Goal: Task Accomplishment & Management: Manage account settings

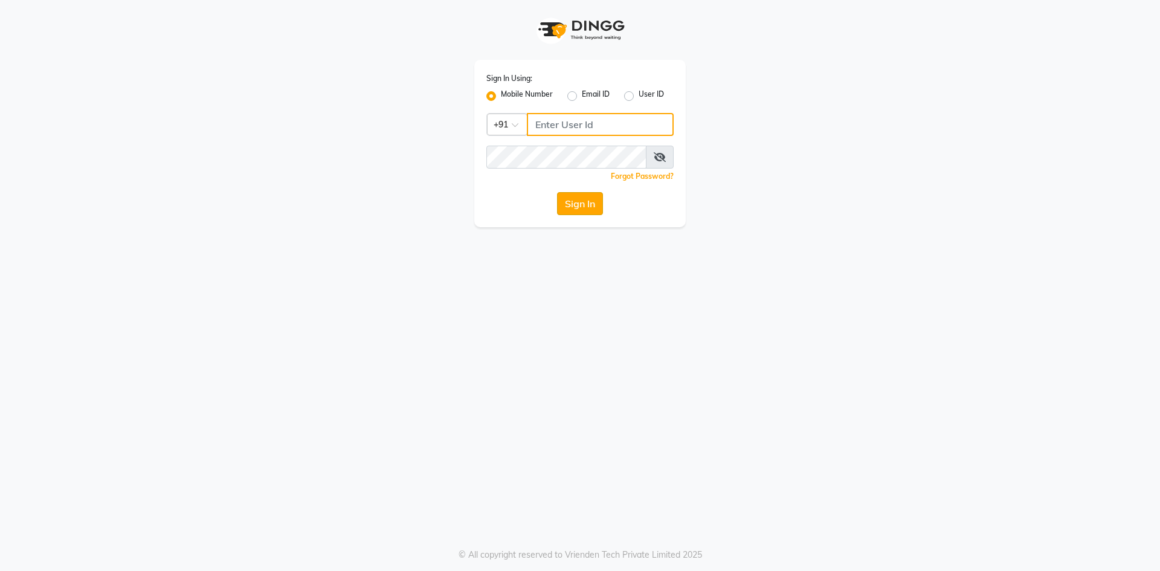
type input "9460179333"
click at [581, 199] on button "Sign In" at bounding box center [580, 203] width 46 height 23
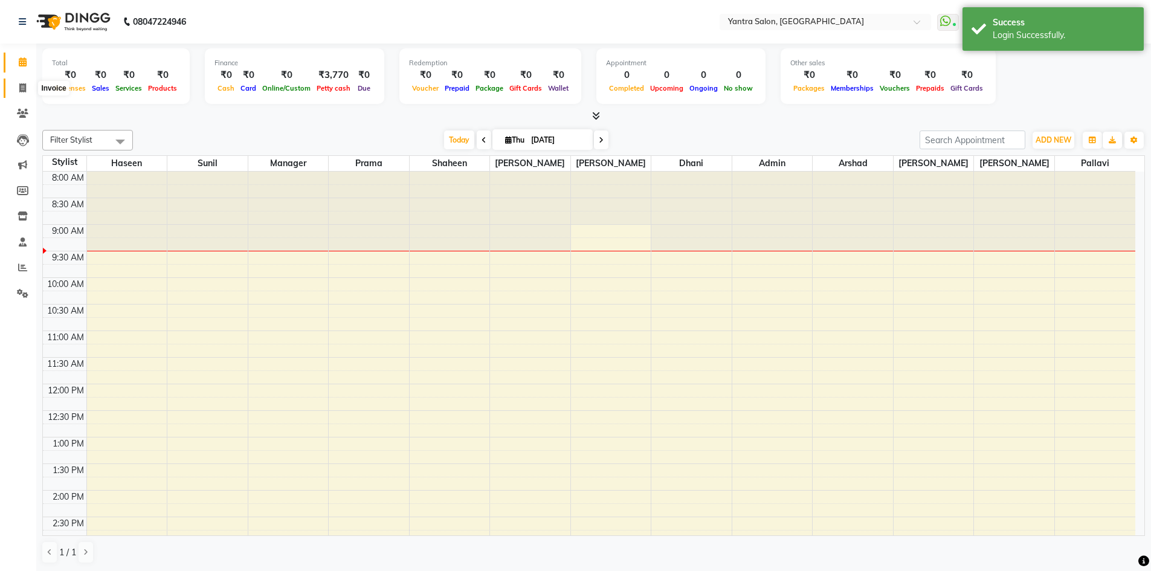
click at [23, 89] on icon at bounding box center [22, 87] width 7 height 9
select select "6253"
select select "service"
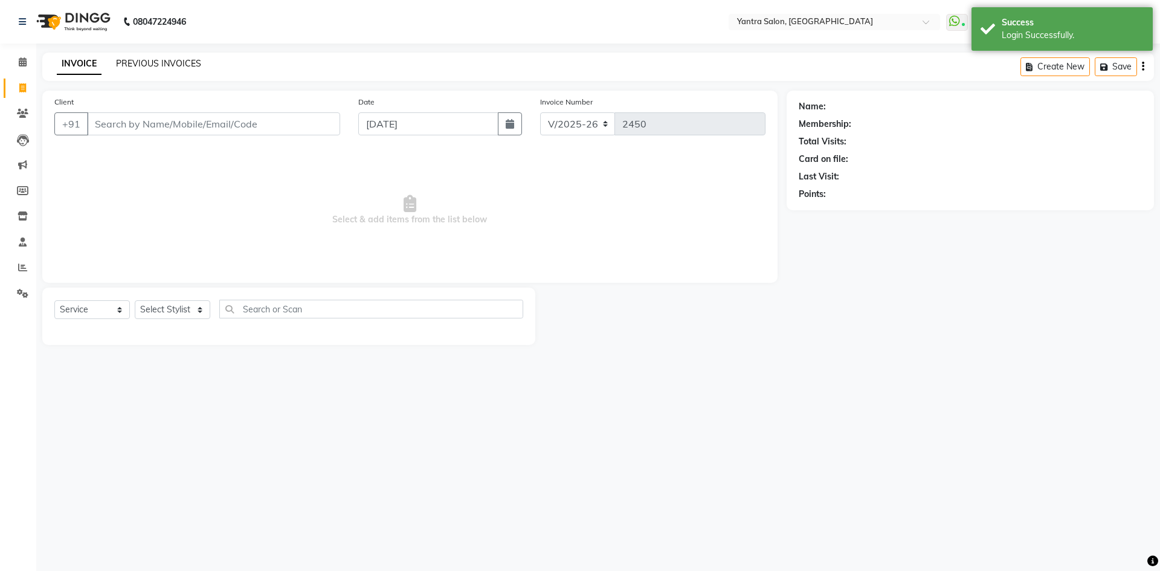
click at [156, 59] on link "PREVIOUS INVOICES" at bounding box center [158, 63] width 85 height 11
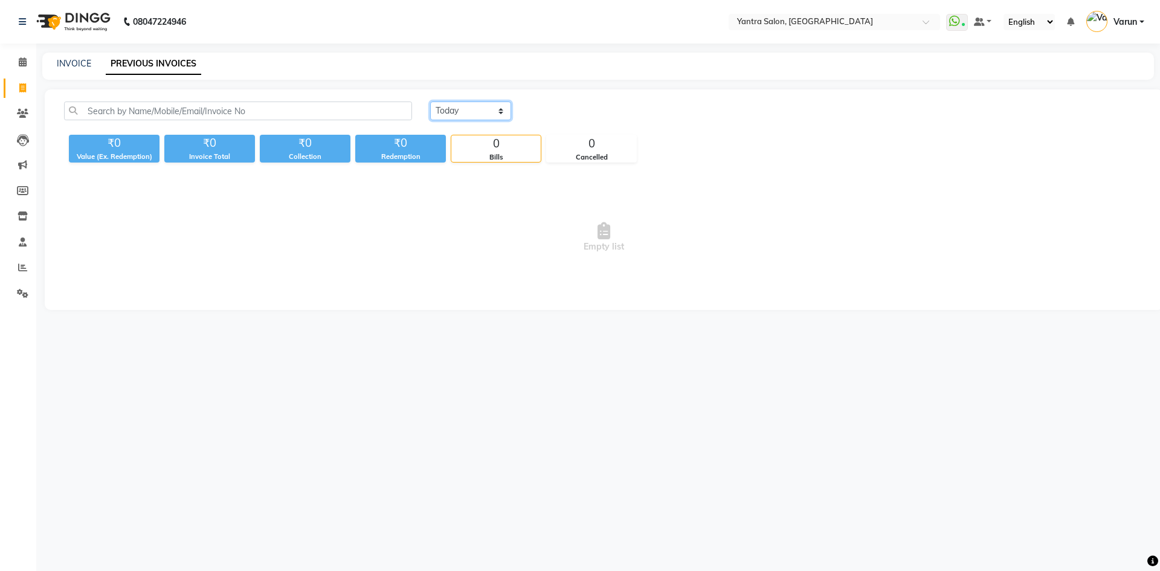
click at [503, 112] on select "Today Yesterday Custom Range" at bounding box center [470, 110] width 81 height 19
select select "yesterday"
click at [430, 101] on select "Today Yesterday Custom Range" at bounding box center [470, 110] width 81 height 19
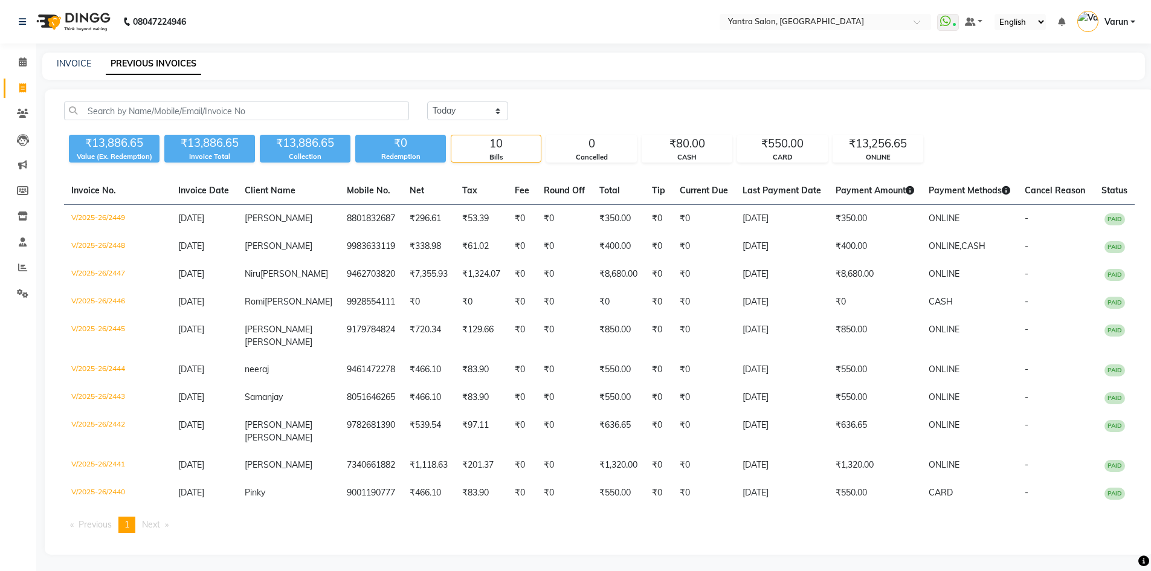
click at [485, 141] on div "10" at bounding box center [495, 143] width 89 height 17
click at [26, 63] on icon at bounding box center [23, 61] width 8 height 9
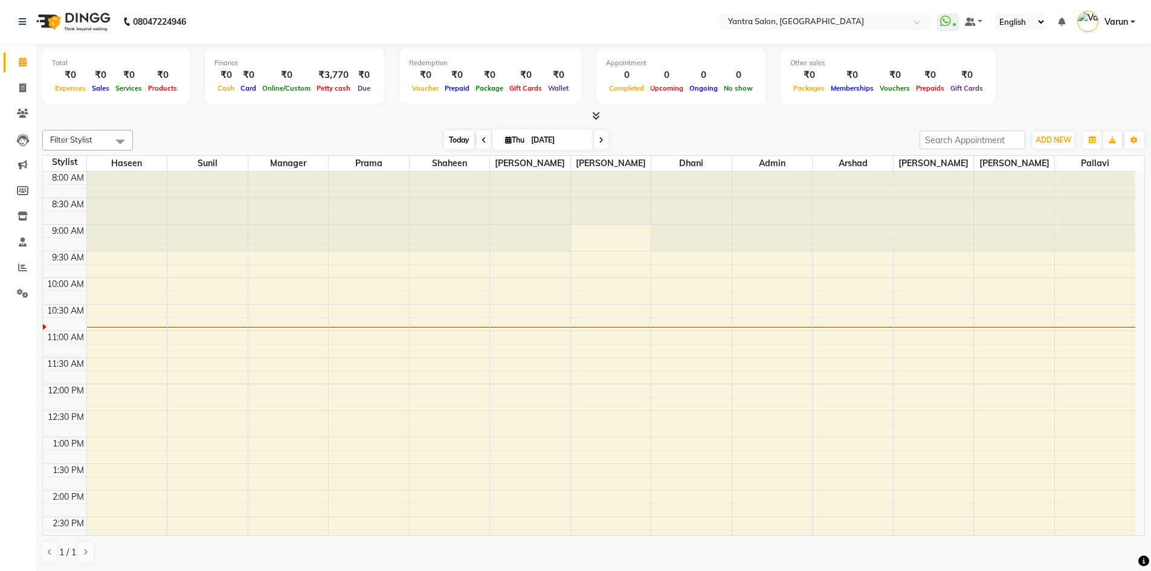
click at [448, 136] on span "Today" at bounding box center [459, 139] width 30 height 19
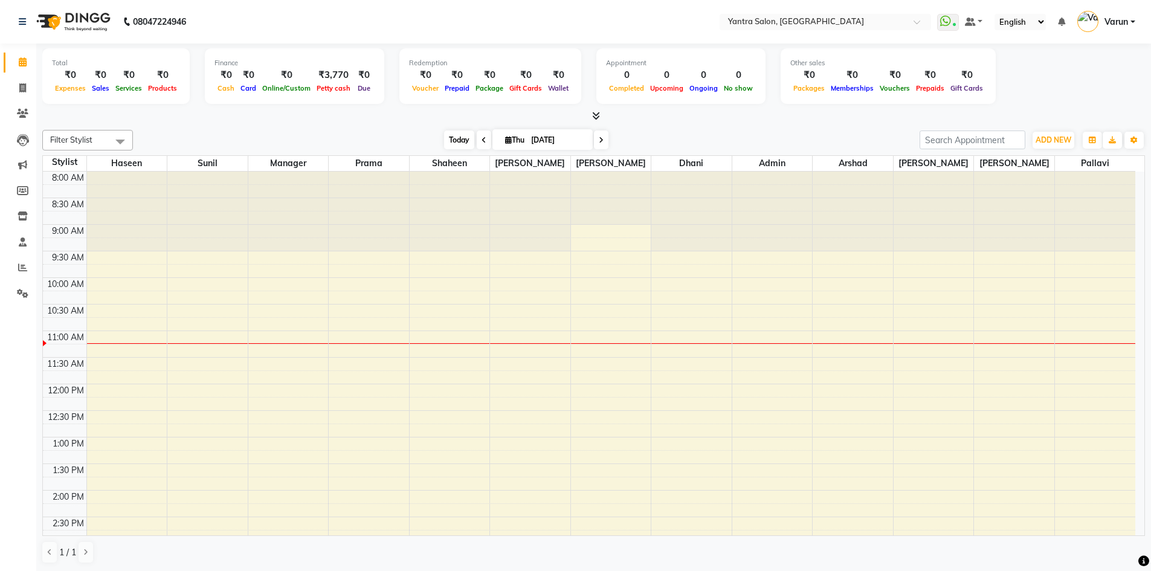
click at [454, 148] on span "Today" at bounding box center [459, 139] width 30 height 19
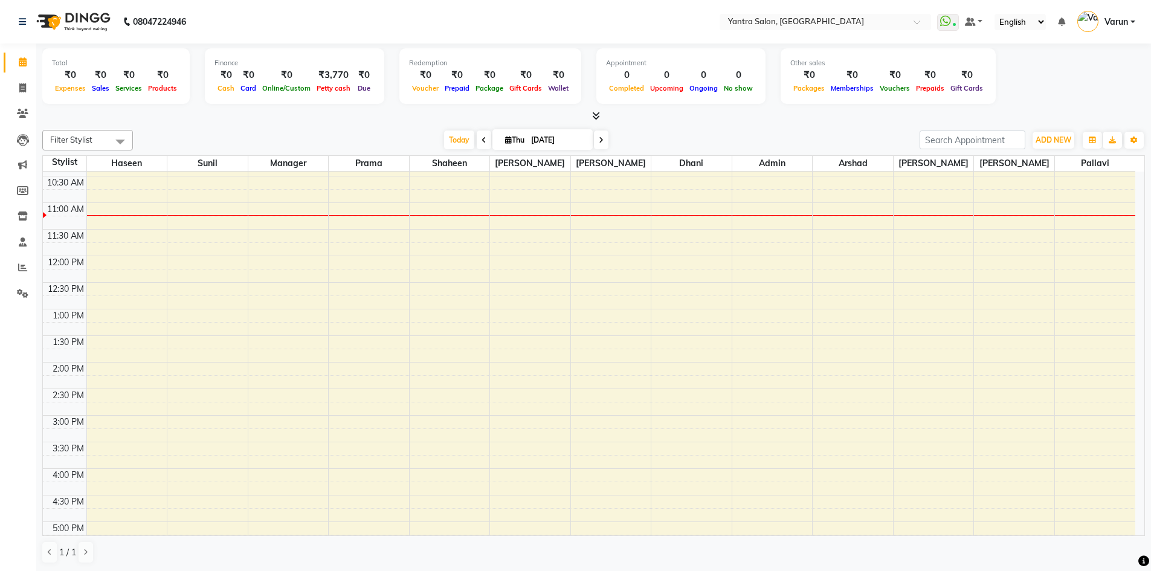
scroll to position [39, 0]
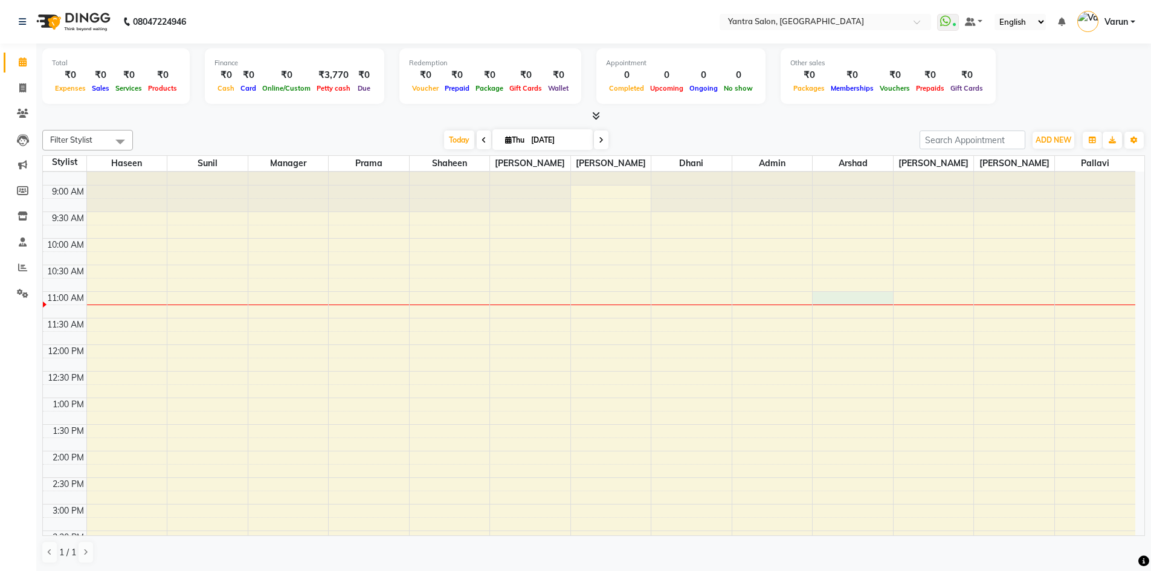
click at [814, 296] on div "8:00 AM 8:30 AM 9:00 AM 9:30 AM 10:00 AM 10:30 AM 11:00 AM 11:30 AM 12:00 PM 12…" at bounding box center [589, 477] width 1092 height 691
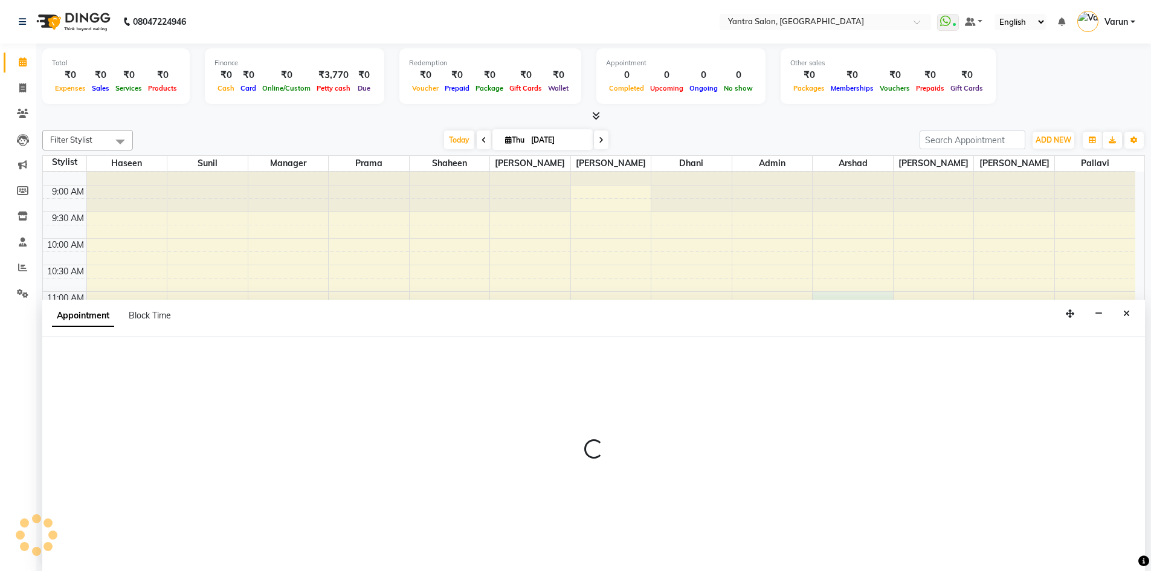
scroll to position [1, 0]
select select "90729"
select select "tentative"
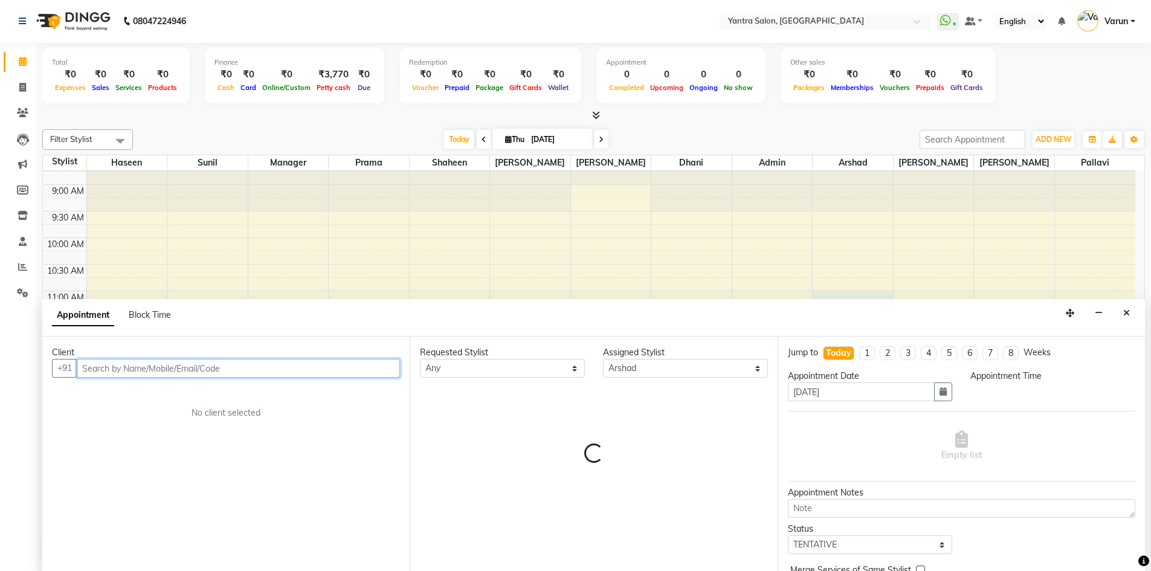
select select "660"
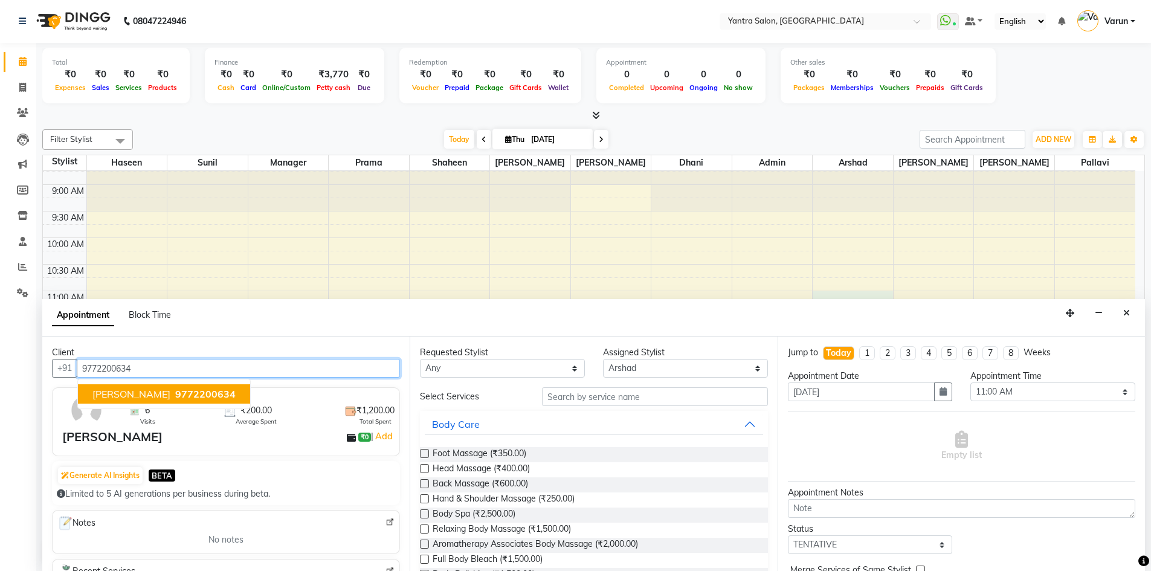
click at [130, 402] on button "Bhavesh 9772200634" at bounding box center [164, 393] width 172 height 19
type input "9772200634"
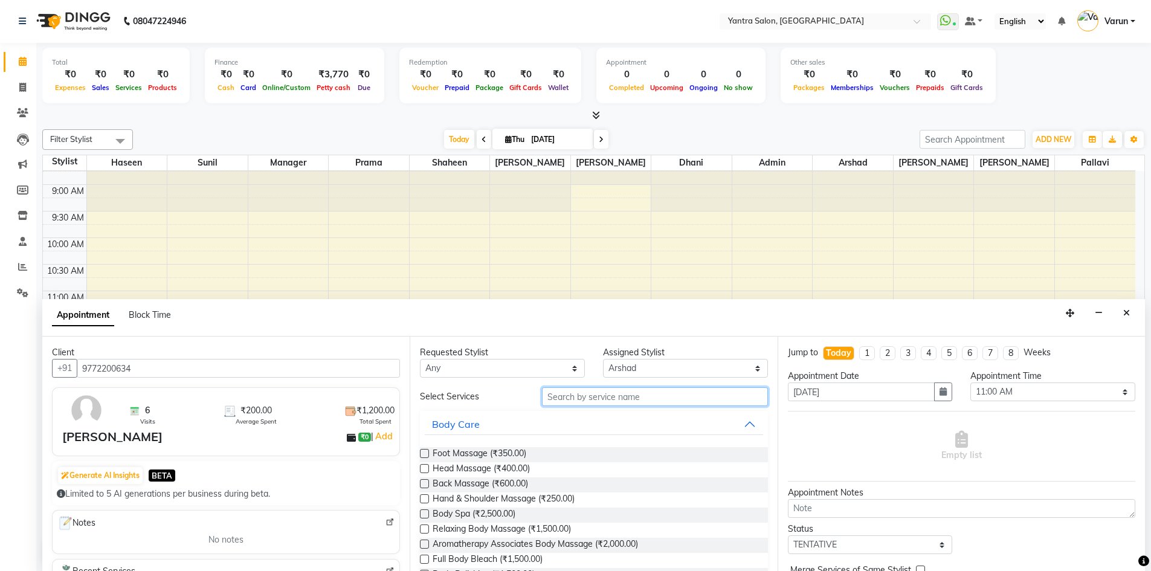
click at [568, 390] on input "text" at bounding box center [655, 396] width 226 height 19
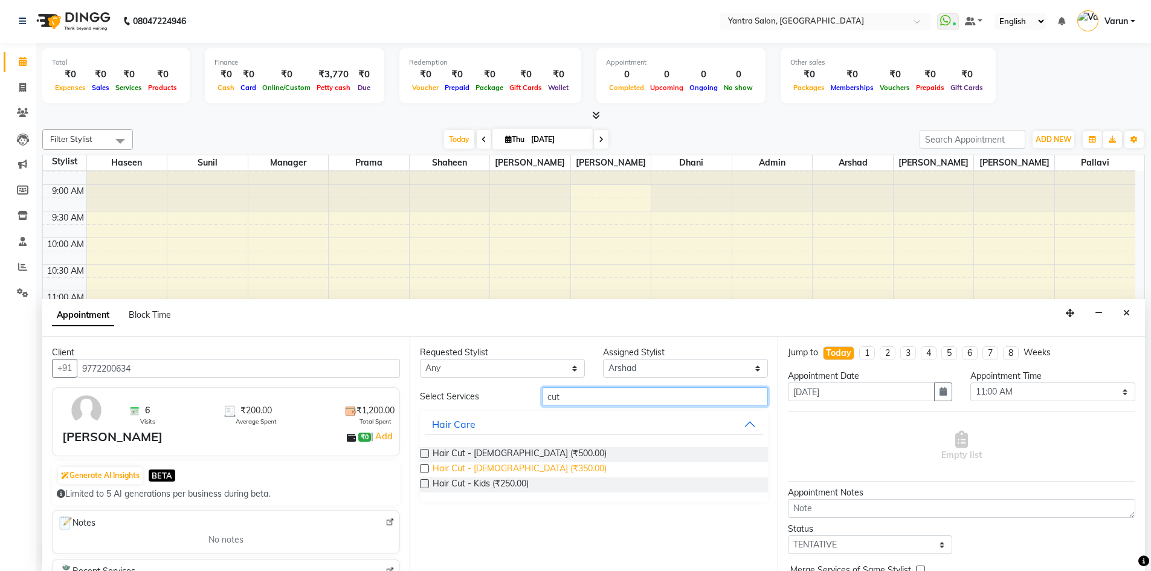
type input "cut"
click at [505, 466] on span "Hair Cut - Male (₹350.00)" at bounding box center [520, 469] width 174 height 15
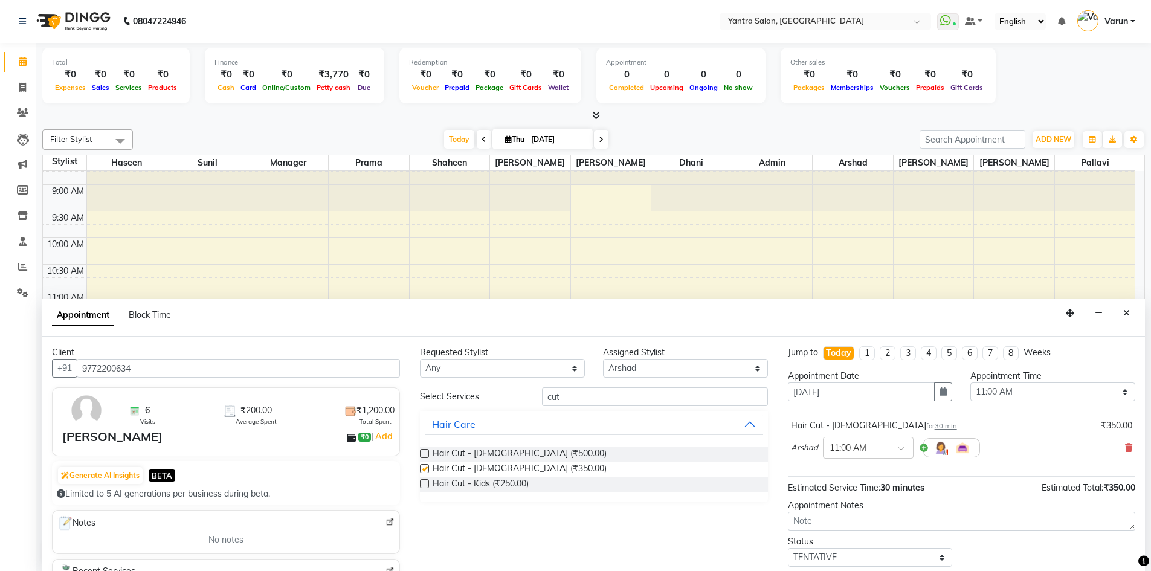
checkbox input "false"
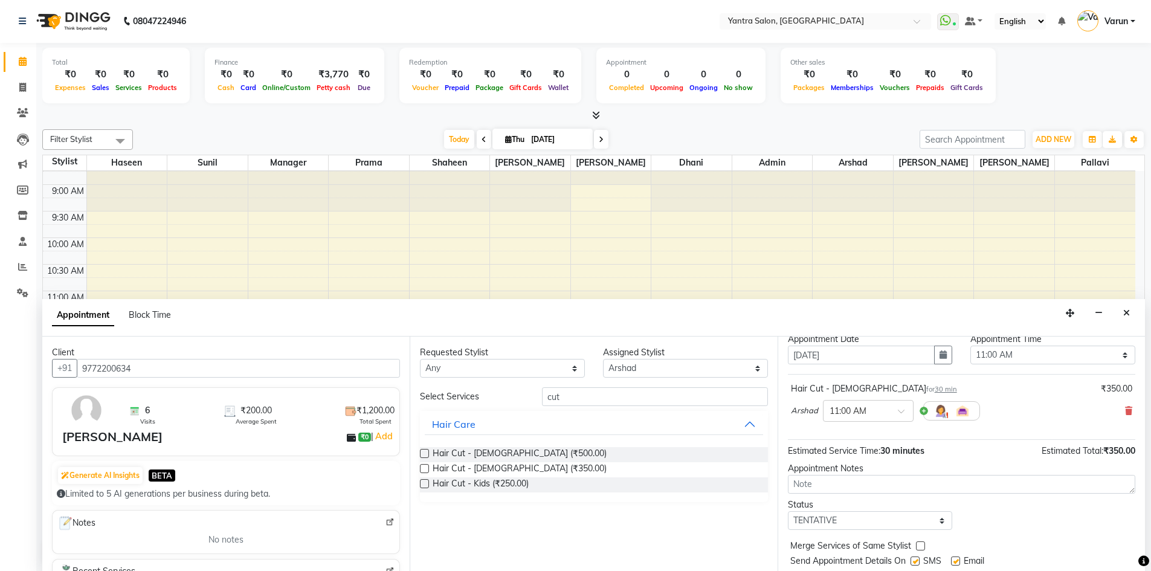
scroll to position [72, 0]
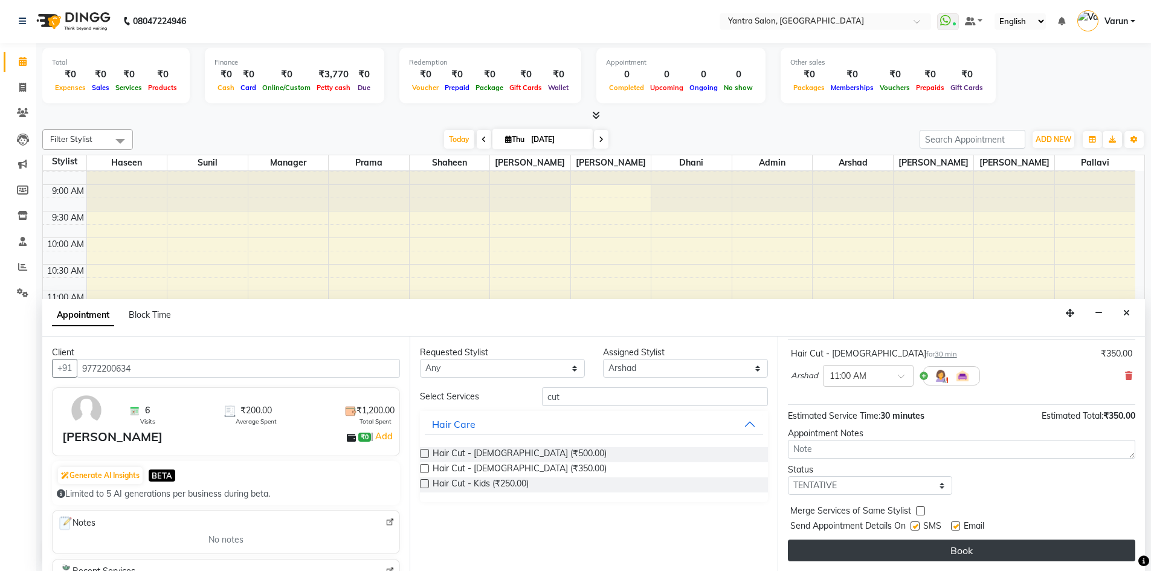
click at [858, 550] on button "Book" at bounding box center [961, 551] width 347 height 22
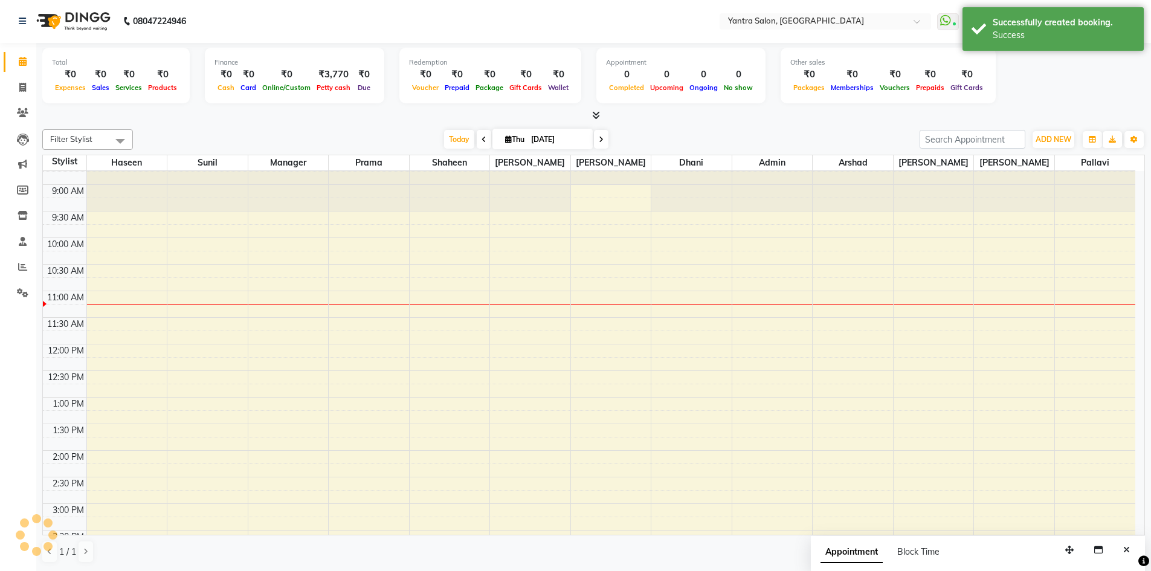
scroll to position [0, 0]
drag, startPoint x: 872, startPoint y: 319, endPoint x: 868, endPoint y: 339, distance: 20.4
click at [868, 339] on div "8:00 AM 8:30 AM 9:00 AM 9:30 AM 10:00 AM 10:30 AM 11:00 AM 11:30 AM 12:00 PM 12…" at bounding box center [589, 477] width 1092 height 691
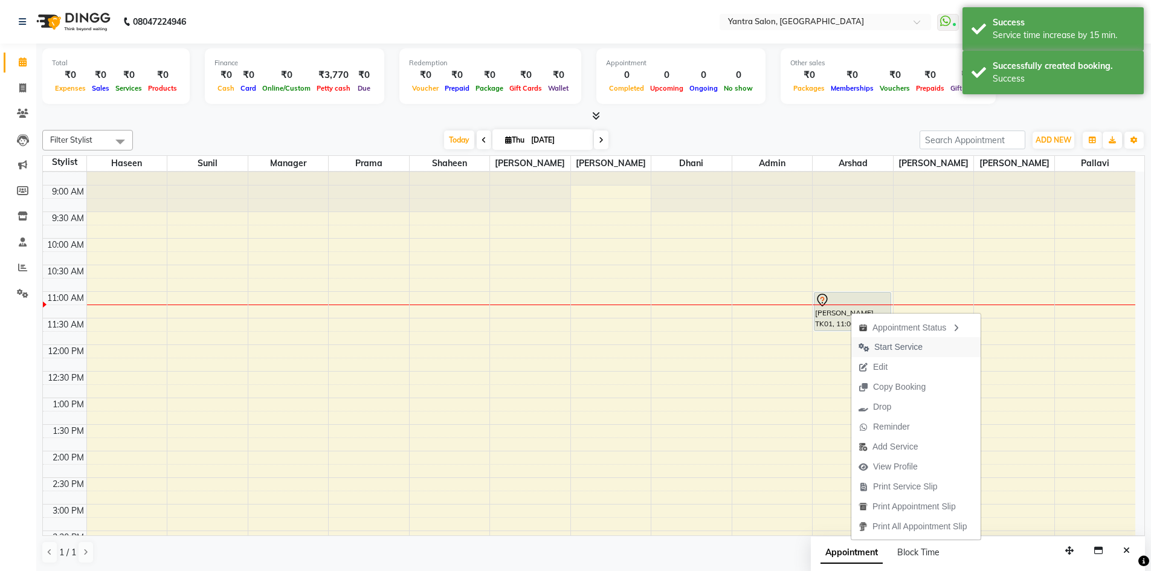
click at [887, 347] on span "Start Service" at bounding box center [898, 347] width 48 height 13
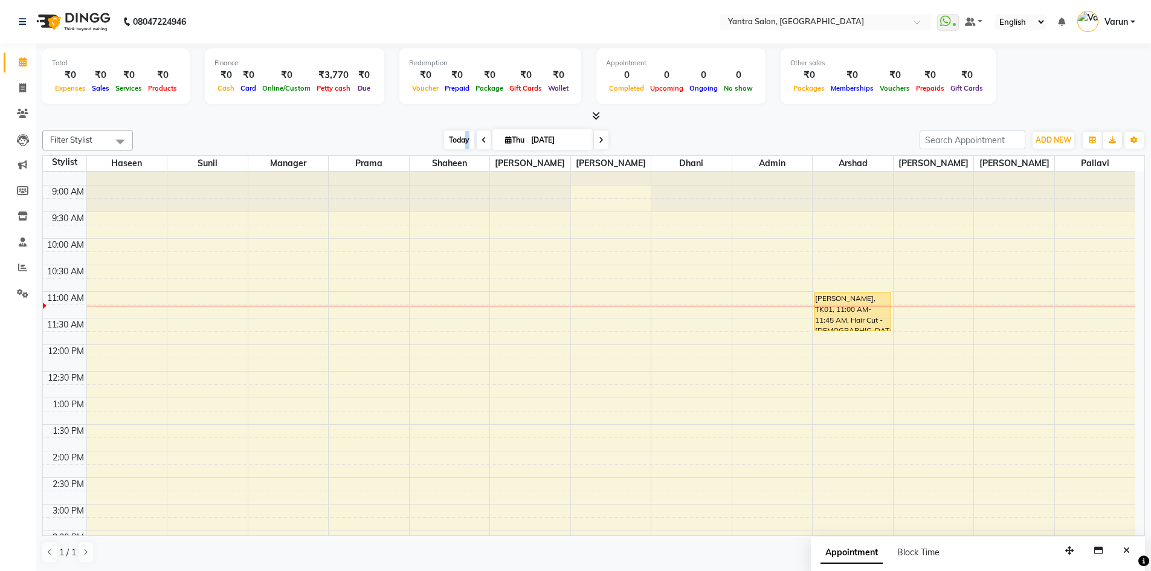
click at [464, 134] on span "Today" at bounding box center [459, 139] width 30 height 19
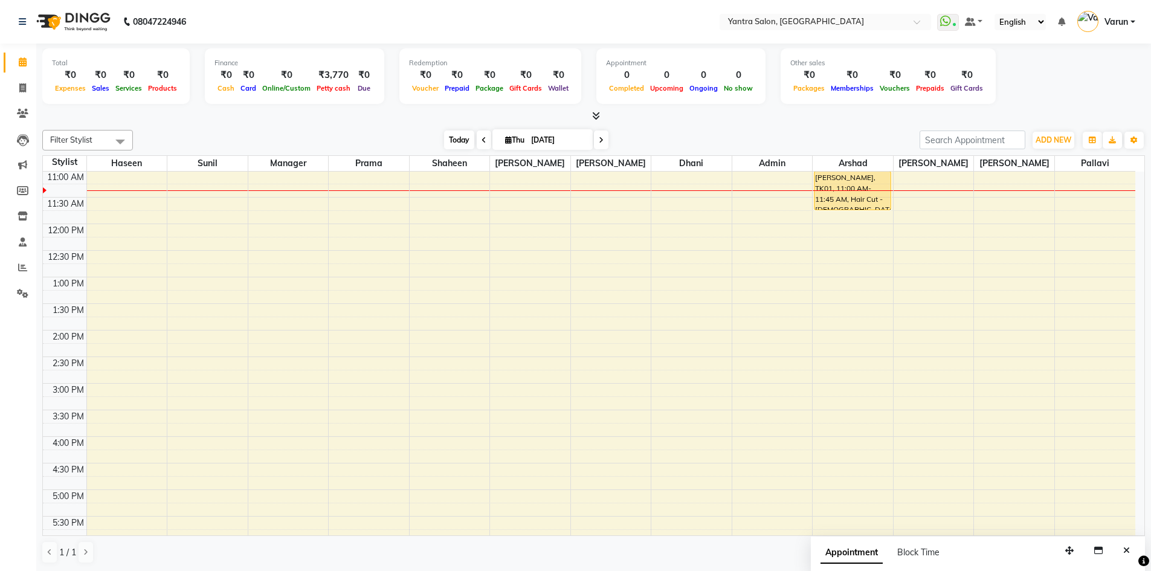
click at [451, 144] on span "Today" at bounding box center [459, 139] width 30 height 19
click at [444, 137] on span "Today" at bounding box center [459, 139] width 30 height 19
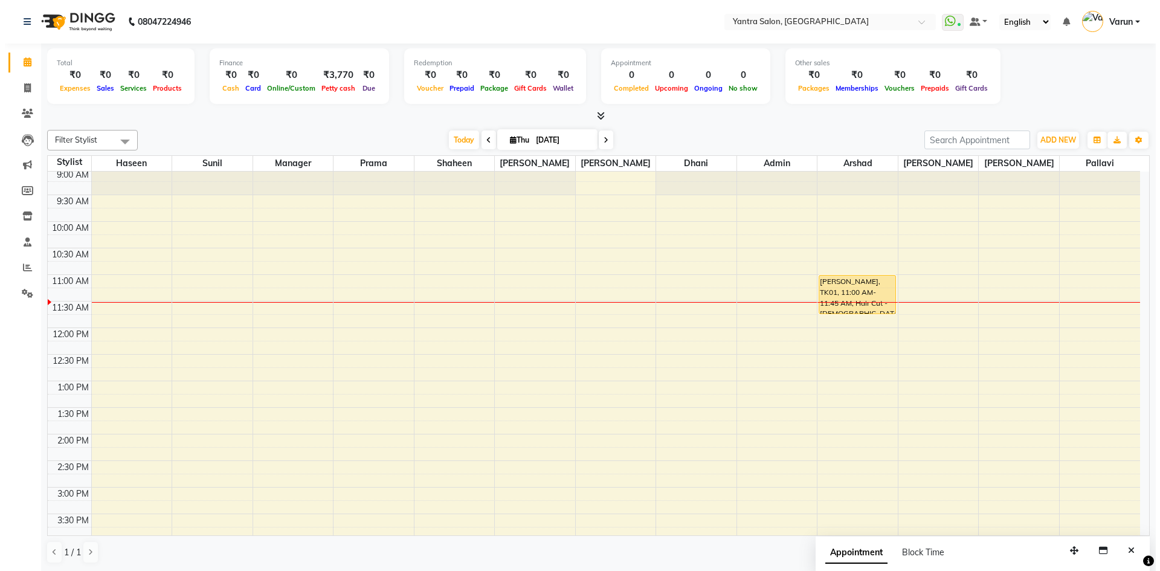
scroll to position [39, 0]
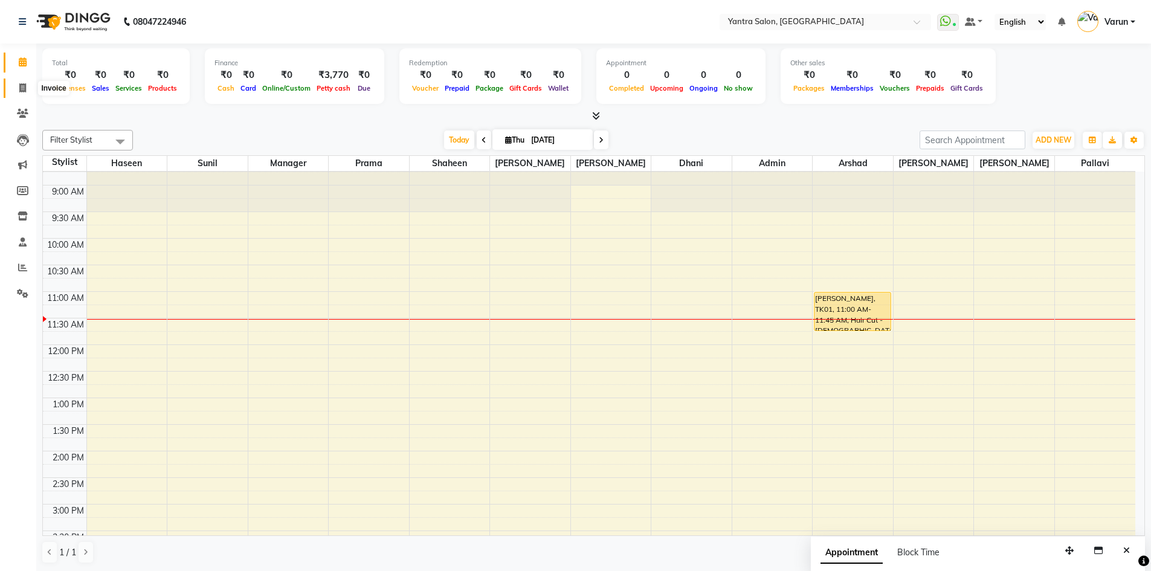
click at [24, 89] on icon at bounding box center [22, 87] width 7 height 9
select select "service"
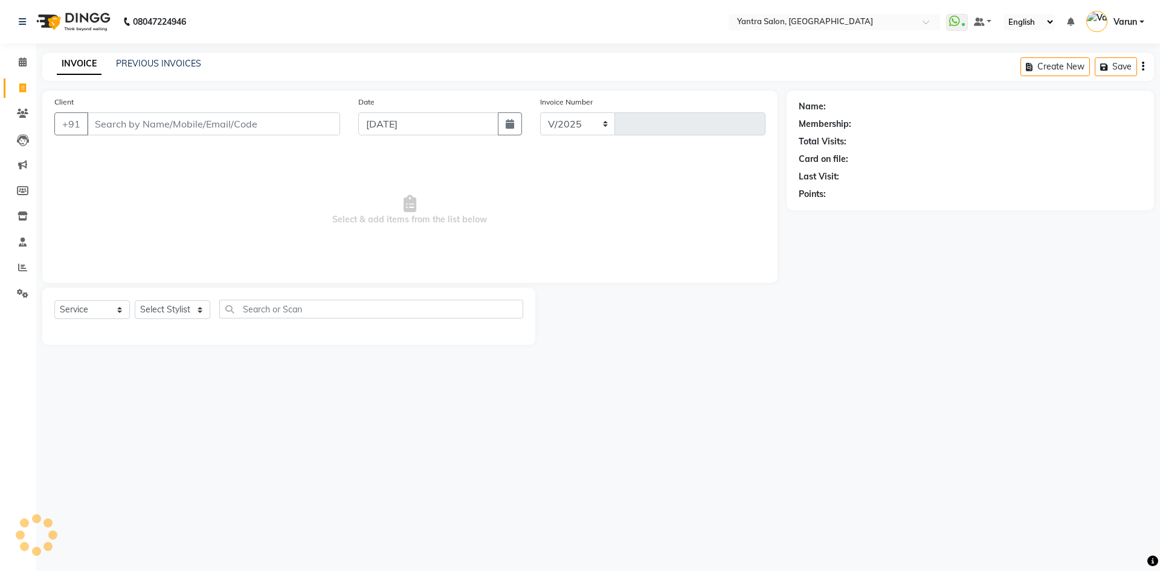
select select "6253"
type input "2450"
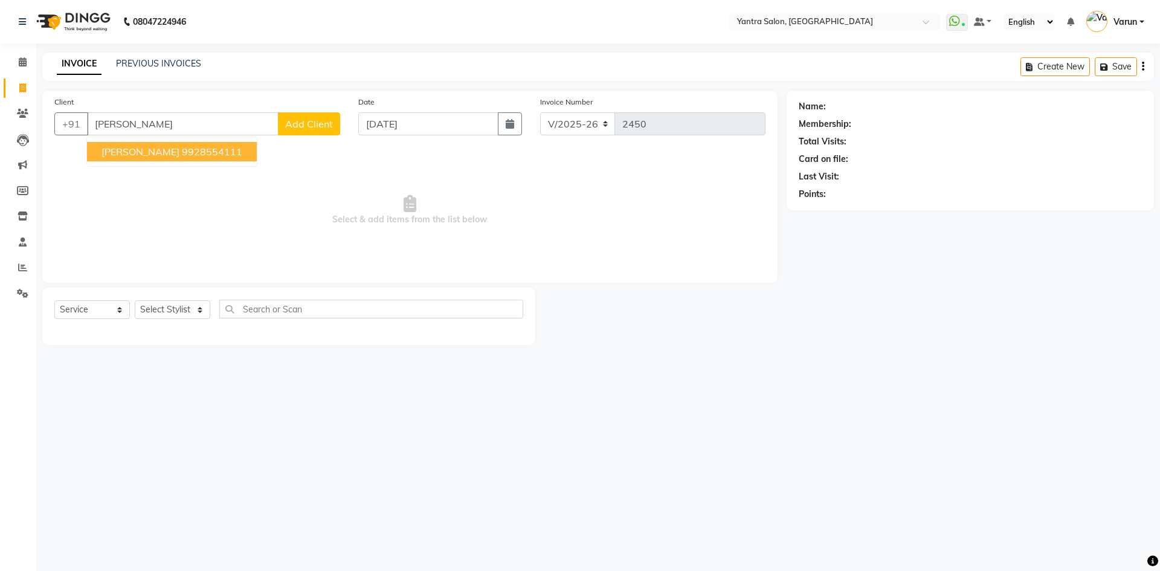
click at [182, 152] on ngb-highlight "9928554111" at bounding box center [212, 152] width 60 height 12
type input "9928554111"
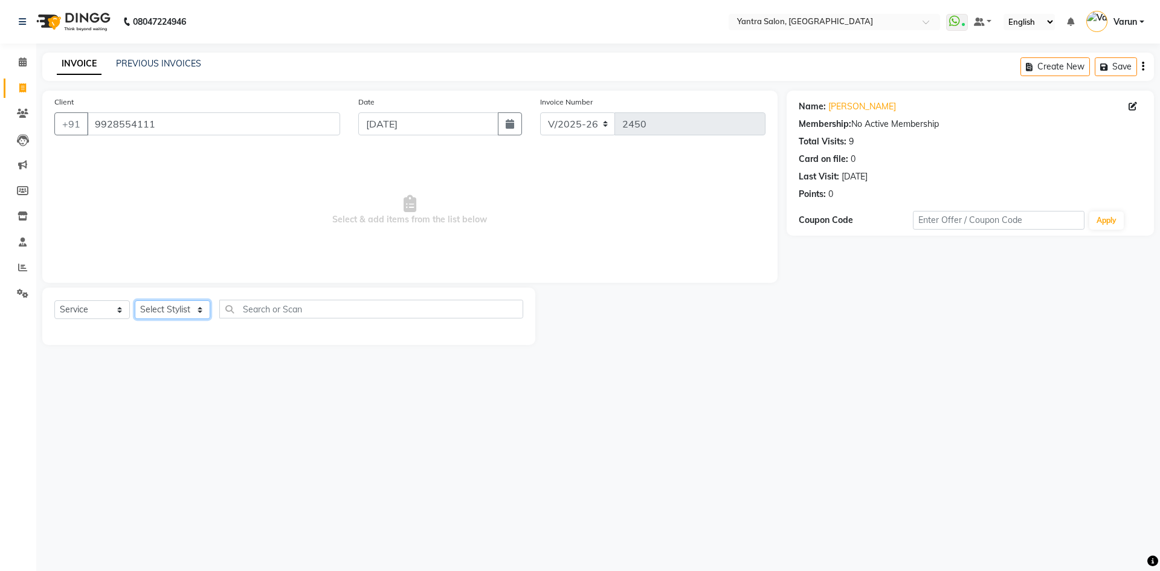
click at [173, 314] on select "Select Stylist admin Arshad Denis Dhani Haseen Jaswant Manager Pallavi Payal Pr…" at bounding box center [173, 309] width 76 height 19
select select "88137"
click at [135, 300] on select "Select Stylist admin Arshad Denis Dhani Haseen Jaswant Manager Pallavi Payal Pr…" at bounding box center [173, 309] width 76 height 19
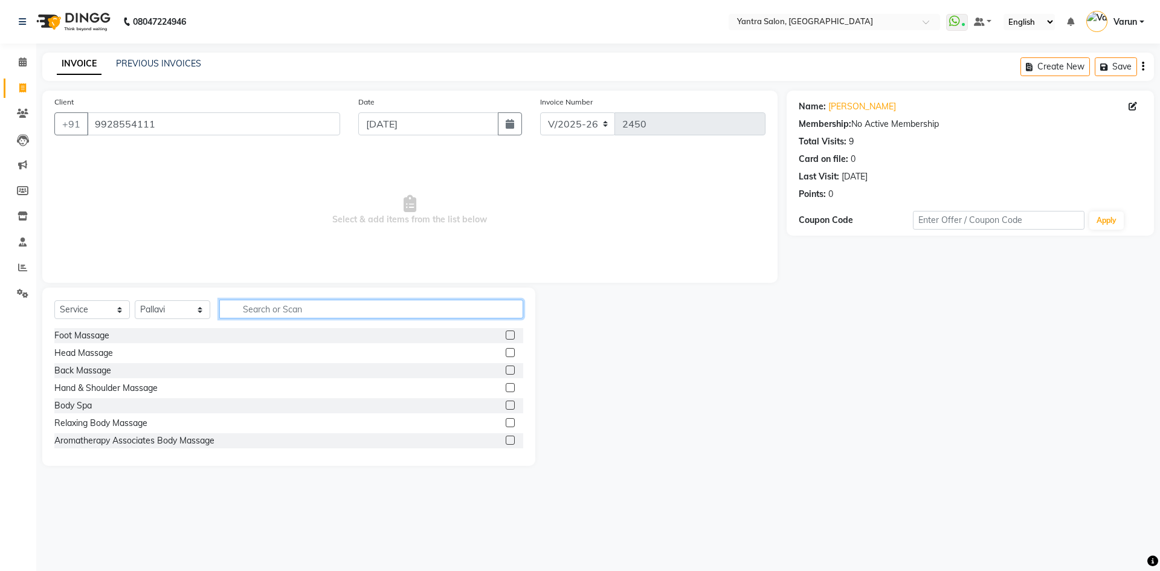
click at [285, 306] on input "text" at bounding box center [371, 309] width 304 height 19
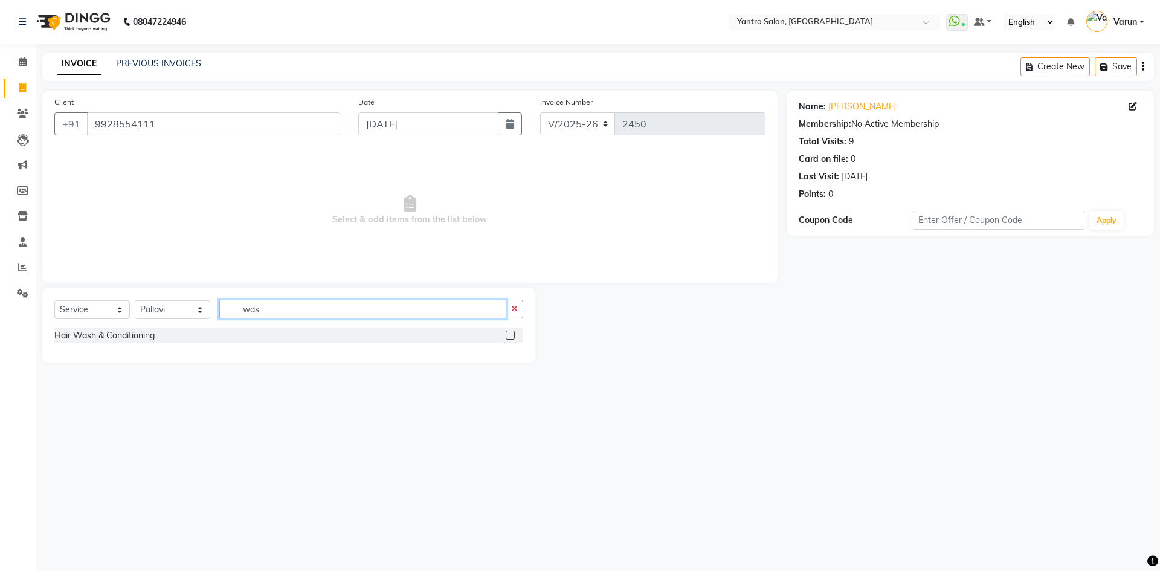
type input "was"
click at [511, 332] on label at bounding box center [510, 334] width 9 height 9
click at [511, 332] on input "checkbox" at bounding box center [510, 336] width 8 height 8
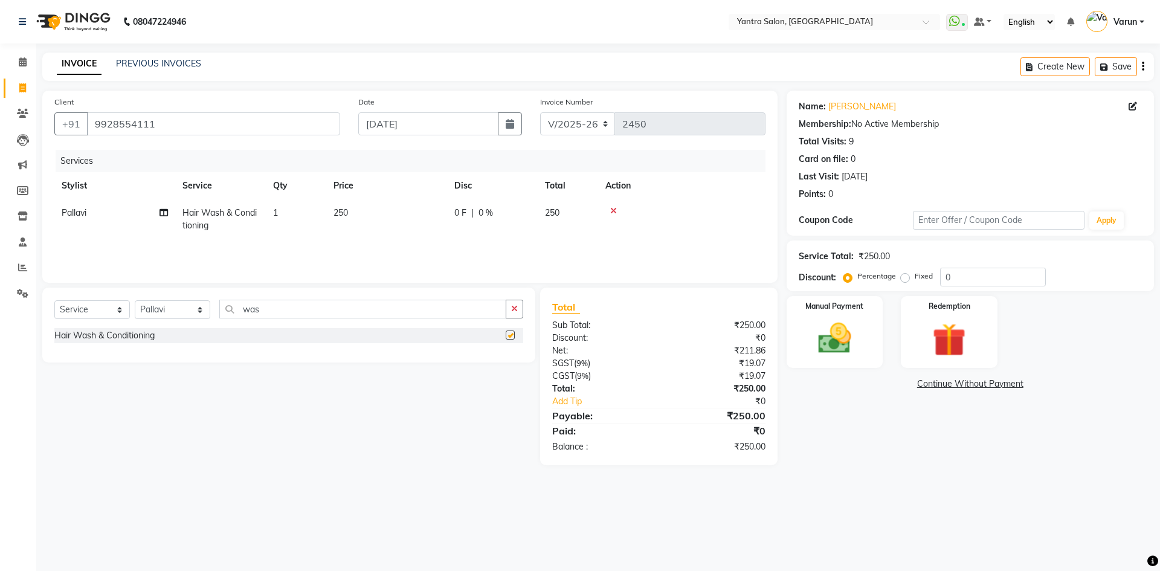
checkbox input "false"
click at [308, 303] on input "was" at bounding box center [362, 309] width 287 height 19
type input "blow"
click at [509, 333] on label at bounding box center [510, 334] width 9 height 9
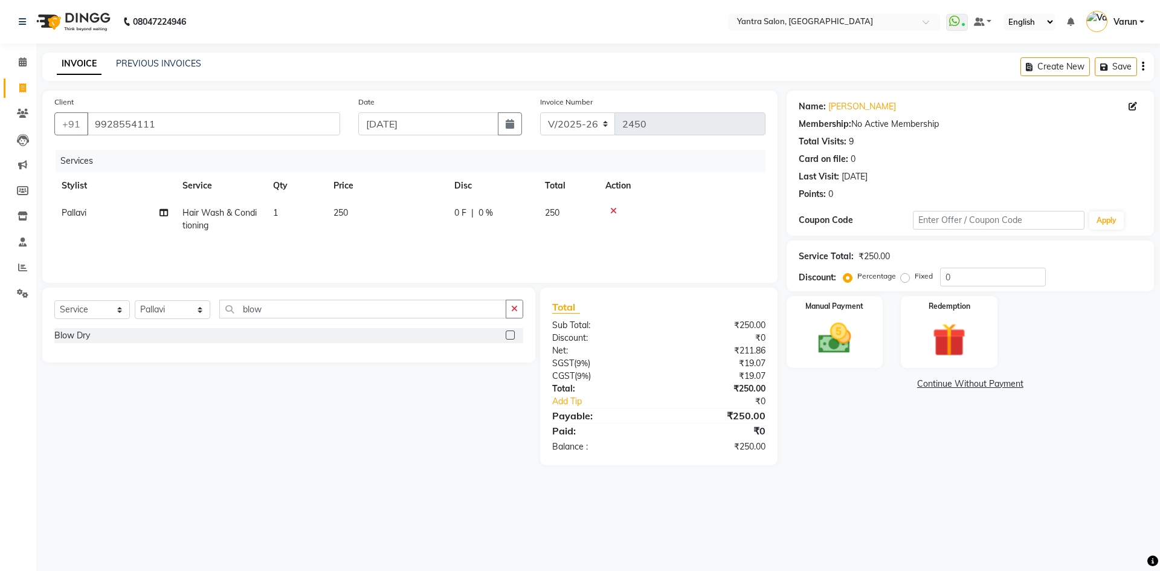
click at [509, 333] on input "checkbox" at bounding box center [510, 336] width 8 height 8
checkbox input "false"
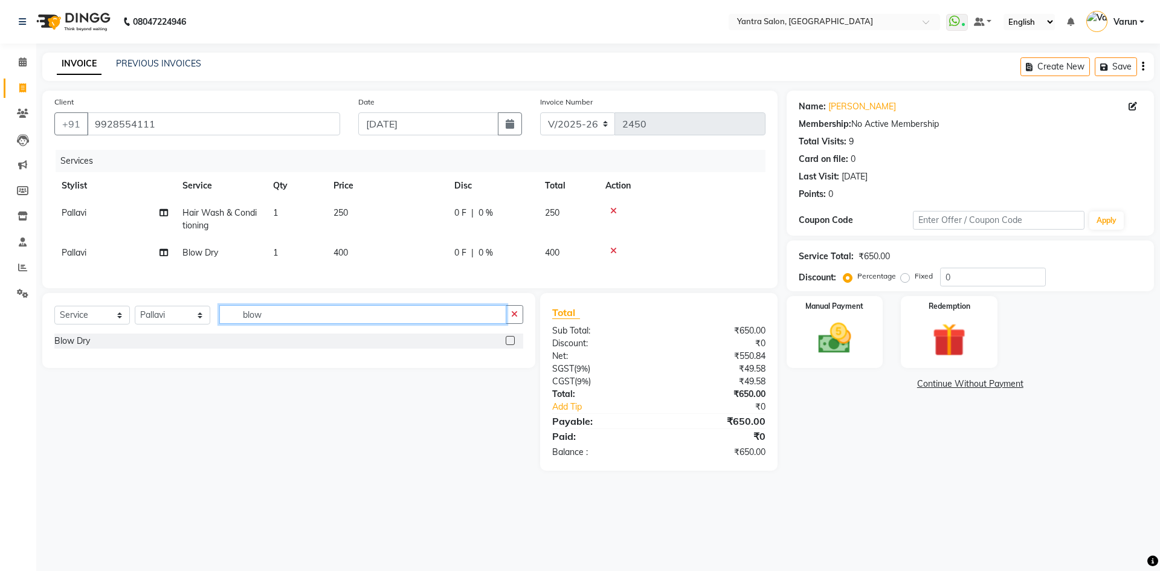
click at [277, 324] on input "blow" at bounding box center [362, 314] width 287 height 19
click at [276, 324] on input "blow" at bounding box center [362, 314] width 287 height 19
type input "threa"
click at [507, 345] on label at bounding box center [510, 340] width 9 height 9
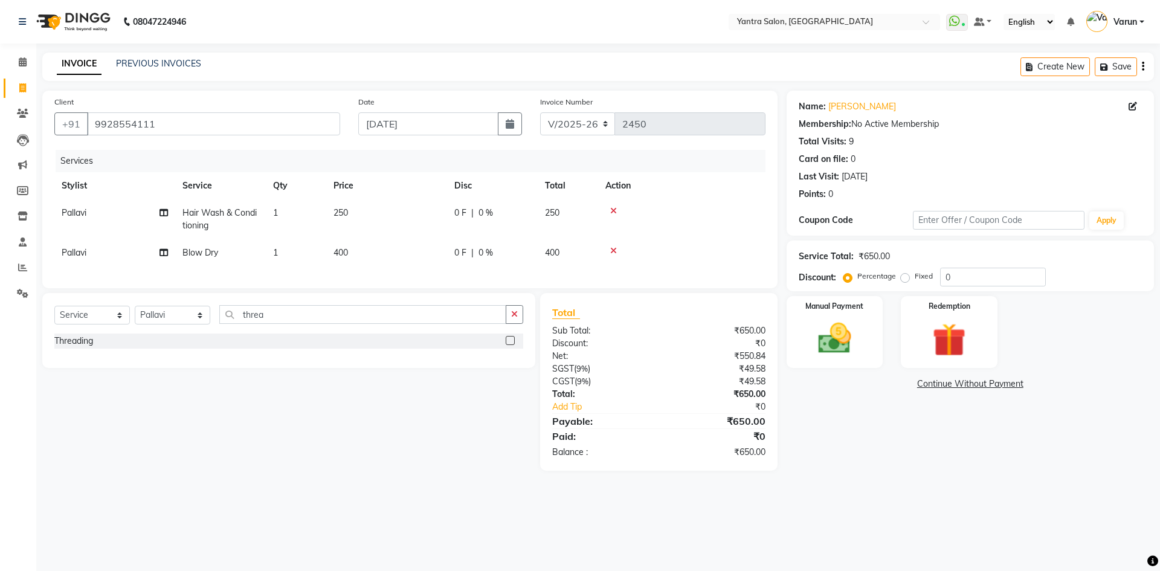
click at [507, 345] on input "checkbox" at bounding box center [510, 341] width 8 height 8
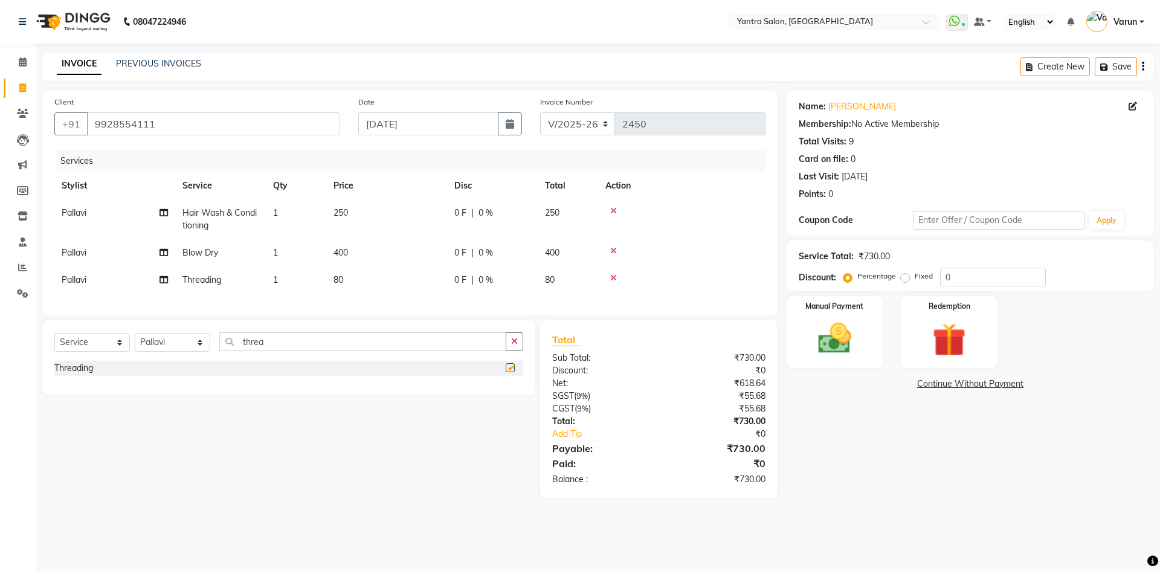
checkbox input "false"
click at [418, 209] on td "250" at bounding box center [386, 219] width 121 height 40
select select "88137"
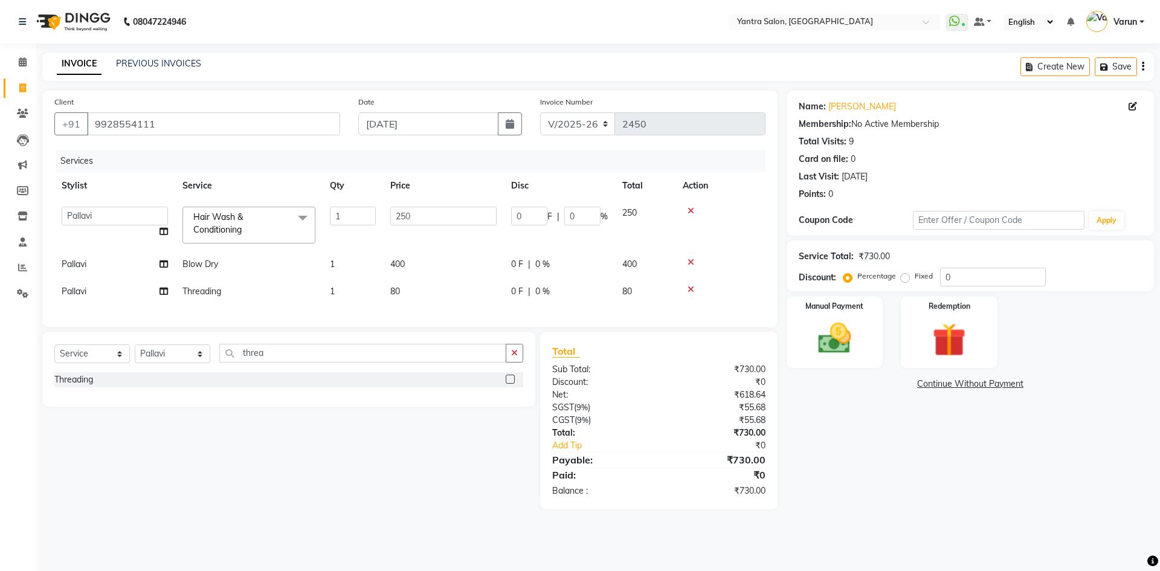
click at [418, 209] on input "250" at bounding box center [443, 216] width 106 height 19
type input "450"
click at [403, 172] on th "Price" at bounding box center [443, 185] width 121 height 27
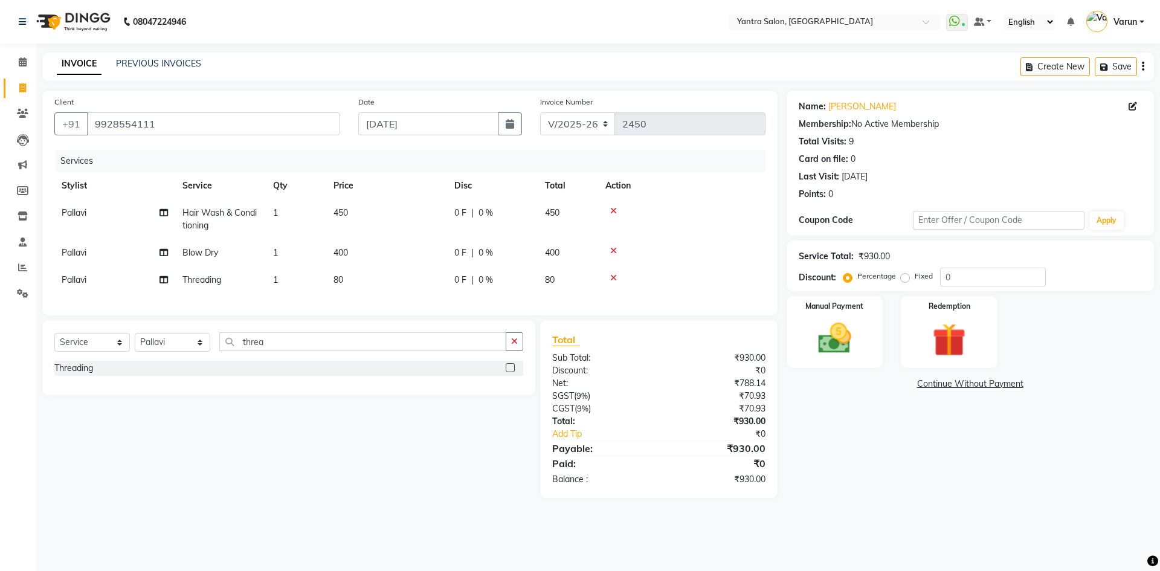
click at [867, 478] on div "Name: Romi Kansara Membership: No Active Membership Total Visits: 9 Card on fil…" at bounding box center [975, 294] width 376 height 407
click at [366, 439] on div "Select Service Product Membership Package Voucher Prepaid Gift Card Select Styl…" at bounding box center [284, 409] width 502 height 178
click at [430, 430] on div "Select Service Product Membership Package Voucher Prepaid Gift Card Select Styl…" at bounding box center [284, 409] width 502 height 178
drag, startPoint x: 808, startPoint y: 343, endPoint x: 825, endPoint y: 356, distance: 21.0
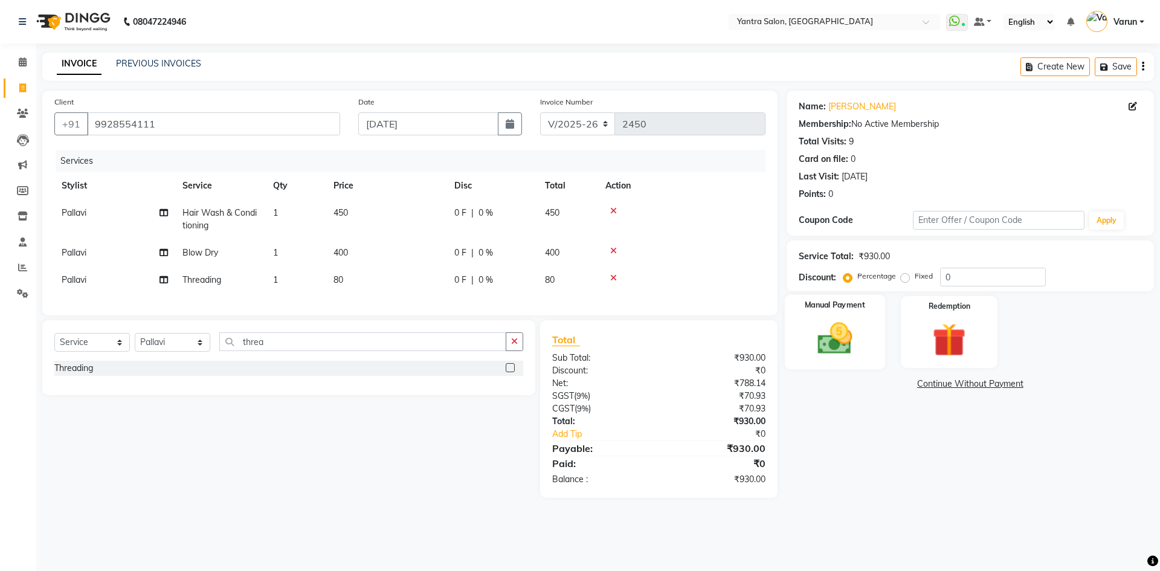
click at [808, 343] on img at bounding box center [835, 338] width 56 height 40
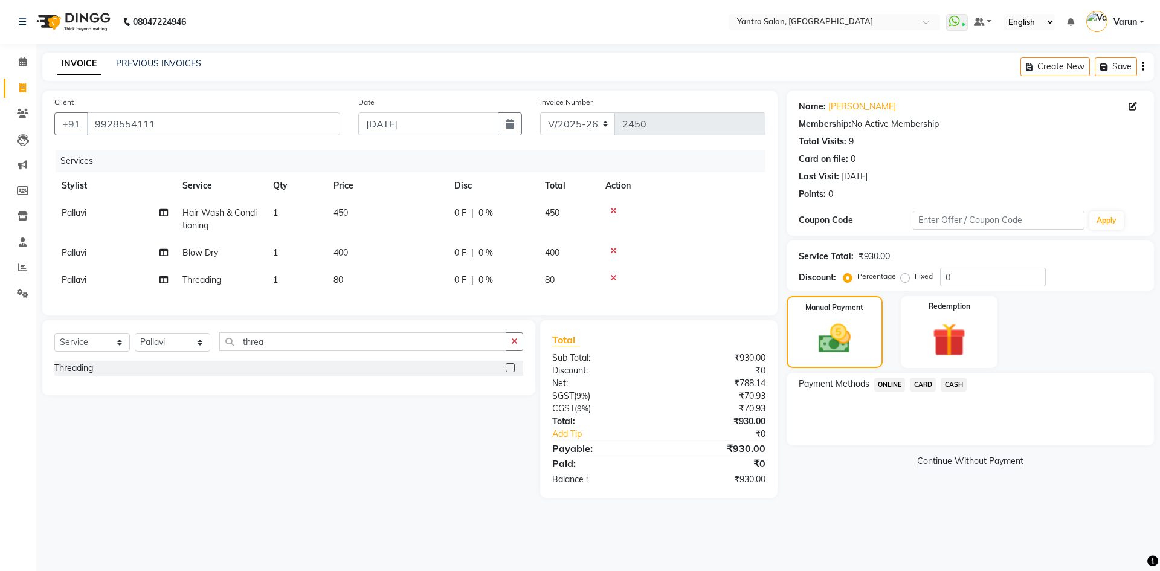
click at [949, 387] on span "CASH" at bounding box center [954, 385] width 26 height 14
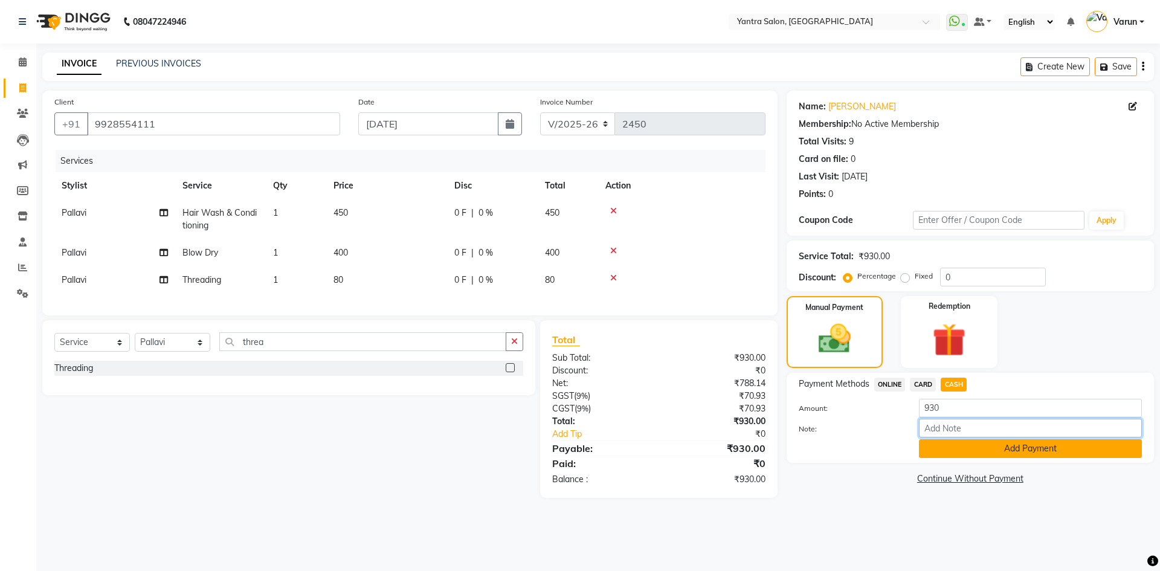
click at [950, 436] on input "Note:" at bounding box center [1030, 428] width 223 height 19
click at [947, 448] on button "Add Payment" at bounding box center [1030, 448] width 223 height 19
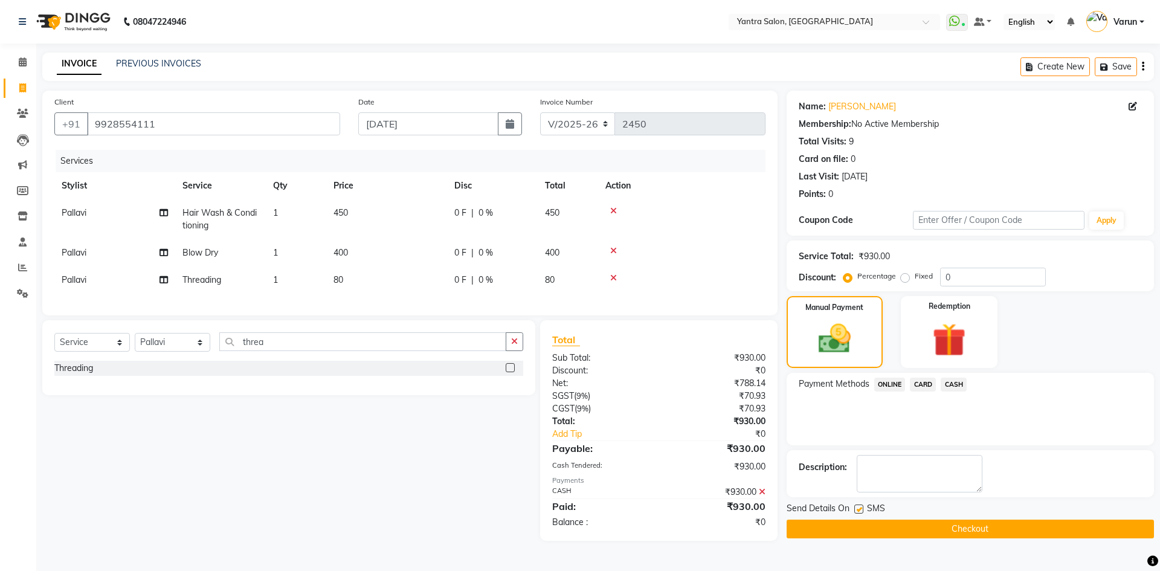
click at [858, 505] on label at bounding box center [858, 508] width 9 height 9
click at [858, 506] on input "checkbox" at bounding box center [858, 510] width 8 height 8
checkbox input "false"
click at [161, 250] on icon at bounding box center [163, 252] width 8 height 8
select select "88137"
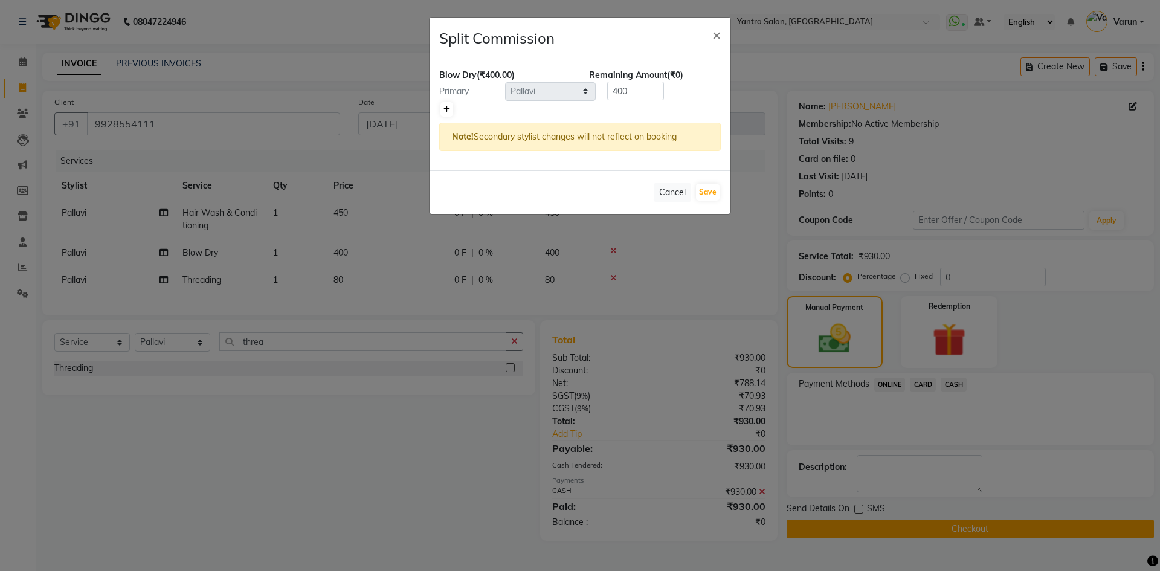
click at [449, 108] on icon at bounding box center [446, 109] width 7 height 7
type input "200"
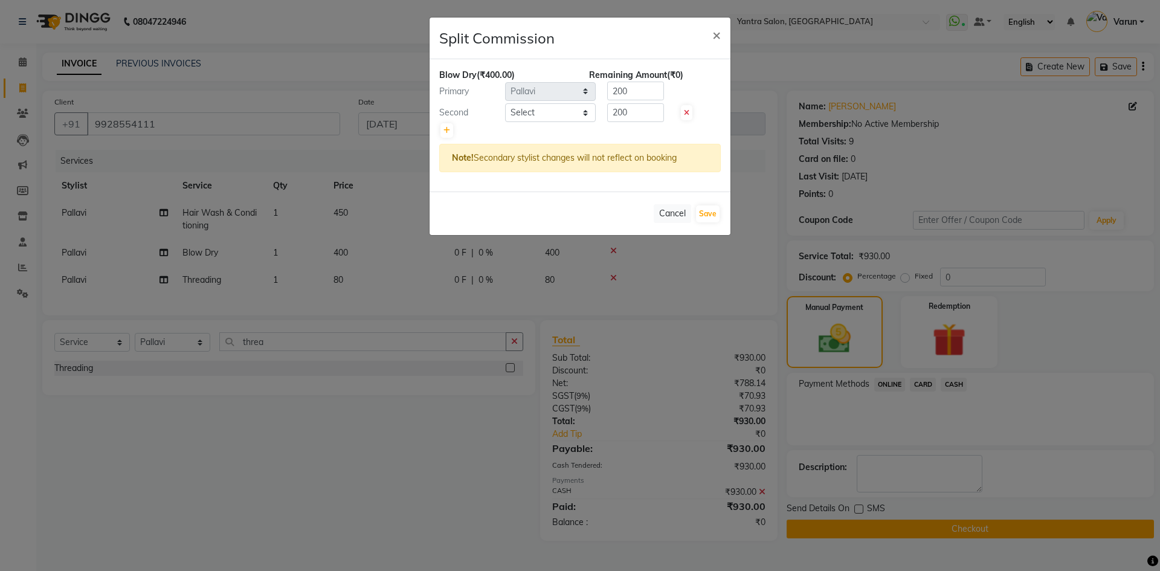
click at [517, 103] on div "Second Select admin Arshad Denis Dhani Haseen Jaswant Manager Pallavi Payal Pra…" at bounding box center [580, 112] width 300 height 19
click at [527, 120] on select "Select admin Arshad Denis Dhani Haseen Jaswant Manager Pallavi Payal Prama Shah…" at bounding box center [550, 112] width 91 height 19
select select "75926"
click at [505, 103] on select "Select admin Arshad Denis Dhani Haseen Jaswant Manager Pallavi Payal Prama Shah…" at bounding box center [550, 112] width 91 height 19
click at [700, 211] on button "Save" at bounding box center [708, 213] width 24 height 17
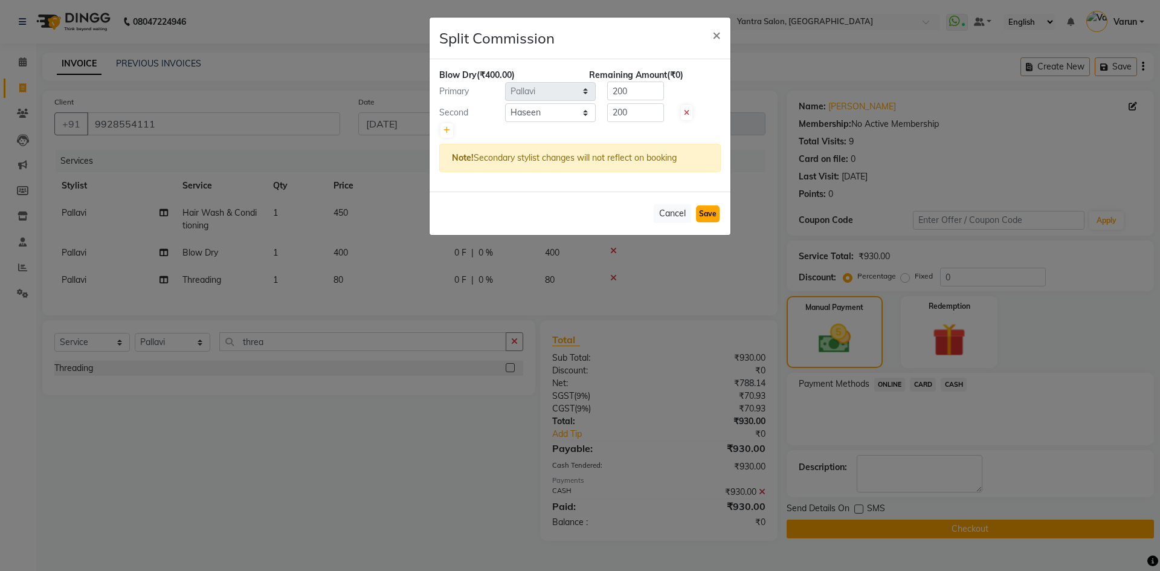
select select "Select"
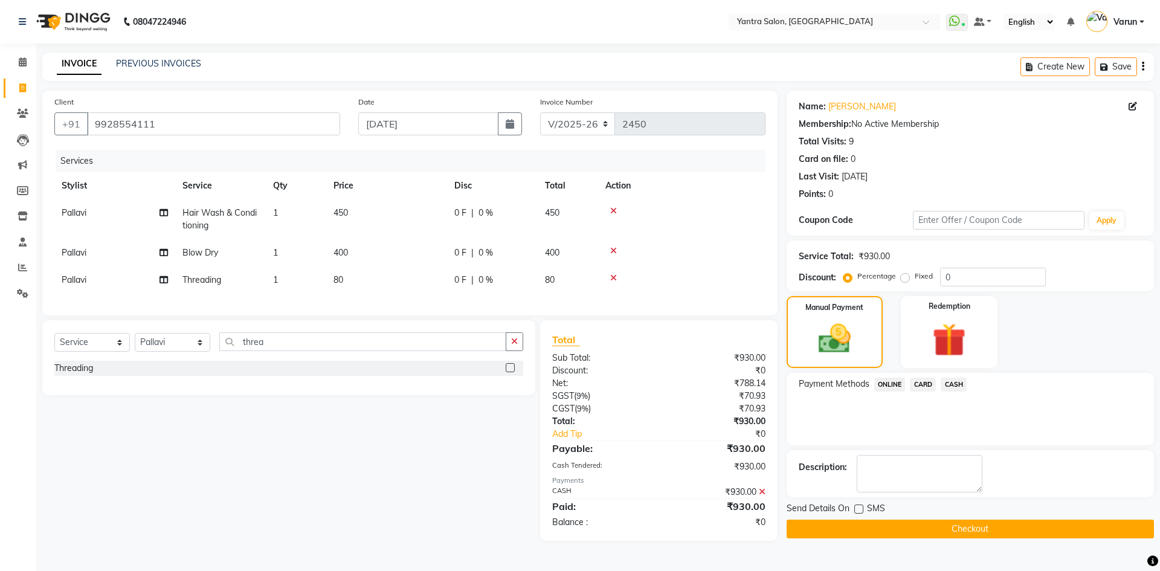
click at [814, 526] on button "Checkout" at bounding box center [970, 529] width 367 height 19
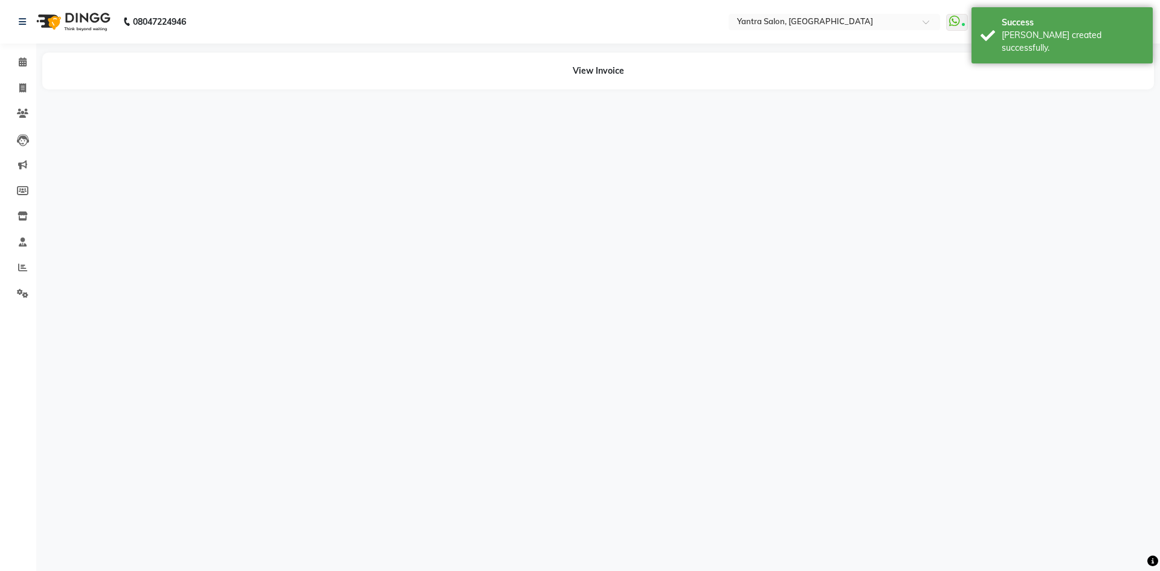
select select "88137"
select select "75926"
select select "88137"
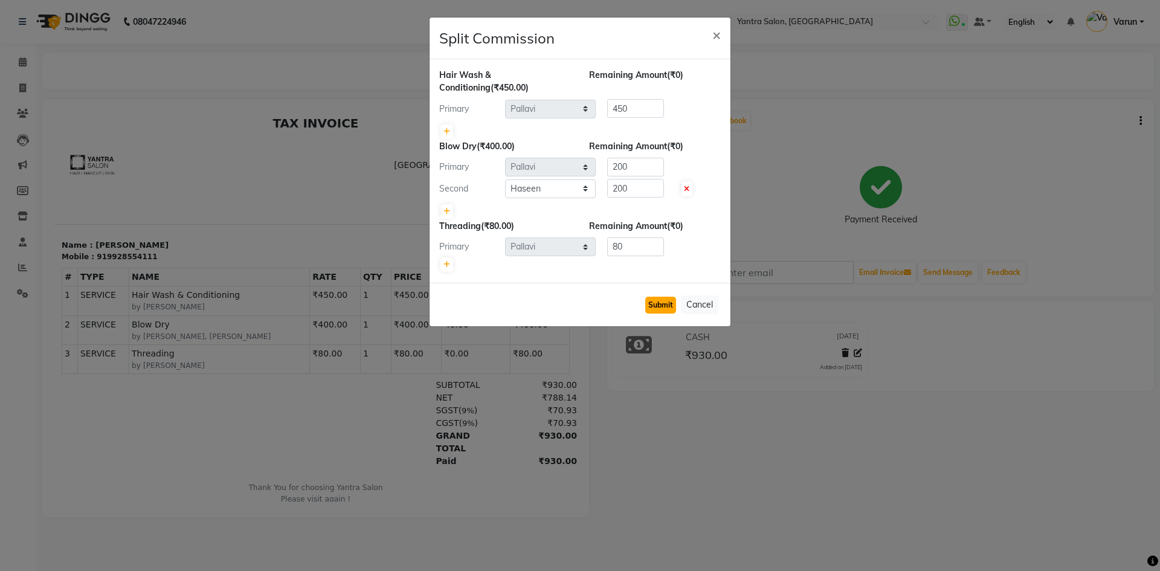
click at [666, 307] on button "Submit" at bounding box center [660, 305] width 31 height 17
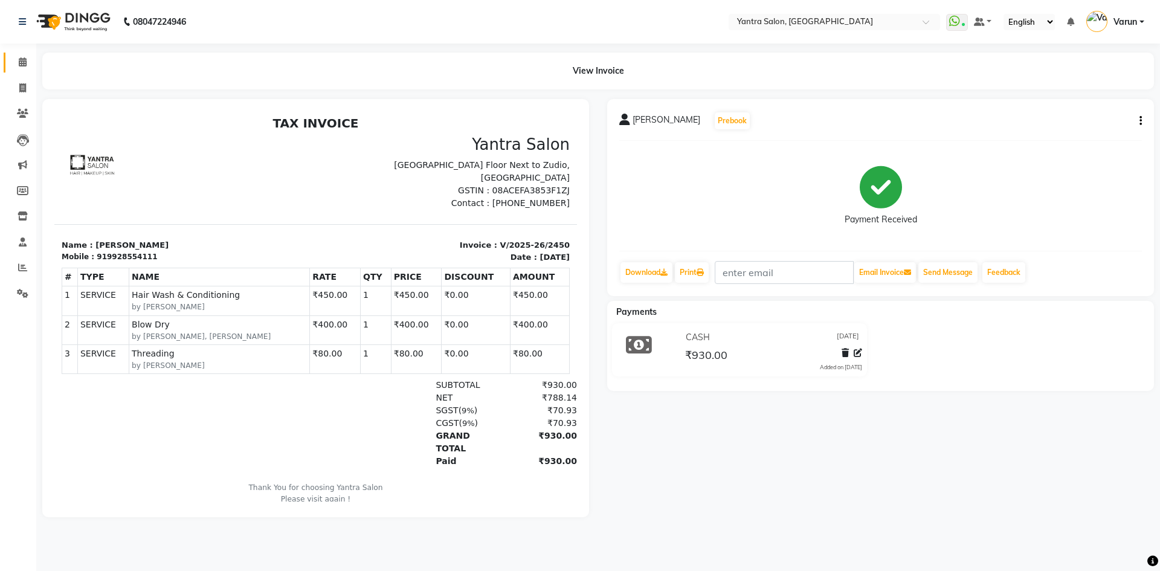
click at [18, 71] on link "Calendar" at bounding box center [18, 63] width 29 height 20
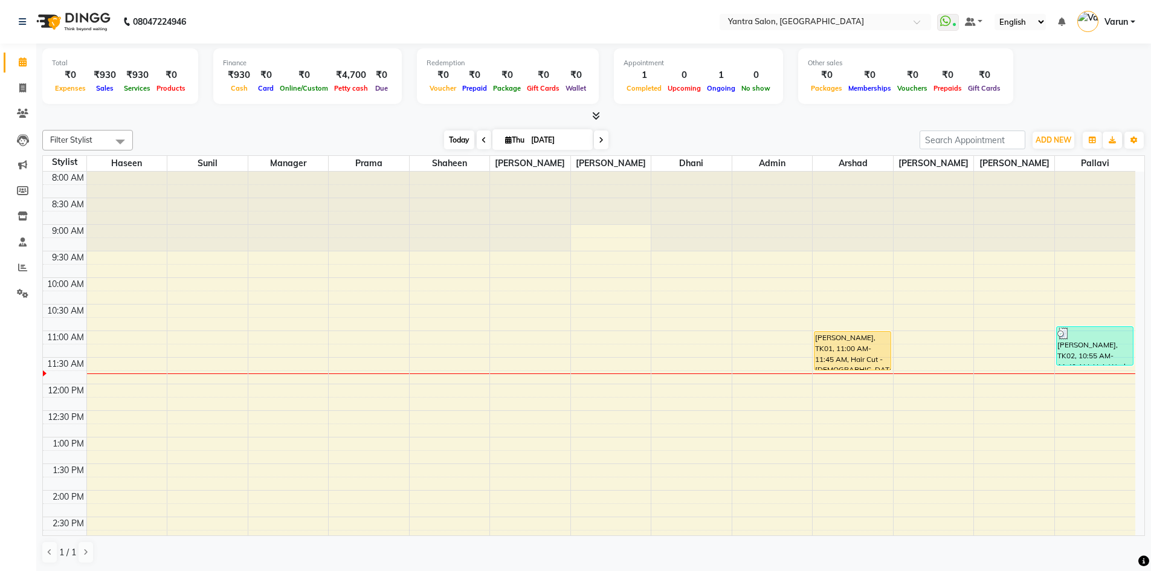
click at [454, 142] on span "Today" at bounding box center [459, 139] width 30 height 19
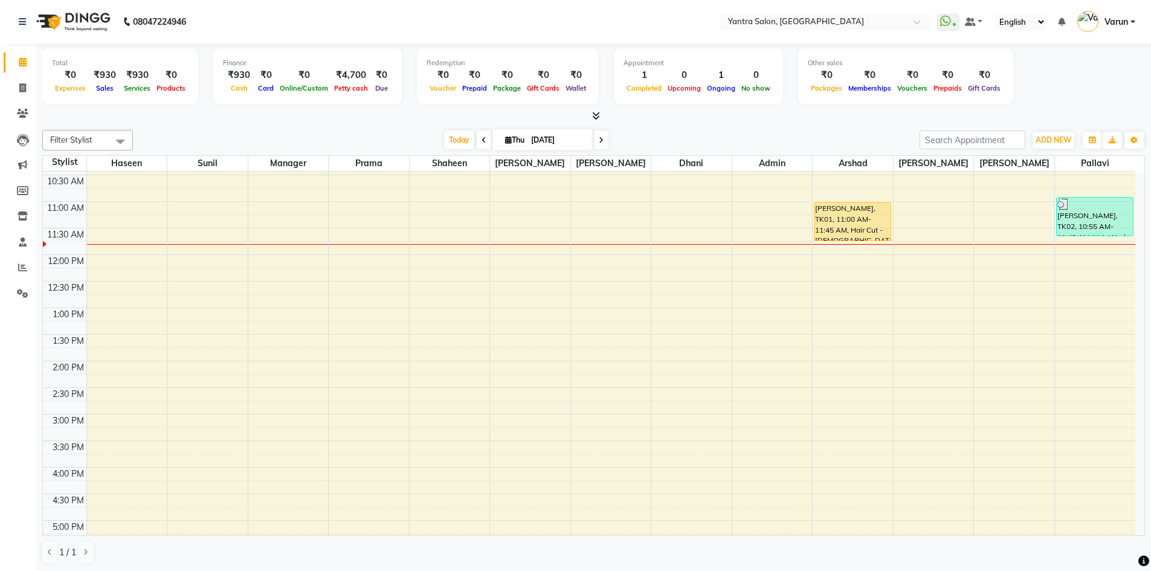
scroll to position [100, 0]
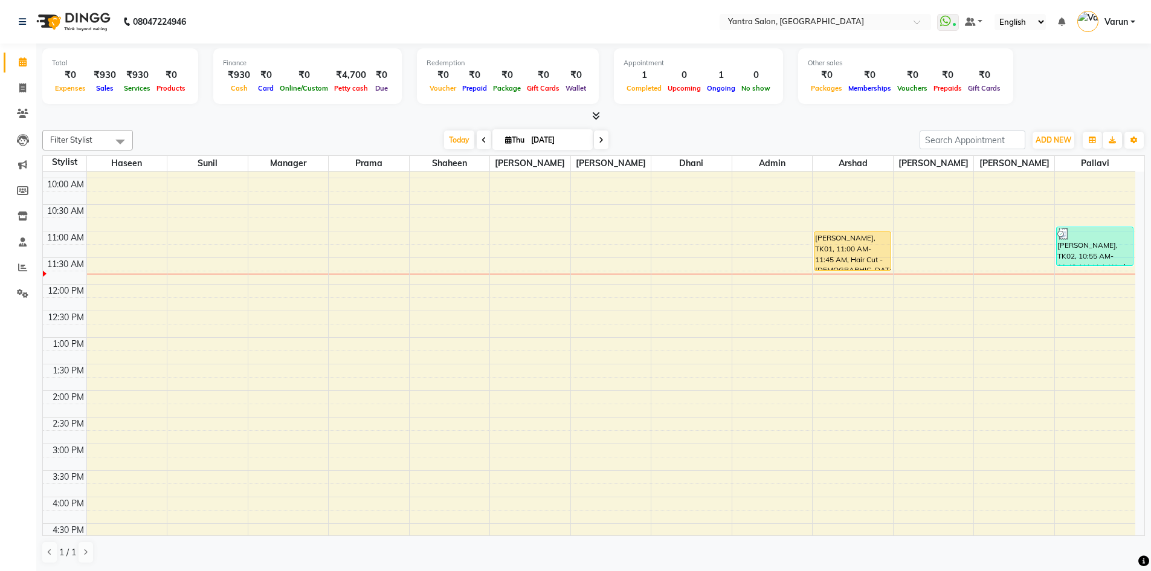
click at [183, 292] on div "8:00 AM 8:30 AM 9:00 AM 9:30 AM 10:00 AM 10:30 AM 11:00 AM 11:30 AM 12:00 PM 12…" at bounding box center [589, 417] width 1092 height 691
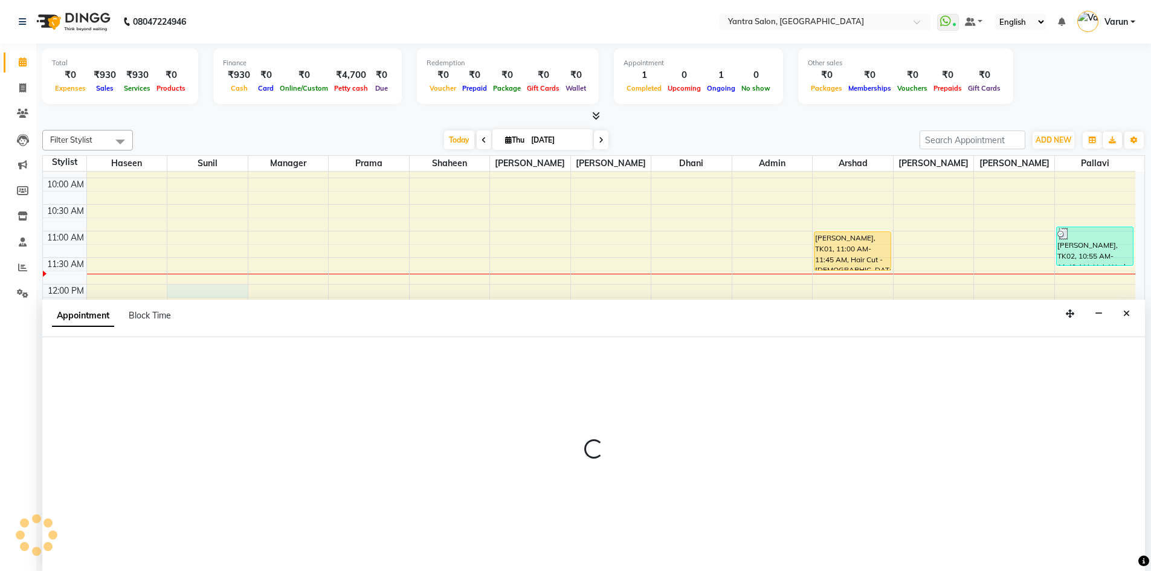
scroll to position [1, 0]
select select "76999"
select select "tentative"
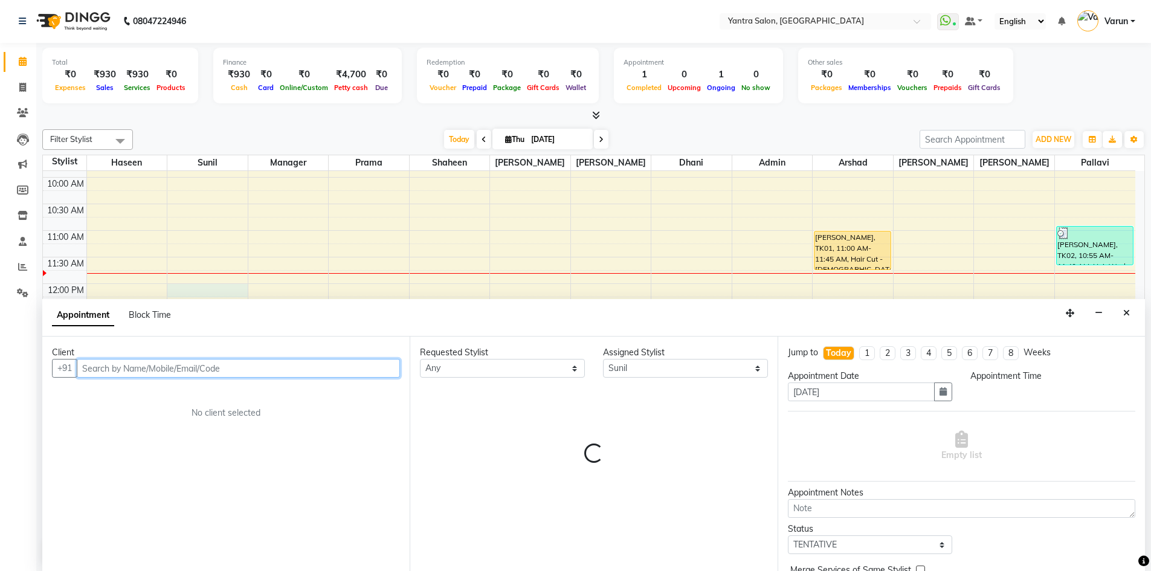
select select "720"
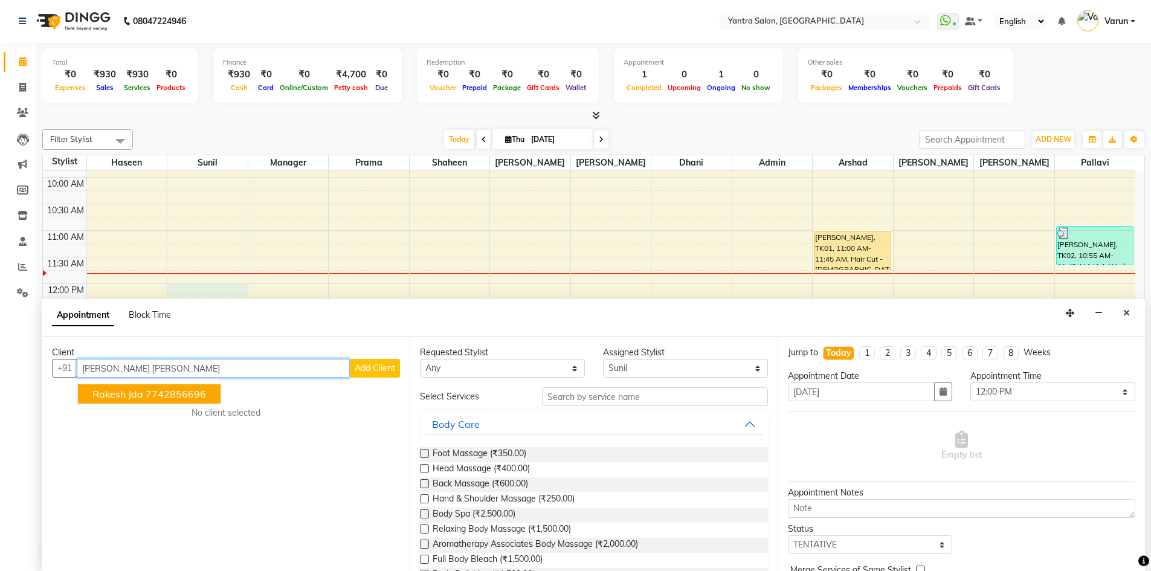
click at [170, 396] on ngb-highlight "7742856696" at bounding box center [176, 394] width 60 height 12
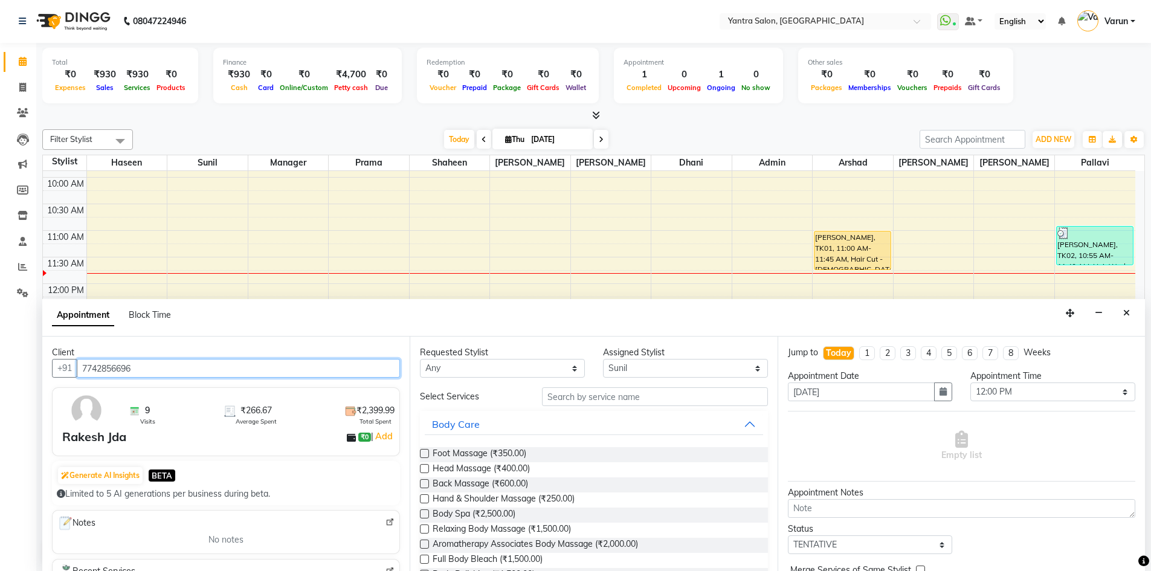
type input "7742856696"
click at [642, 396] on input "text" at bounding box center [655, 396] width 226 height 19
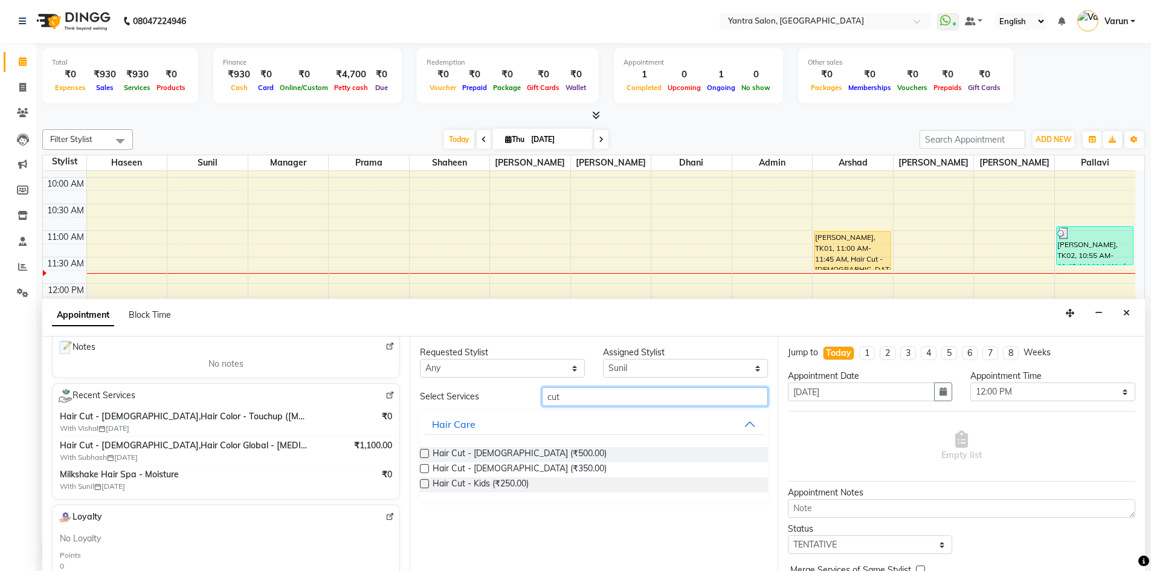
scroll to position [181, 0]
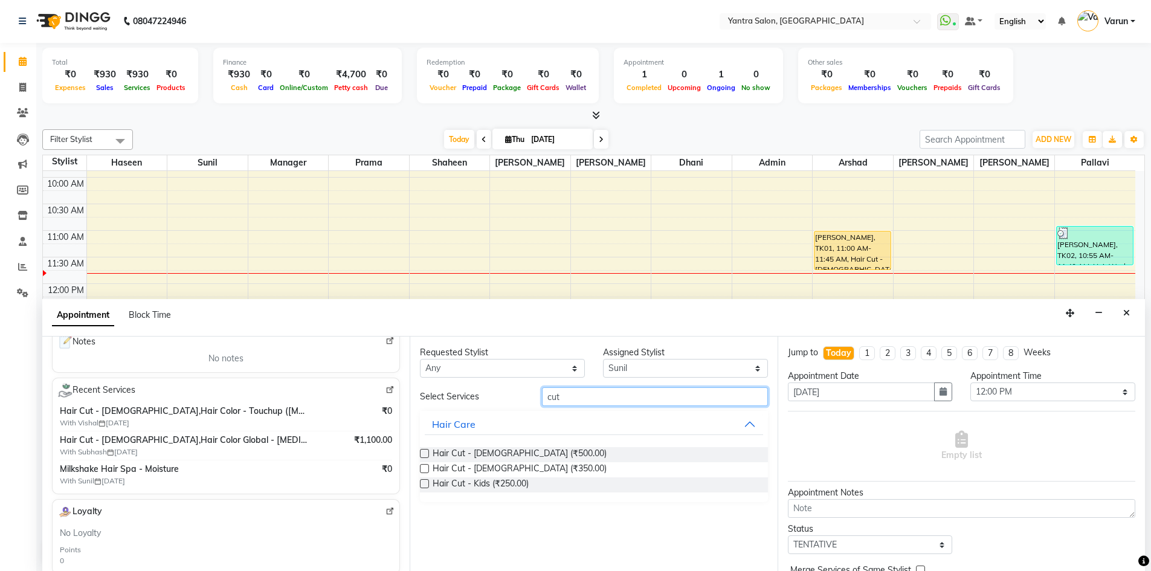
type input "cut"
click at [422, 470] on label at bounding box center [424, 468] width 9 height 9
click at [422, 470] on input "checkbox" at bounding box center [424, 470] width 8 height 8
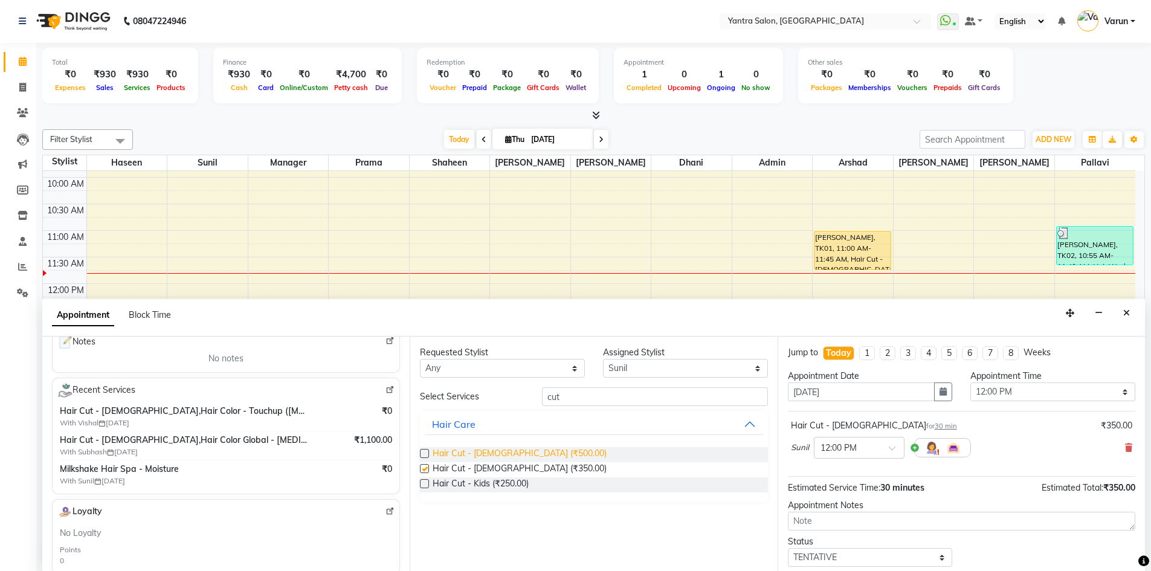
checkbox input "false"
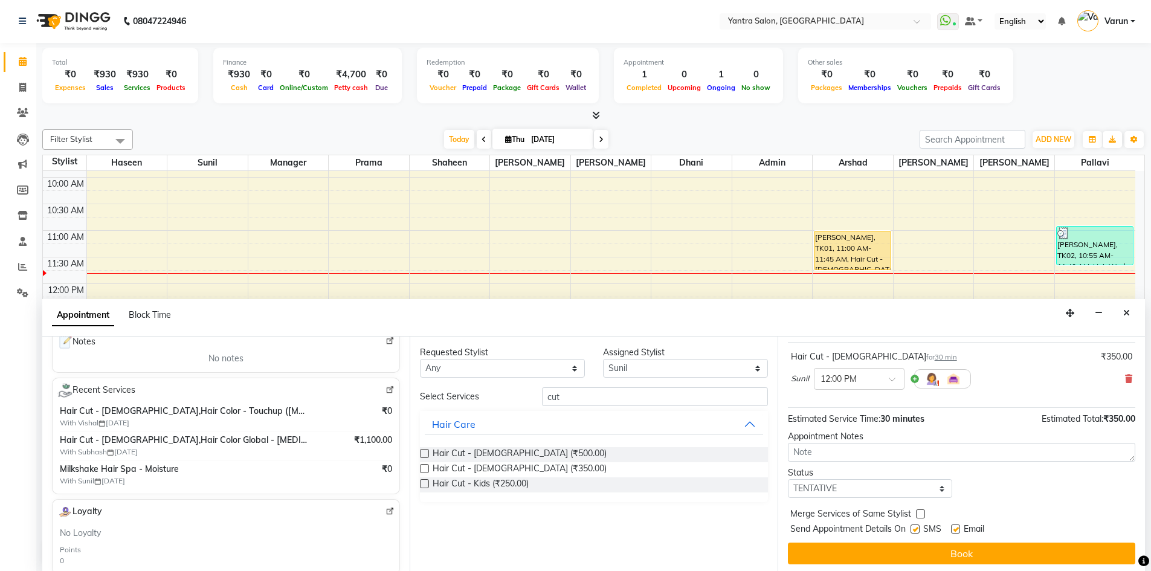
scroll to position [72, 0]
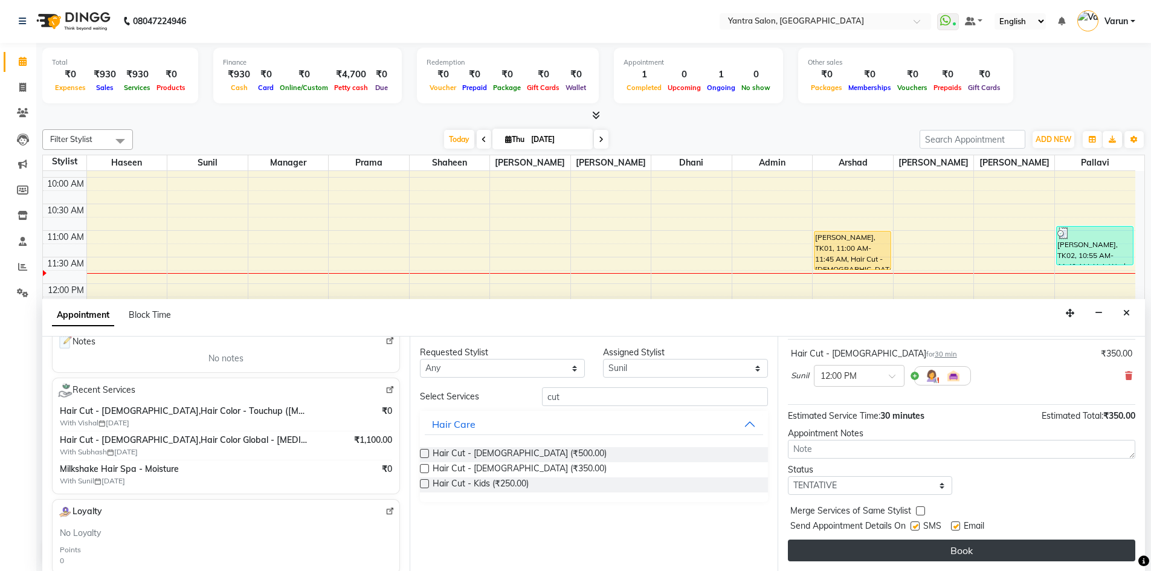
click at [839, 543] on button "Book" at bounding box center [961, 551] width 347 height 22
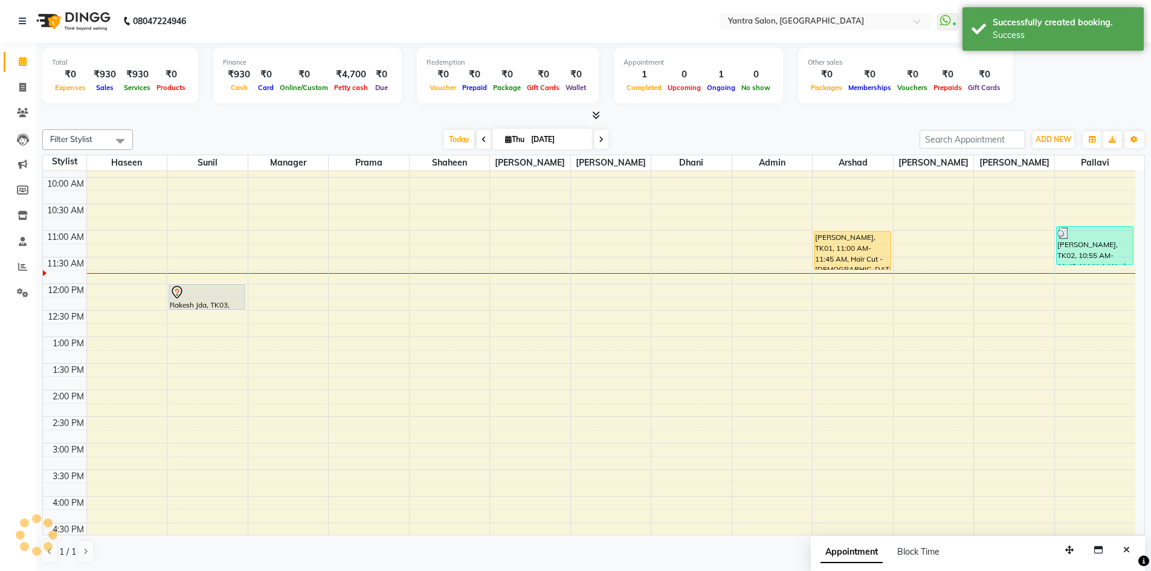
scroll to position [0, 0]
drag, startPoint x: 208, startPoint y: 308, endPoint x: 207, endPoint y: 320, distance: 12.1
click at [207, 326] on div "Rakesh Jda, TK03, 12:00 PM-12:30 PM, Hair Cut - Male Rakesh Jda, TK03, 12:00 PM…" at bounding box center [207, 417] width 80 height 691
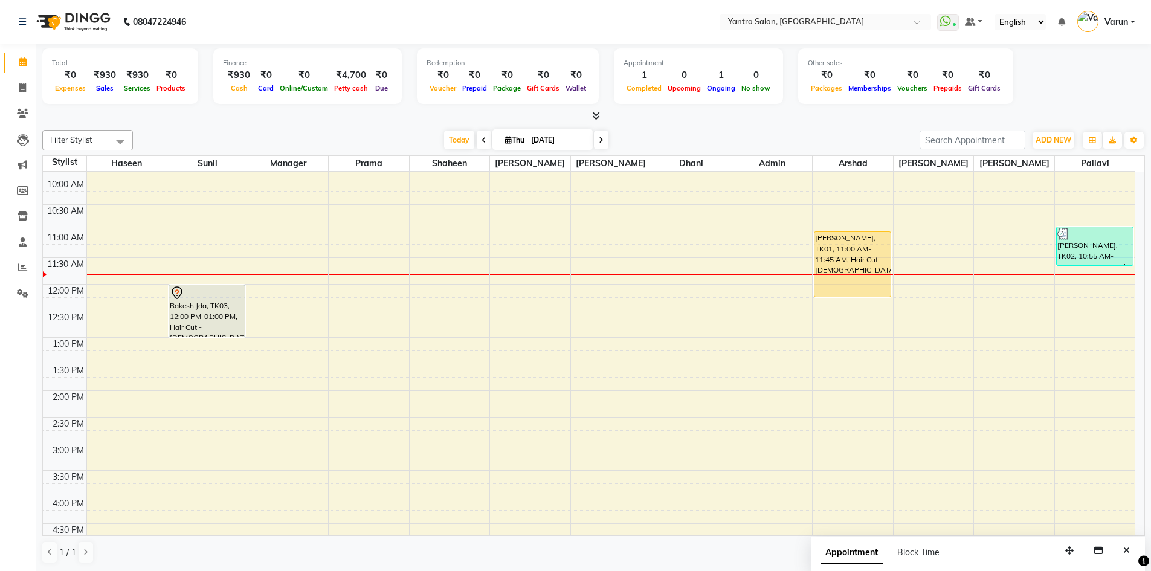
drag, startPoint x: 840, startPoint y: 270, endPoint x: 839, endPoint y: 285, distance: 14.6
click at [839, 285] on div "Bhavesh, TK01, 11:00 AM-11:45 AM, Hair Cut - Male Bhavesh, TK01, 11:00 AM-11:45…" at bounding box center [853, 417] width 80 height 691
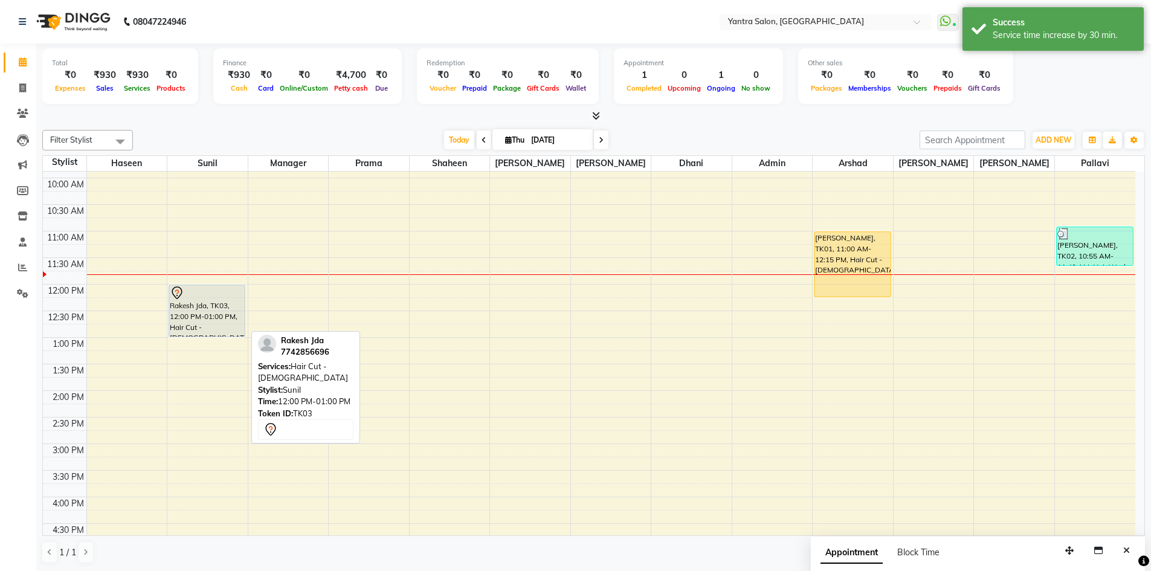
click at [195, 300] on div "Rakesh Jda, TK03, 12:00 PM-01:00 PM, Hair Cut - Male" at bounding box center [207, 310] width 76 height 51
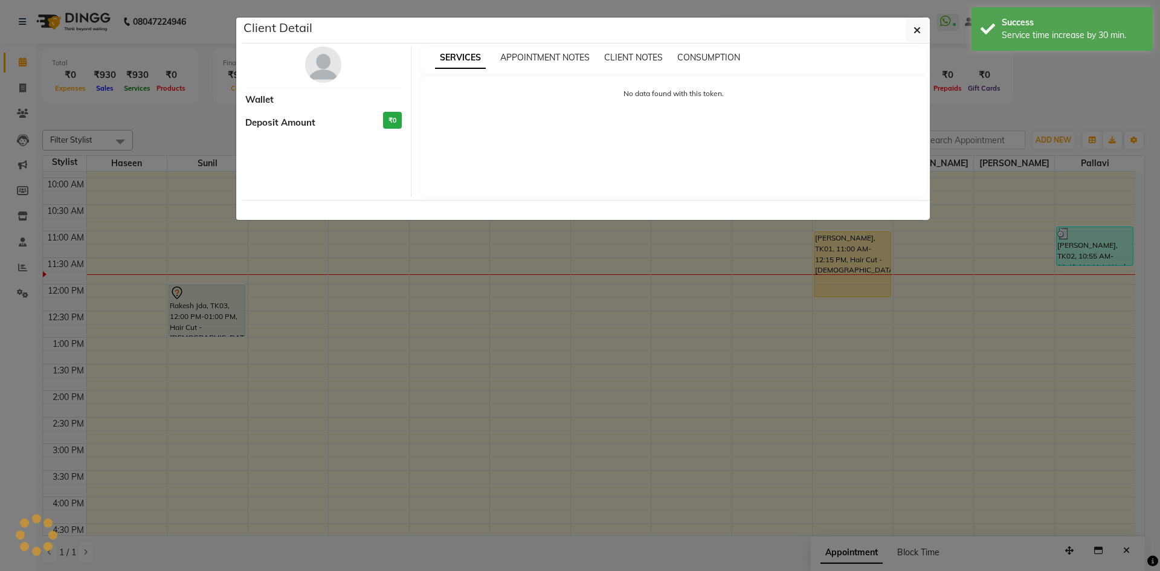
select select "7"
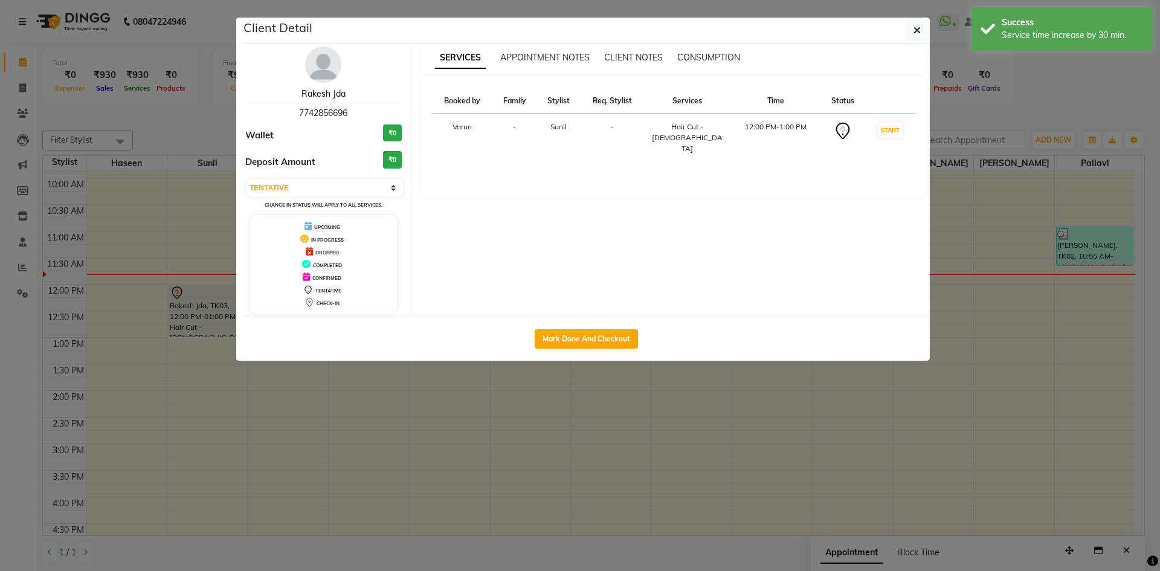
click at [306, 91] on link "Rakesh Jda" at bounding box center [323, 93] width 44 height 11
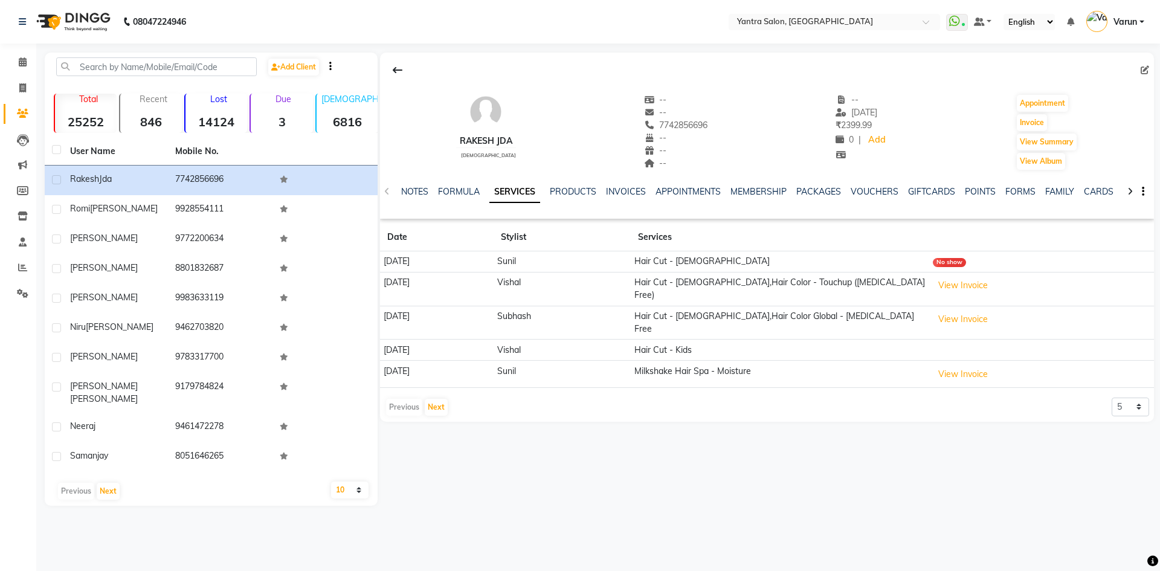
click at [150, 57] on div "Add Client Total 25252 Recent 846 Lost 14124 Due 3 Male 6816 Female 10548 Membe…" at bounding box center [211, 279] width 333 height 453
click at [150, 70] on input "text" at bounding box center [156, 66] width 201 height 19
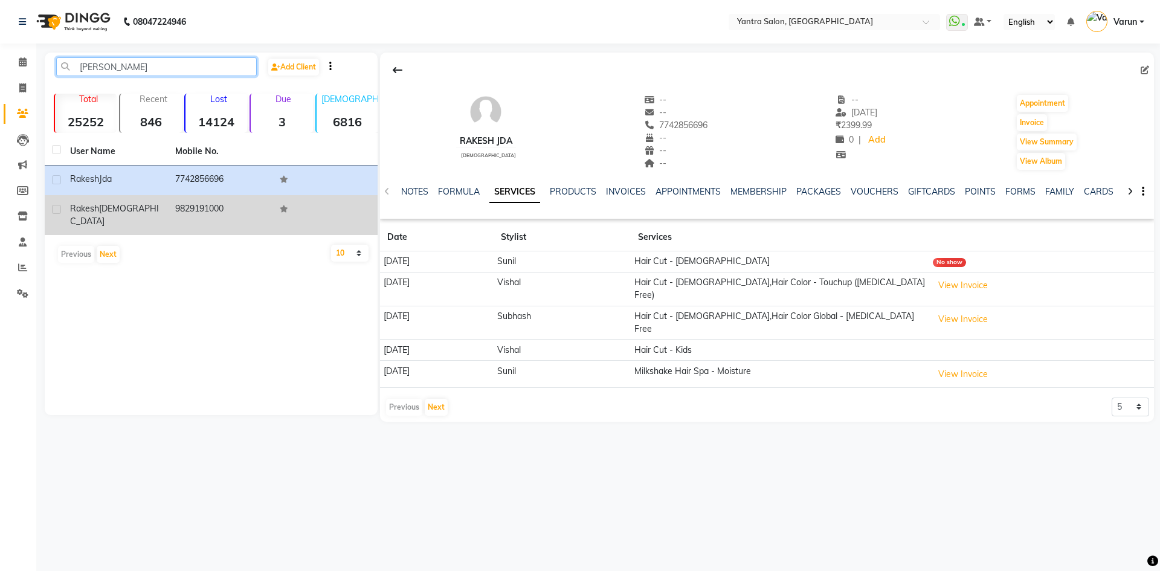
type input "rakesh j"
click at [164, 198] on td "Rakesh Jain" at bounding box center [115, 215] width 105 height 40
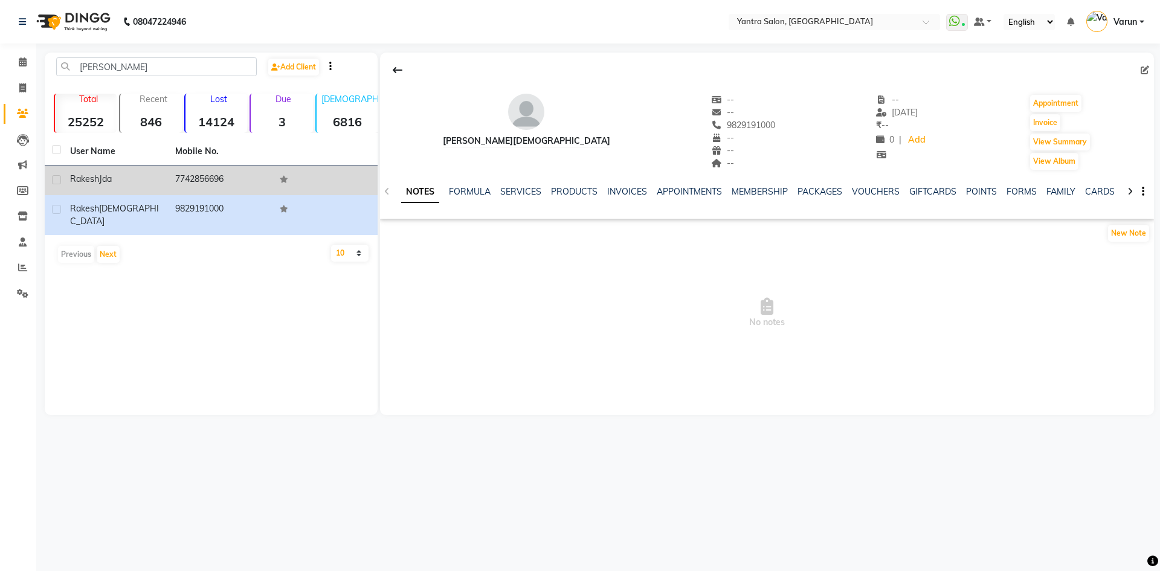
click at [159, 173] on div "Rakesh Jda" at bounding box center [115, 179] width 91 height 13
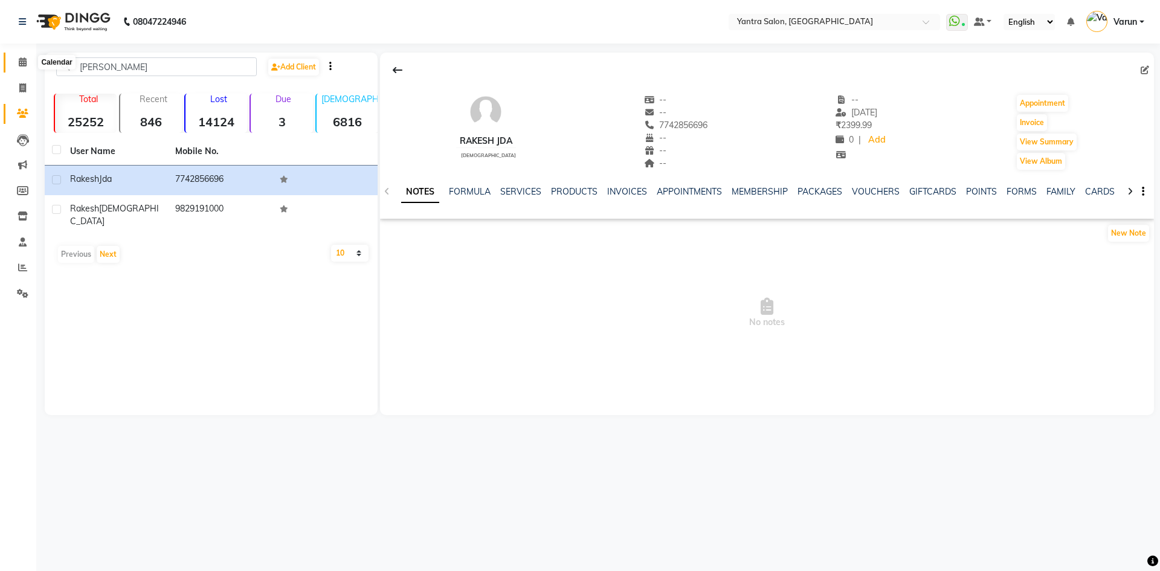
click at [28, 63] on span at bounding box center [22, 63] width 21 height 14
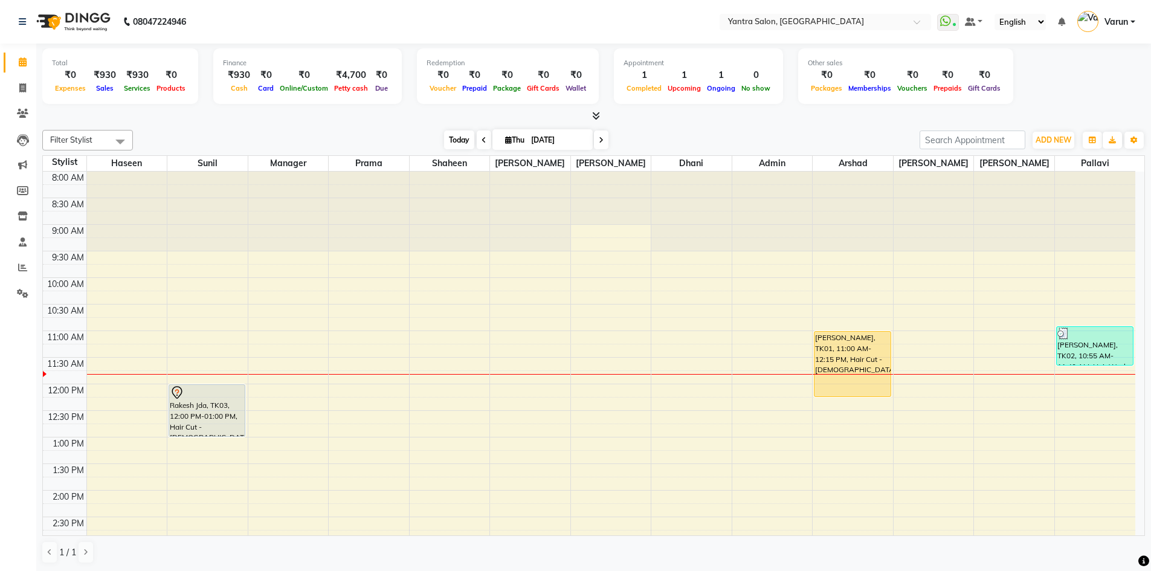
click at [448, 143] on span "Today" at bounding box center [459, 139] width 30 height 19
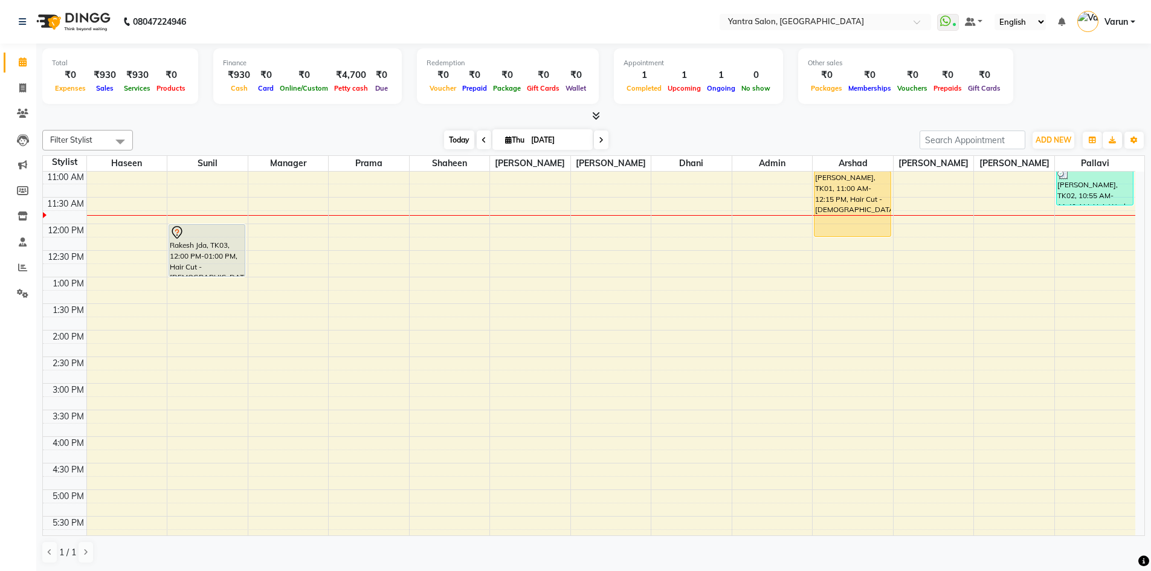
click at [448, 140] on span "Today" at bounding box center [459, 139] width 30 height 19
click at [446, 135] on span "Today" at bounding box center [459, 139] width 30 height 19
click at [466, 141] on span "Today" at bounding box center [459, 139] width 30 height 19
drag, startPoint x: 417, startPoint y: 22, endPoint x: 353, endPoint y: 74, distance: 82.9
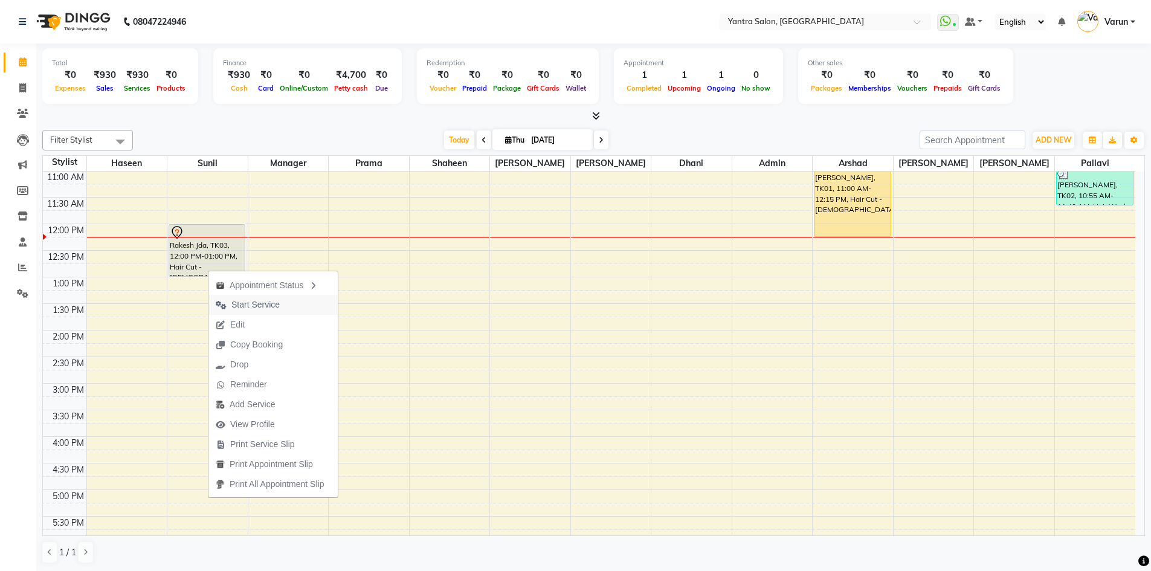
click at [224, 301] on icon "button" at bounding box center [221, 305] width 11 height 8
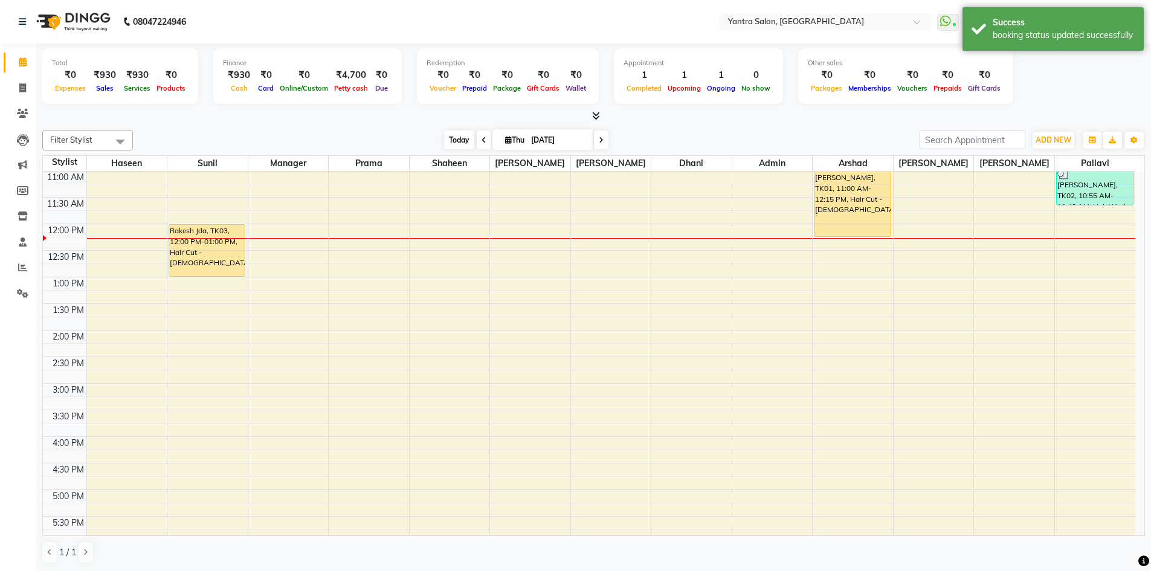
click at [443, 138] on div "Today Thu 04-09-2025" at bounding box center [526, 140] width 167 height 18
click at [444, 138] on span "Today" at bounding box center [459, 139] width 30 height 19
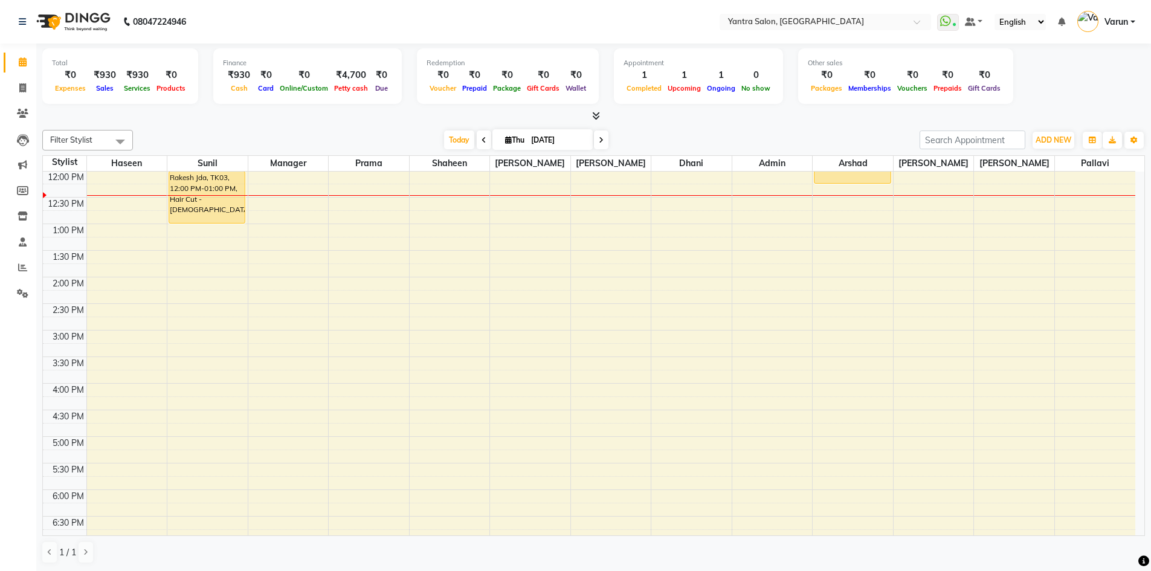
click at [419, 136] on div "Today Thu 04-09-2025" at bounding box center [526, 140] width 775 height 18
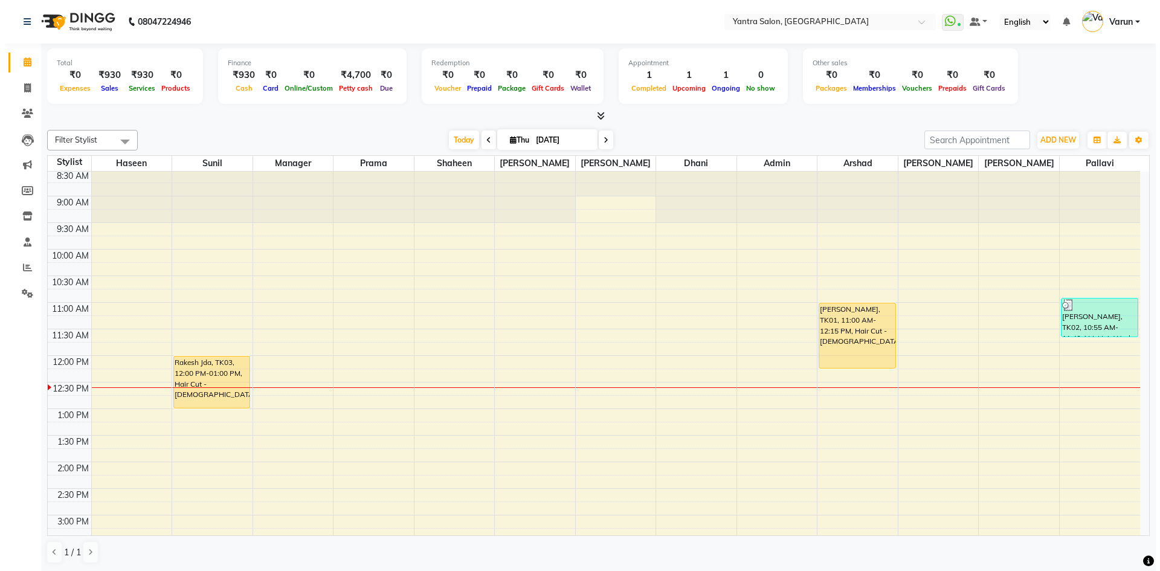
scroll to position [0, 0]
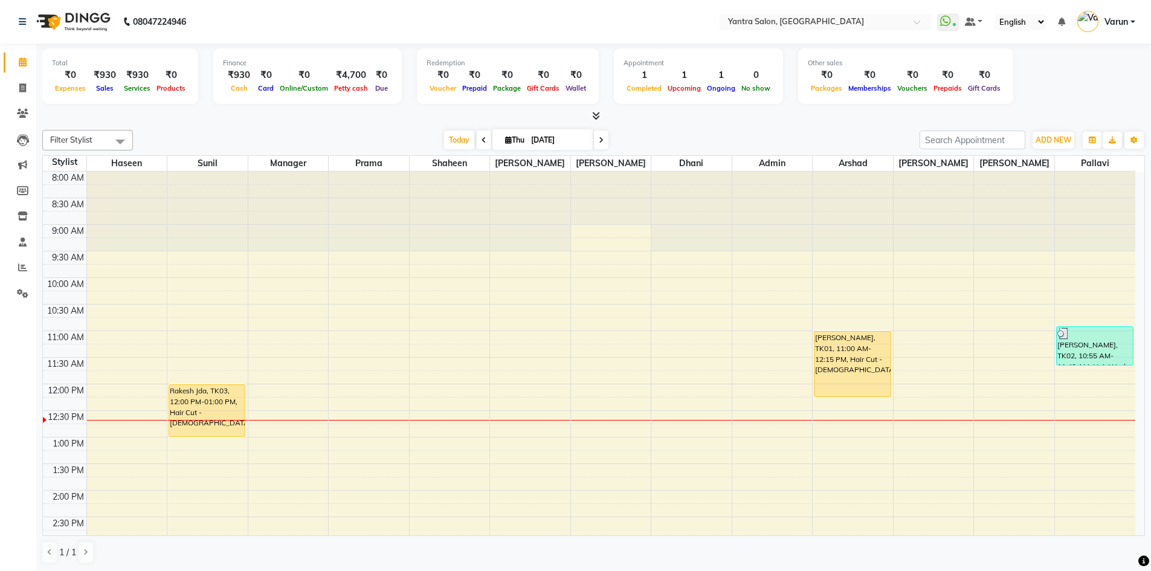
click at [868, 123] on div "Total ₹0 Expenses ₹930 Sales ₹930 Services ₹0 Products Finance ₹930 Cash ₹0 Car…" at bounding box center [593, 307] width 1115 height 528
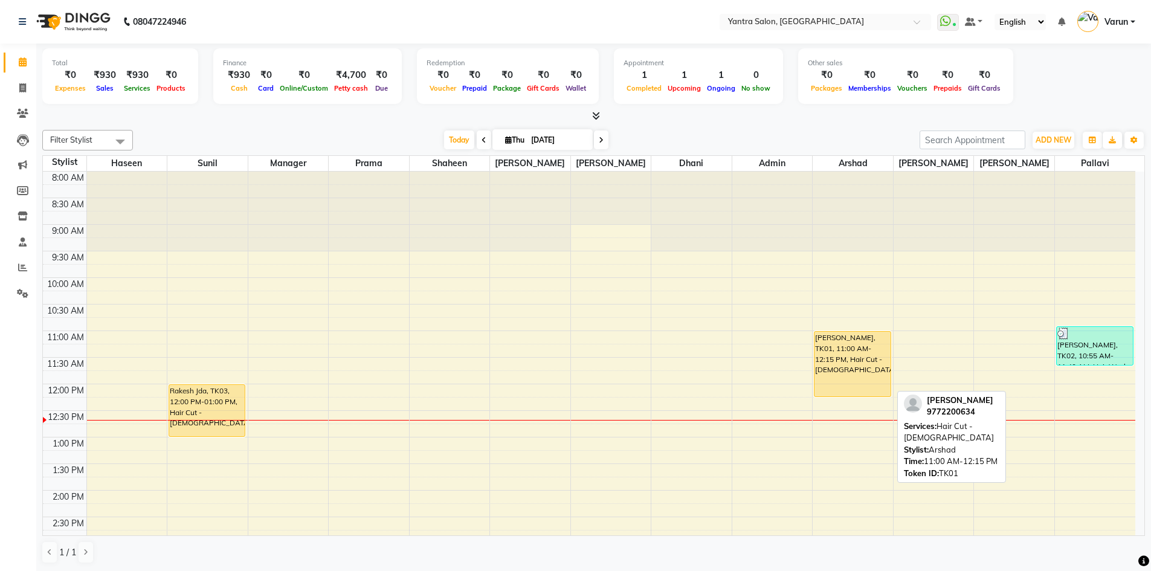
click at [876, 362] on div "Bhavesh, TK01, 11:00 AM-12:15 PM, Hair Cut - Male" at bounding box center [852, 364] width 76 height 65
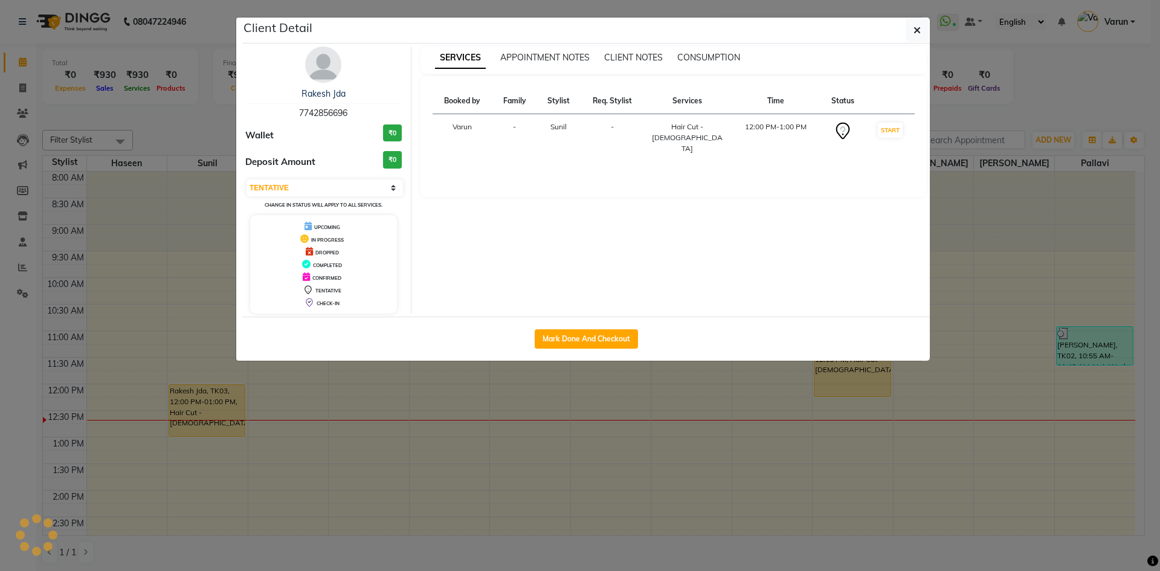
select select "1"
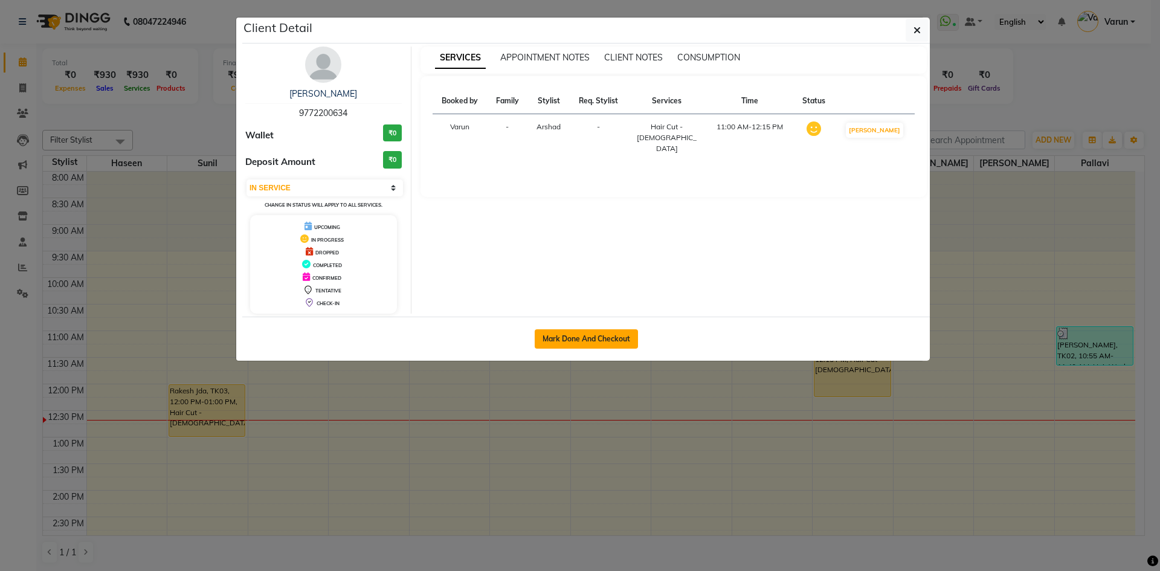
click at [623, 345] on button "Mark Done And Checkout" at bounding box center [586, 338] width 103 height 19
select select "service"
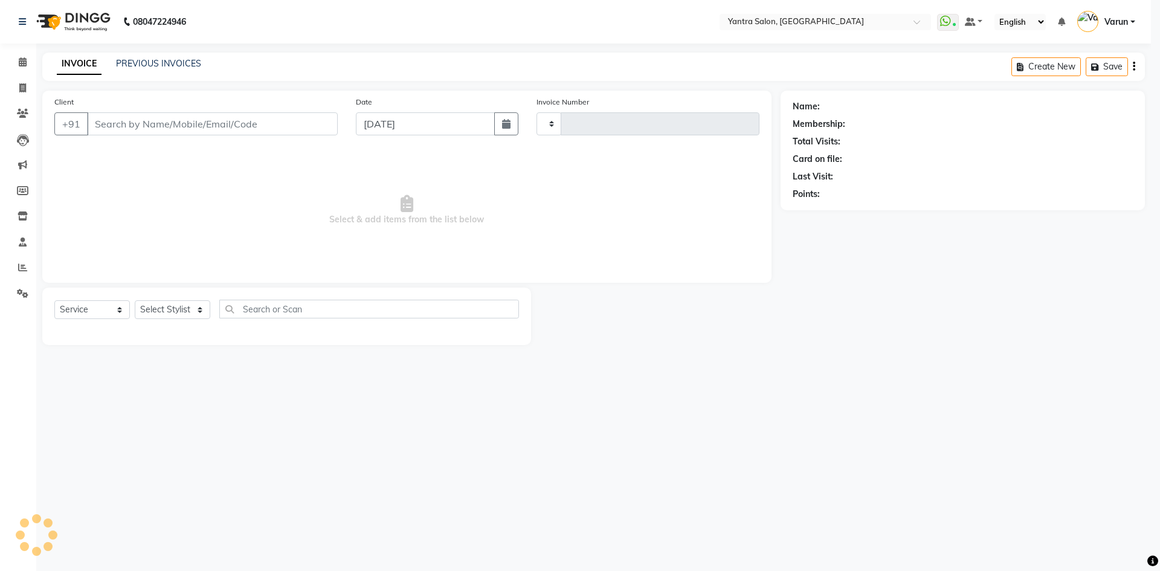
type input "2451"
select select "6253"
type input "9772200634"
select select "90729"
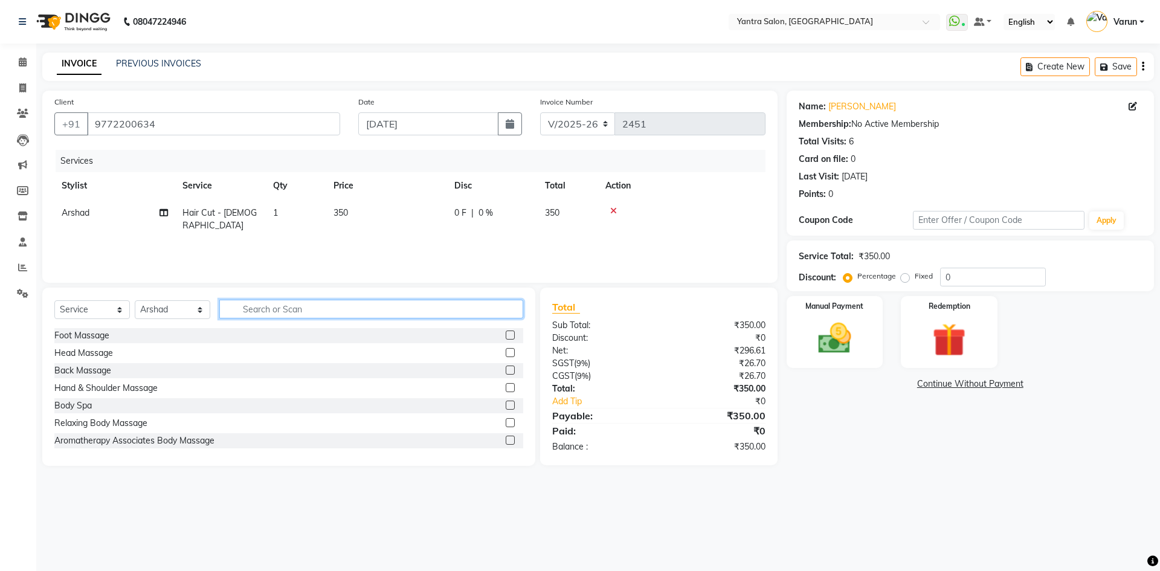
click at [260, 307] on input "text" at bounding box center [371, 309] width 304 height 19
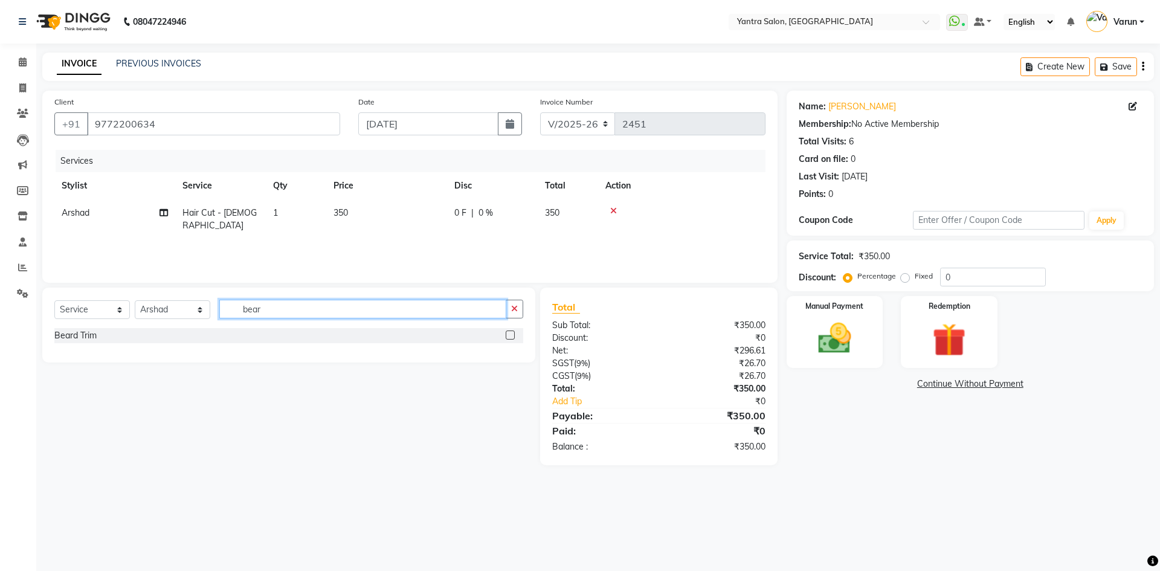
type input "bear"
click at [508, 335] on label at bounding box center [510, 334] width 9 height 9
click at [508, 335] on input "checkbox" at bounding box center [510, 336] width 8 height 8
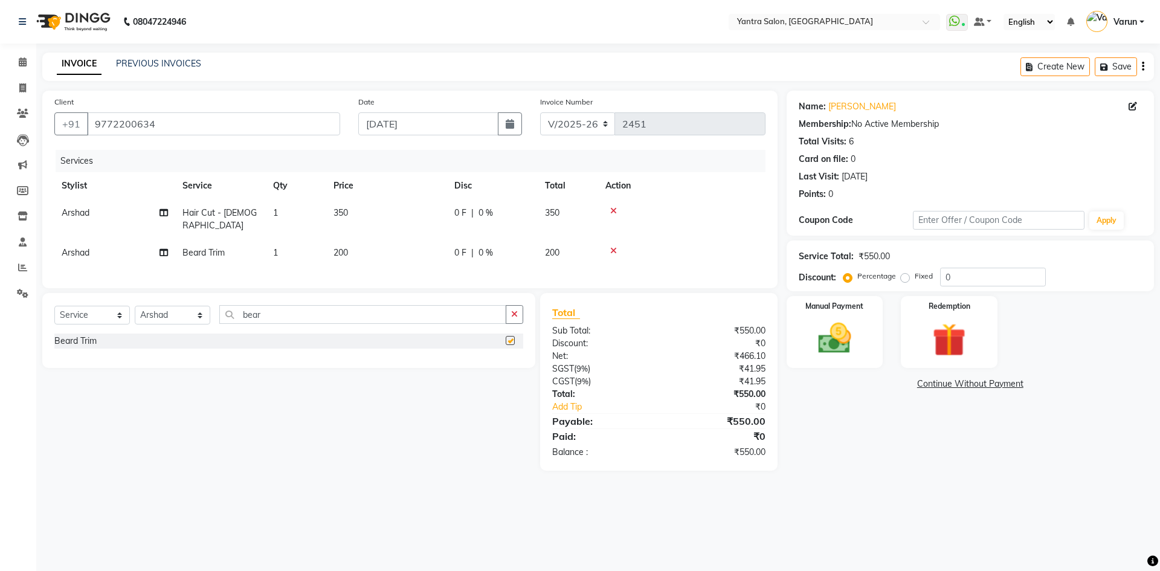
checkbox input "false"
click at [942, 272] on input "0" at bounding box center [993, 277] width 106 height 19
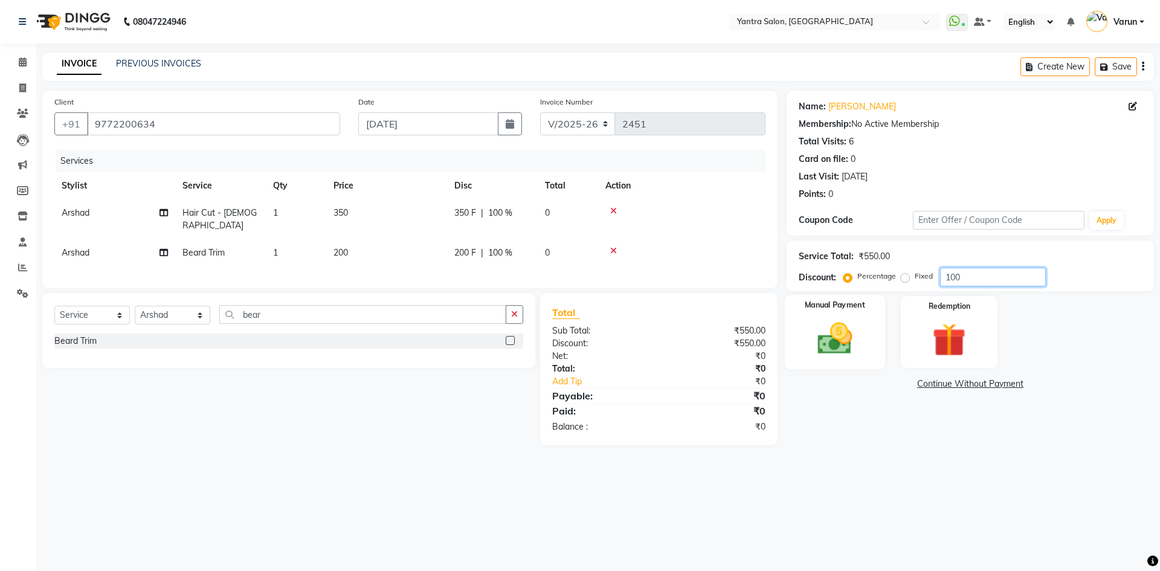
type input "100"
click at [839, 347] on img at bounding box center [835, 338] width 56 height 40
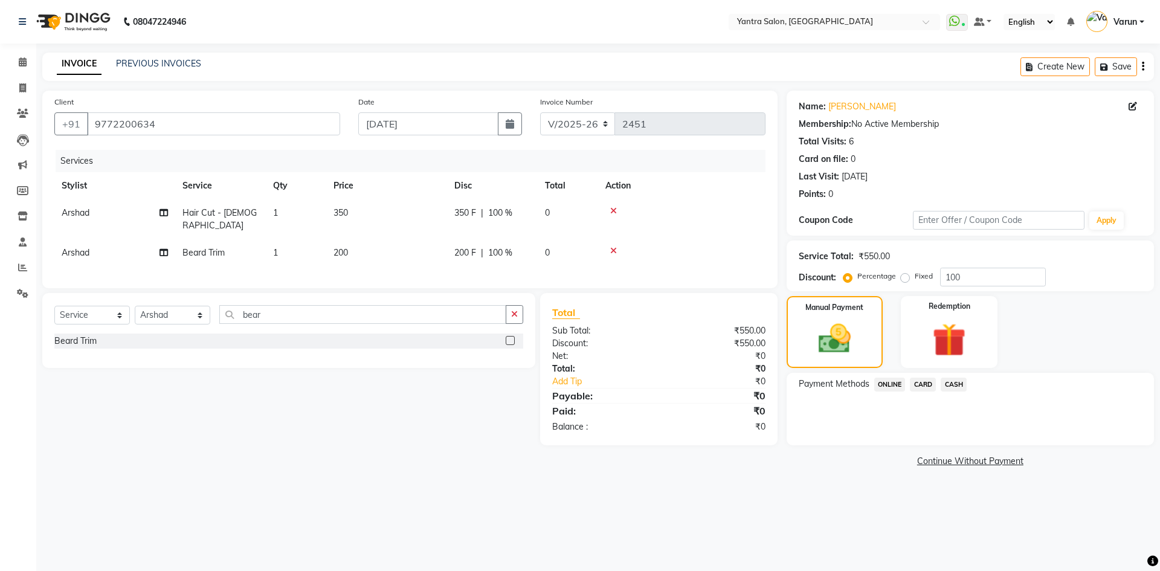
click at [952, 381] on span "CASH" at bounding box center [954, 385] width 26 height 14
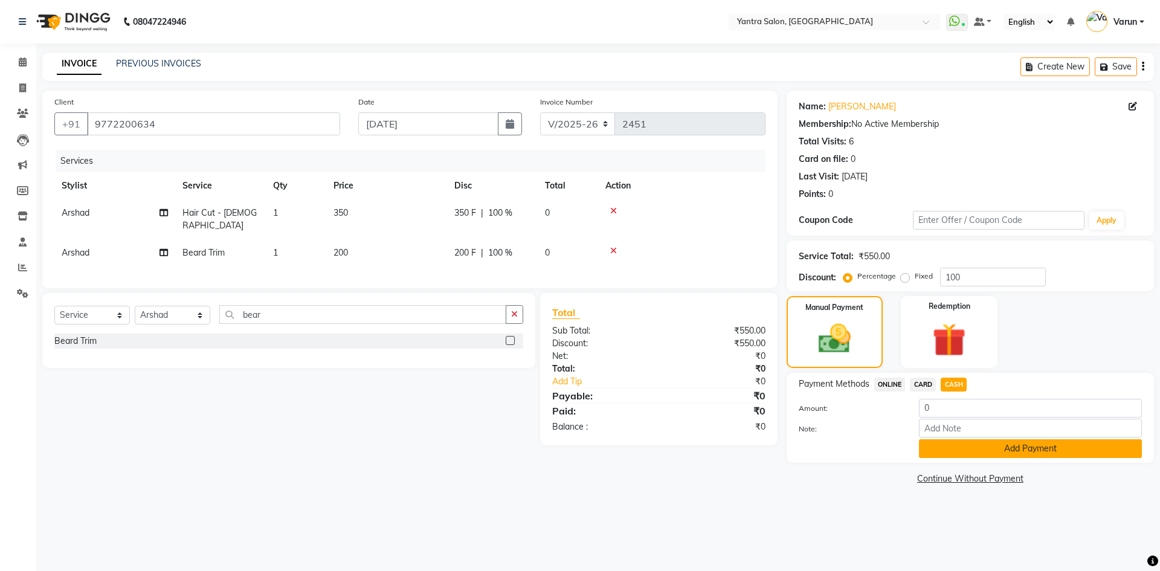
click at [958, 453] on button "Add Payment" at bounding box center [1030, 448] width 223 height 19
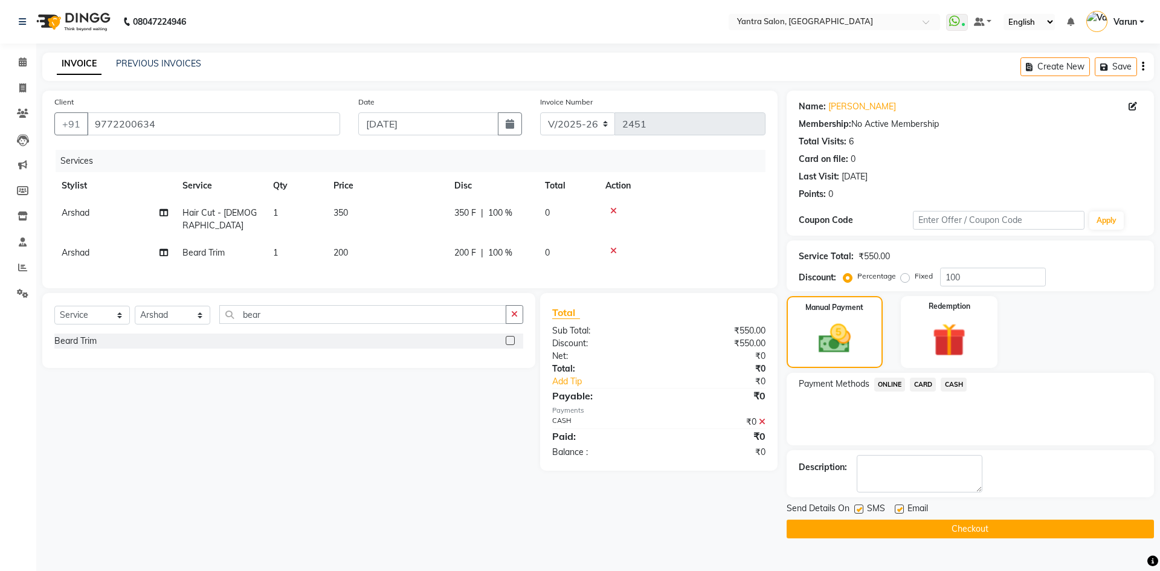
click at [857, 507] on label at bounding box center [858, 508] width 9 height 9
click at [857, 507] on input "checkbox" at bounding box center [858, 510] width 8 height 8
checkbox input "false"
click at [897, 507] on label at bounding box center [899, 508] width 9 height 9
click at [897, 507] on input "checkbox" at bounding box center [899, 510] width 8 height 8
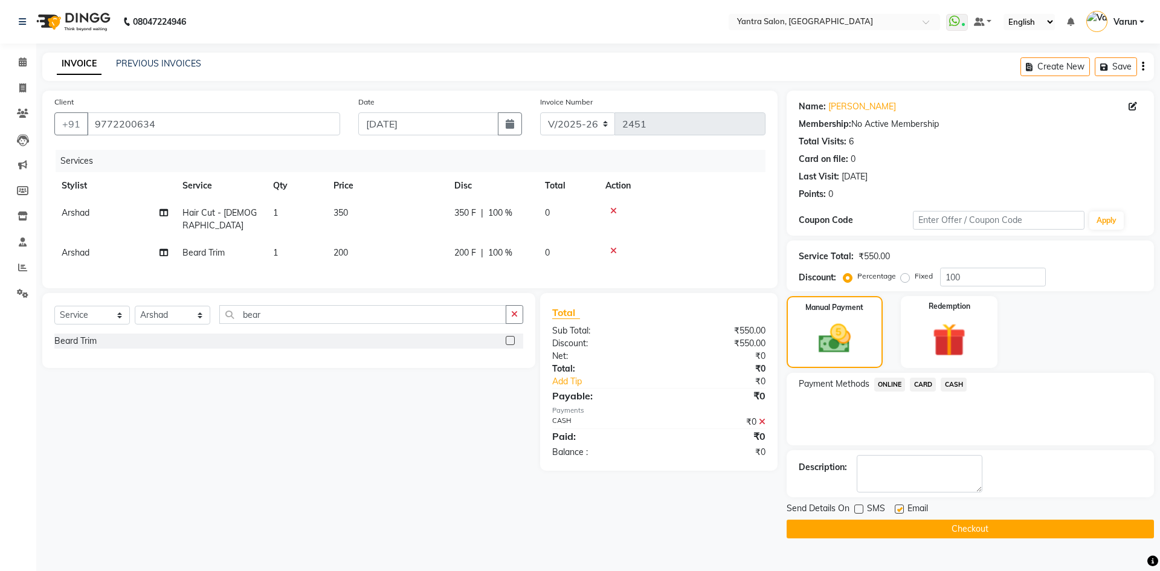
checkbox input "false"
click at [908, 526] on button "Checkout" at bounding box center [970, 529] width 367 height 19
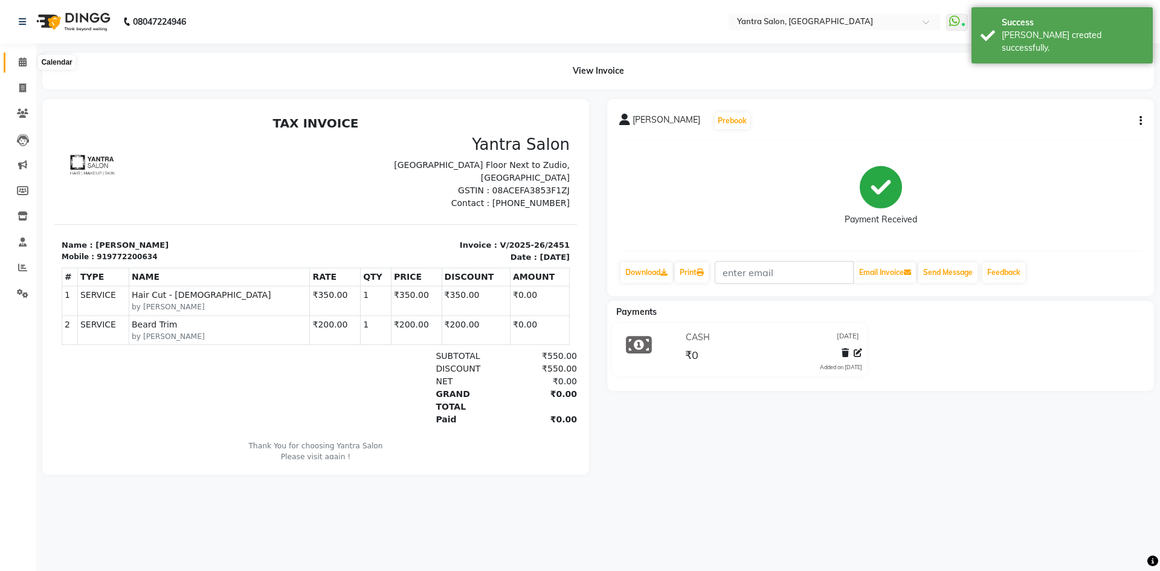
click at [22, 63] on icon at bounding box center [23, 61] width 8 height 9
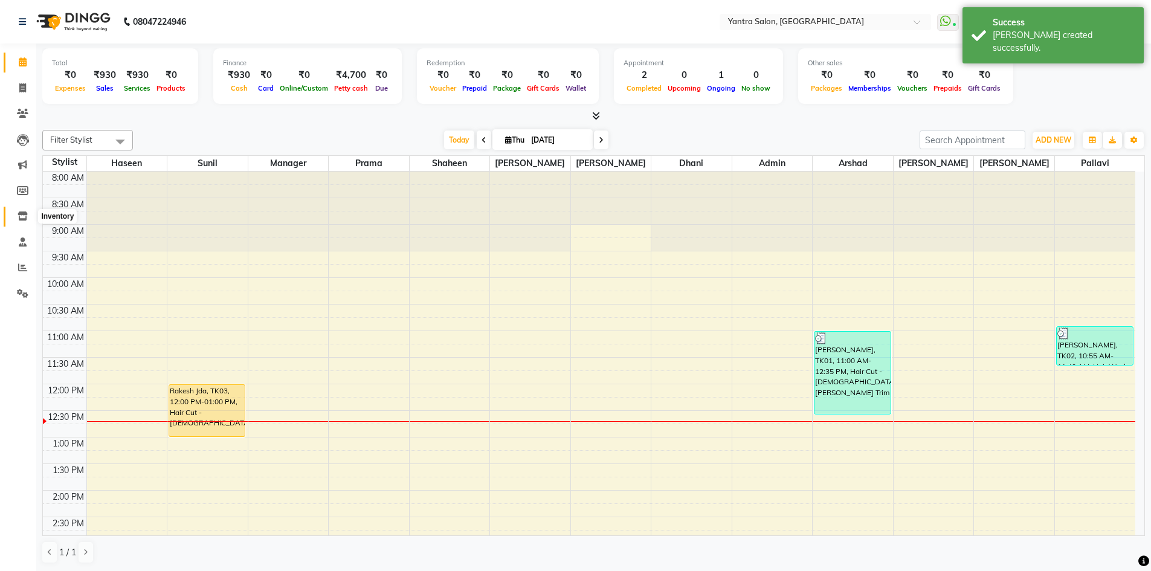
click at [22, 214] on icon at bounding box center [23, 215] width 10 height 9
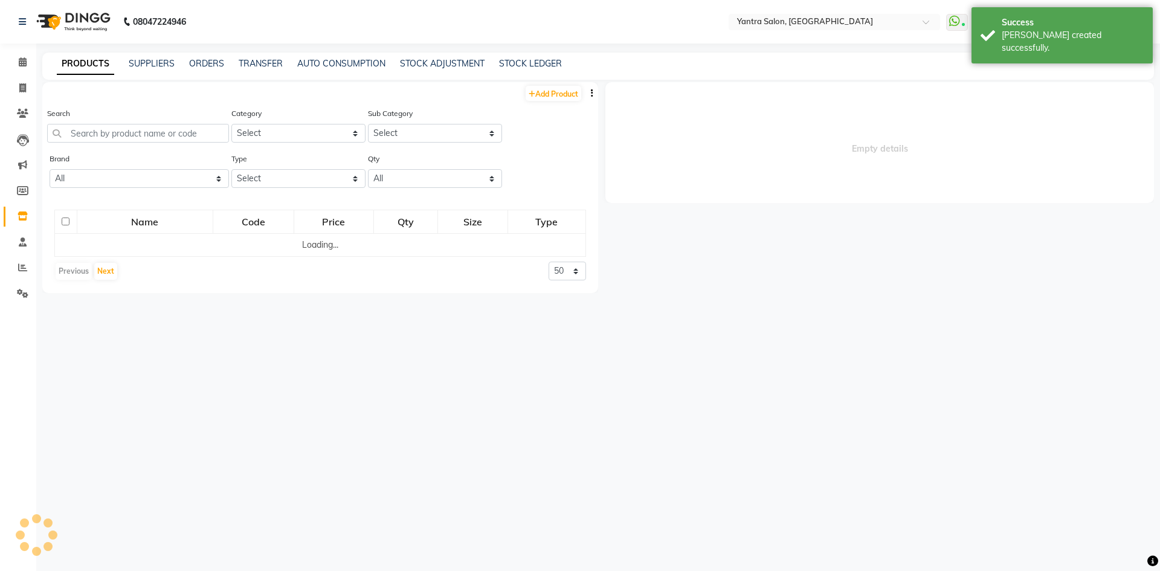
select select
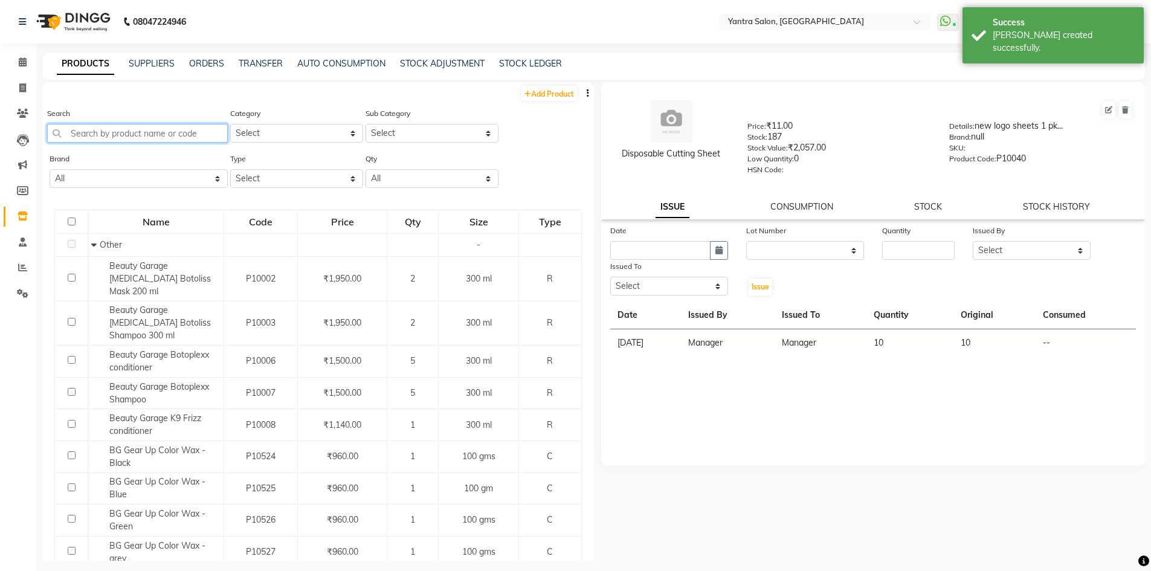
click at [62, 137] on input "text" at bounding box center [137, 133] width 181 height 19
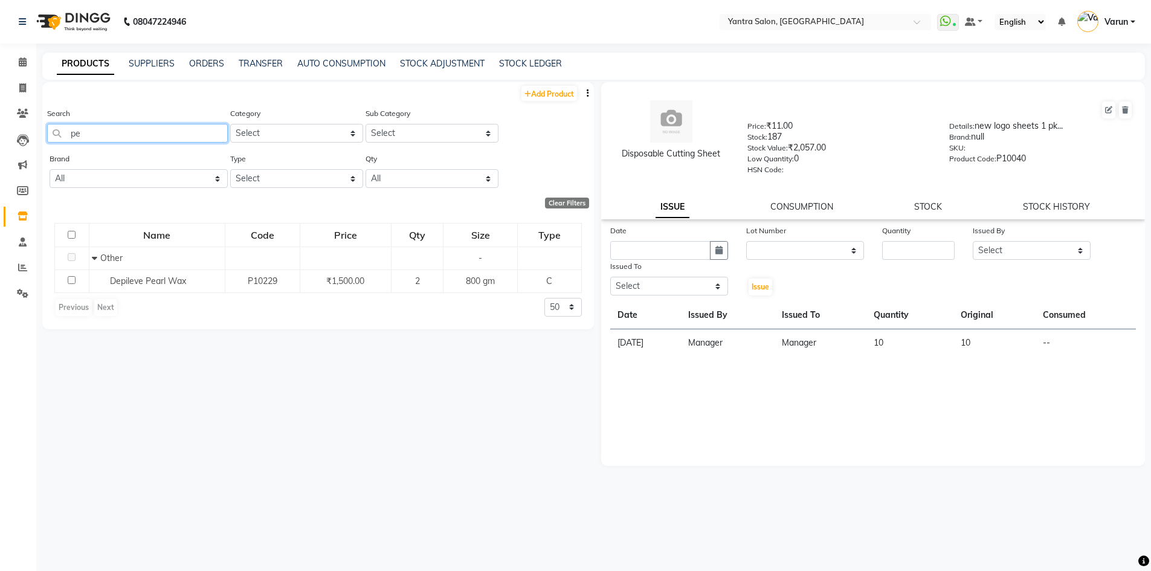
type input "p"
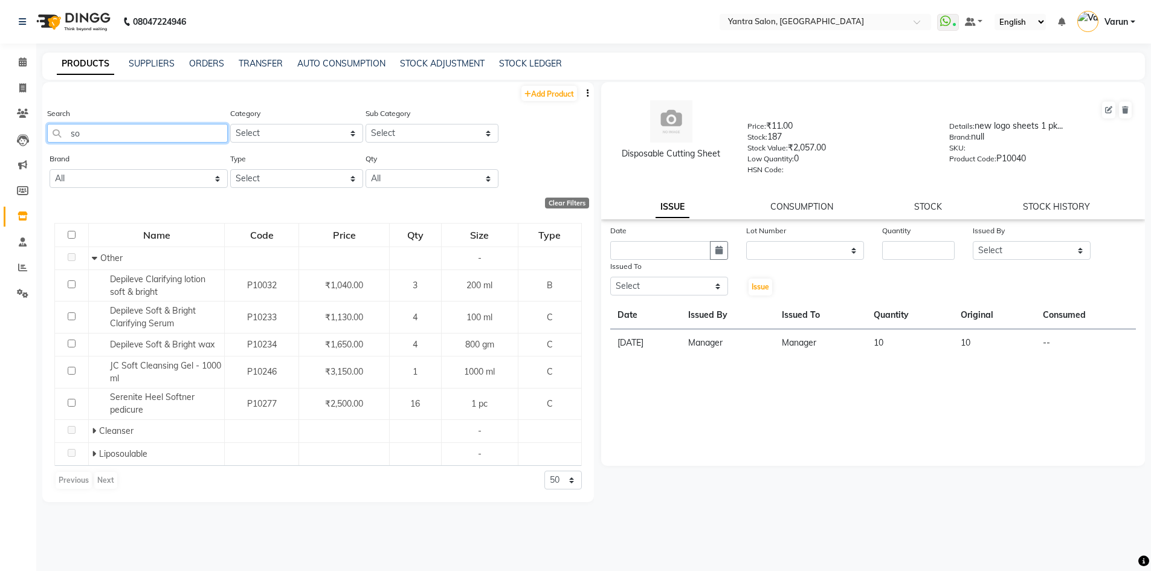
type input "s"
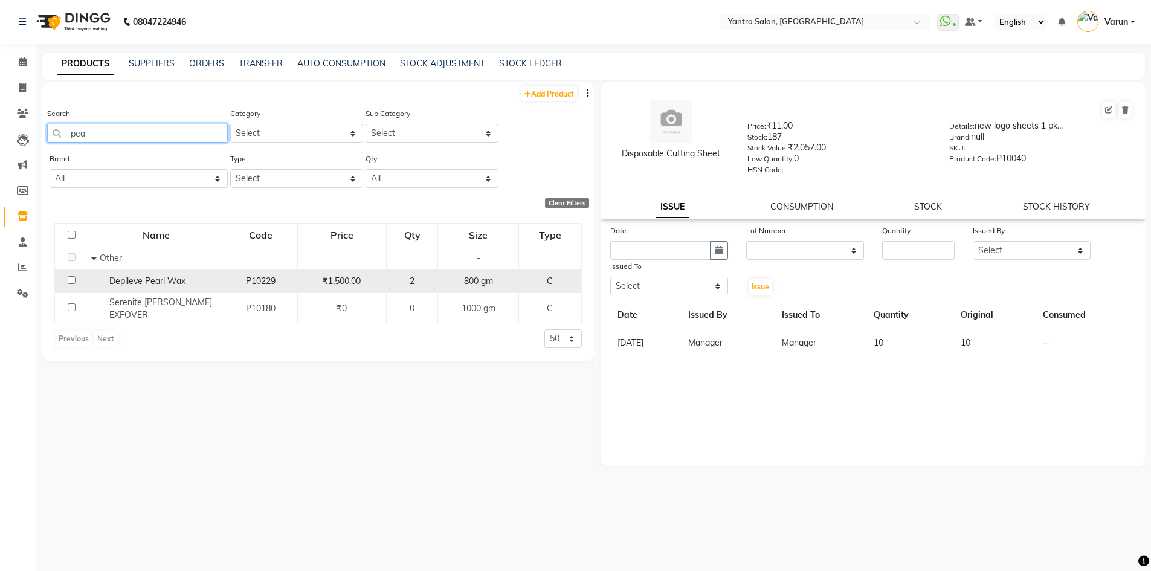
type input "pea"
click at [116, 282] on span "Depileve Pearl Wax" at bounding box center [147, 280] width 76 height 11
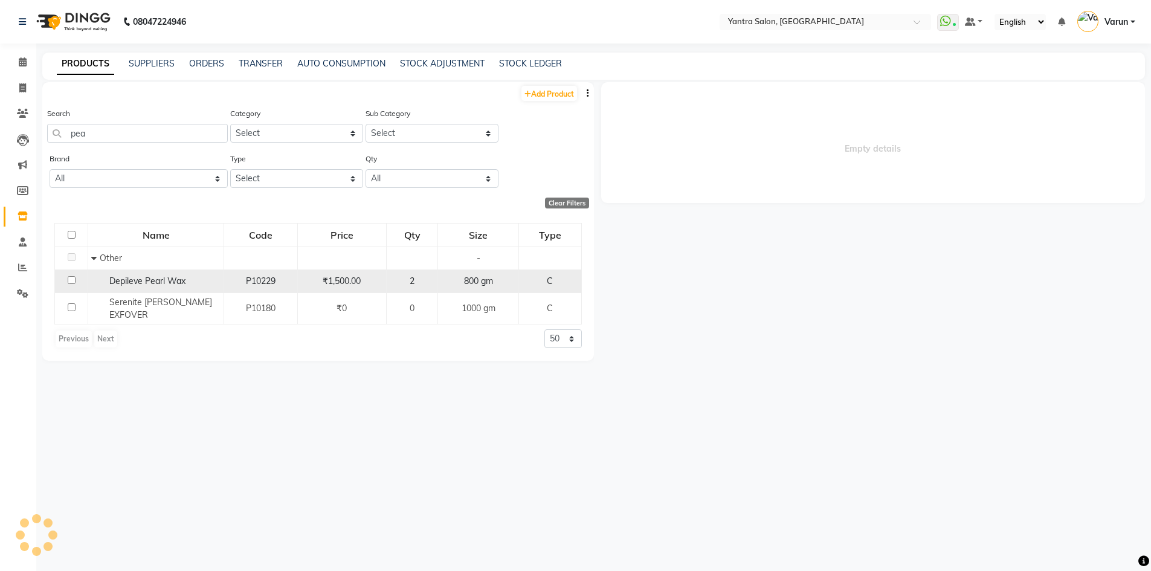
select select
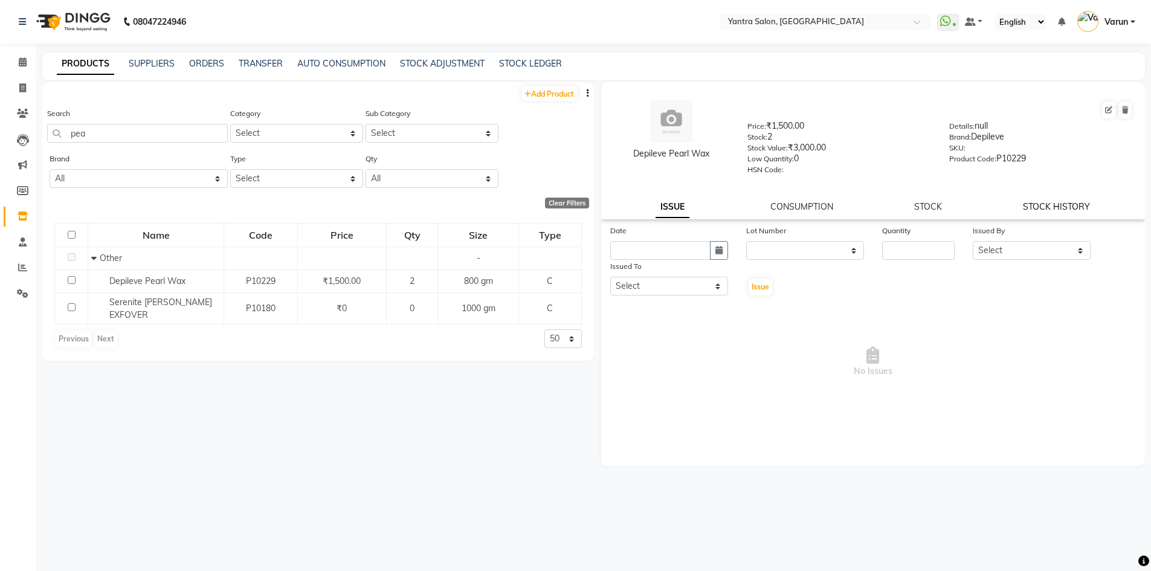
click at [1048, 207] on link "STOCK HISTORY" at bounding box center [1056, 206] width 67 height 11
select select "all"
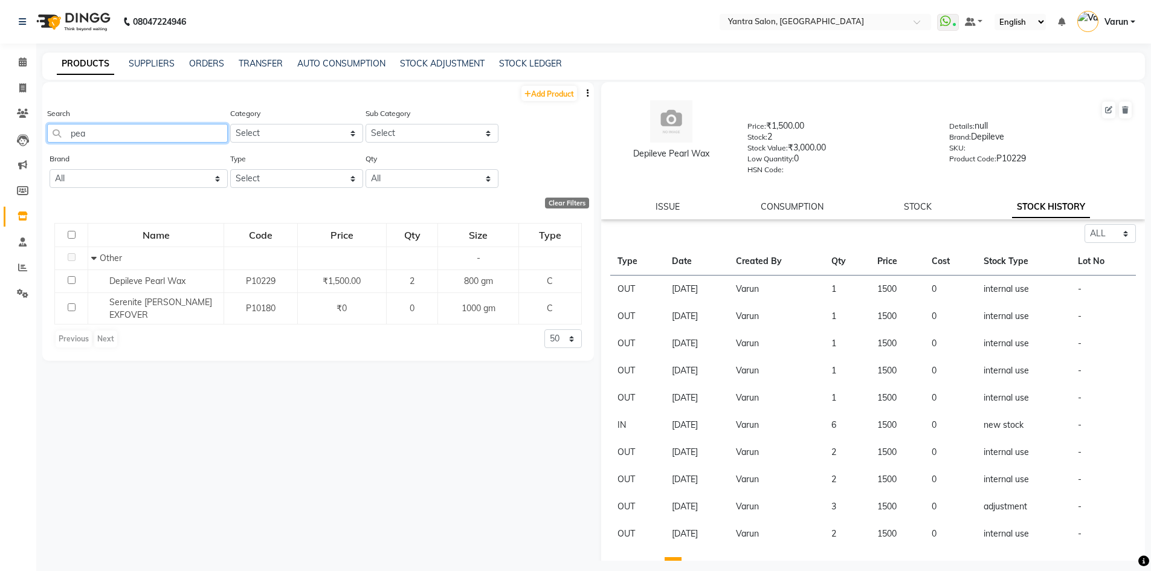
click at [90, 133] on input "pea" at bounding box center [137, 133] width 181 height 19
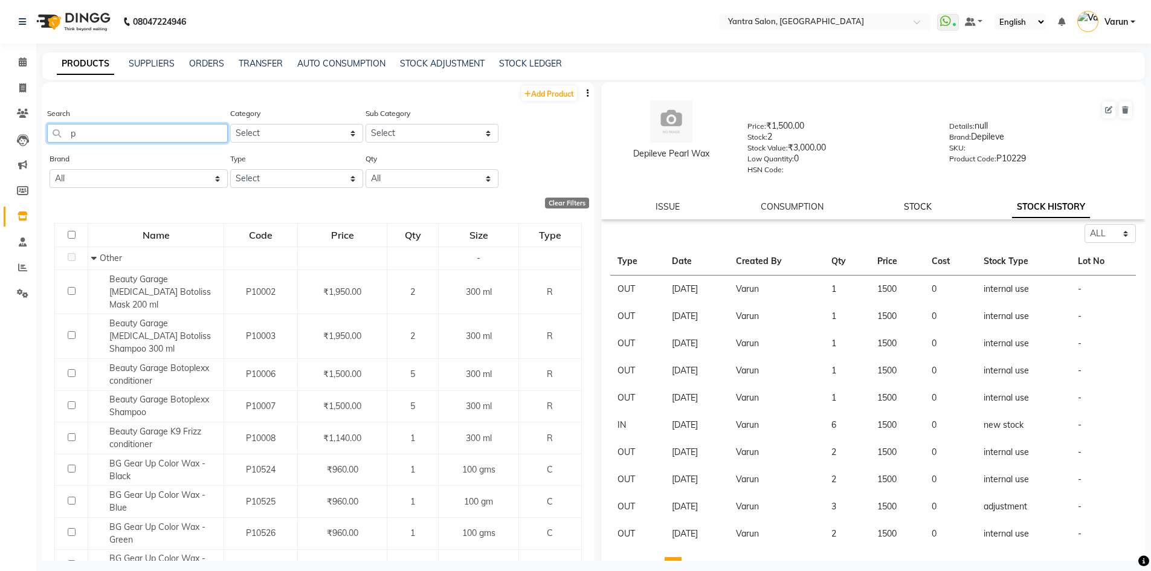
type input "p"
click at [917, 205] on link "STOCK" at bounding box center [918, 206] width 28 height 11
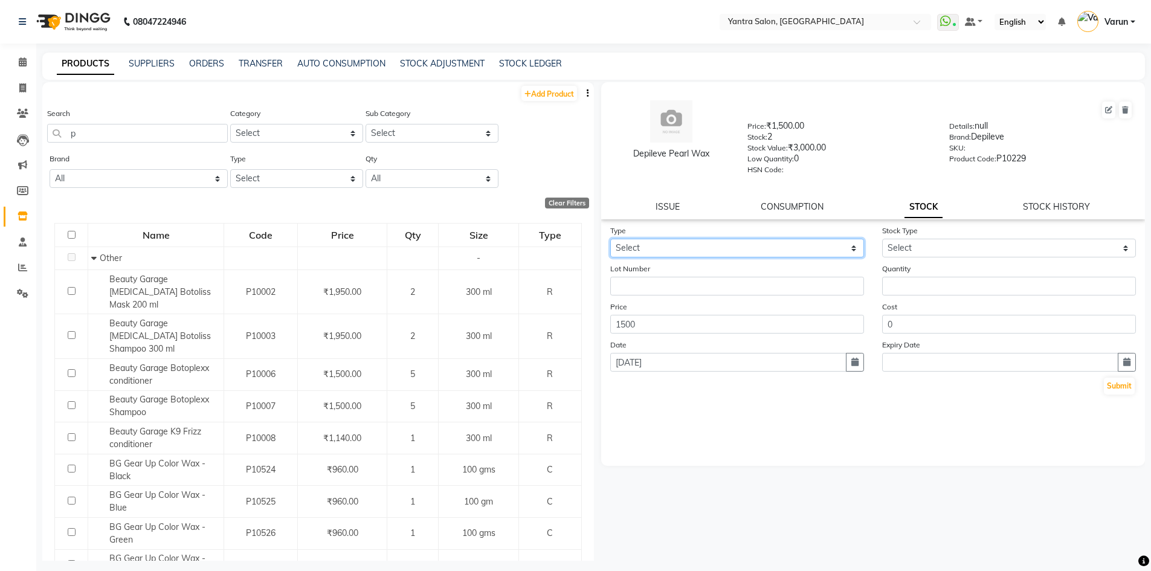
click at [692, 250] on select "Select In Out" at bounding box center [737, 248] width 254 height 19
select select "out"
click at [610, 239] on select "Select In Out" at bounding box center [737, 248] width 254 height 19
select select
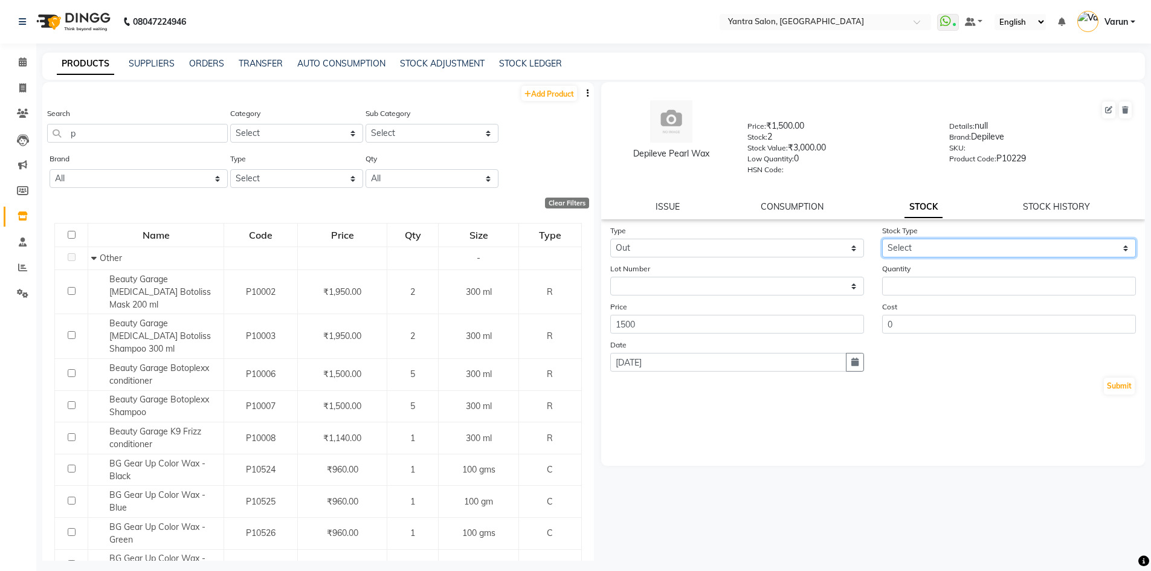
click at [921, 248] on select "Select Internal Use Damaged Expired Adjustment Return Other" at bounding box center [1009, 248] width 254 height 19
select select "internal use"
click at [882, 239] on select "Select Internal Use Damaged Expired Adjustment Return Other" at bounding box center [1009, 248] width 254 height 19
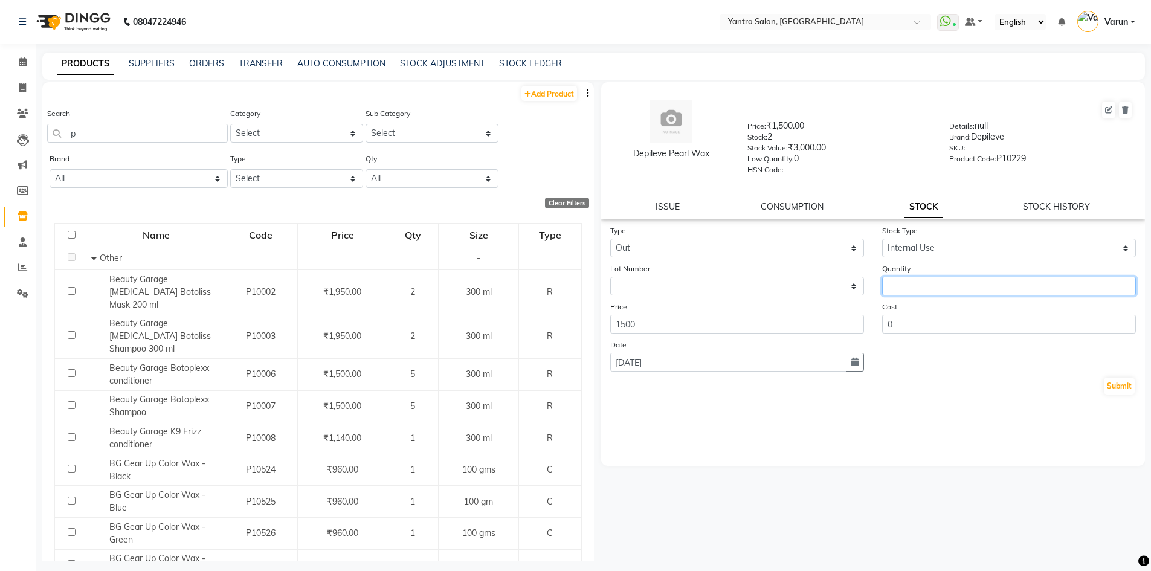
click at [913, 281] on input "number" at bounding box center [1009, 286] width 254 height 19
type input "1"
click at [1116, 389] on button "Submit" at bounding box center [1119, 386] width 31 height 17
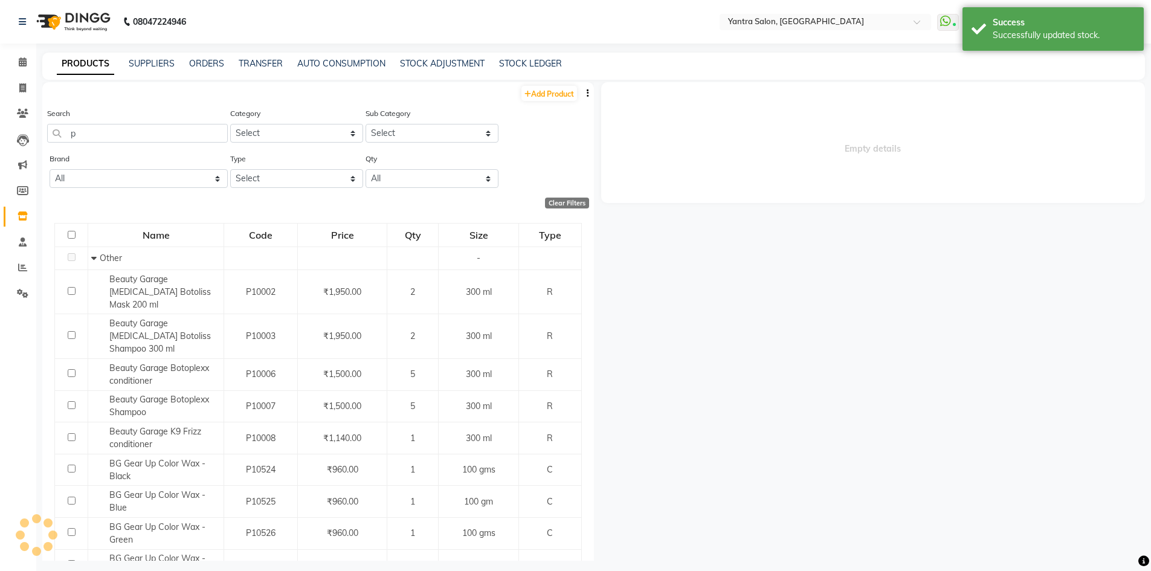
select select
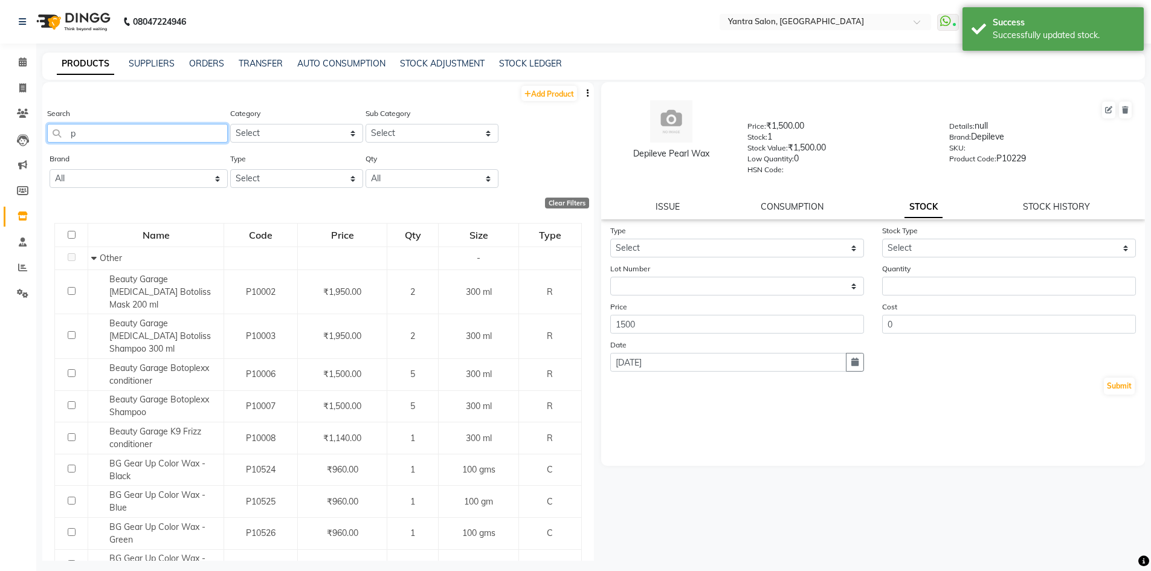
click at [82, 134] on input "p" at bounding box center [137, 133] width 181 height 19
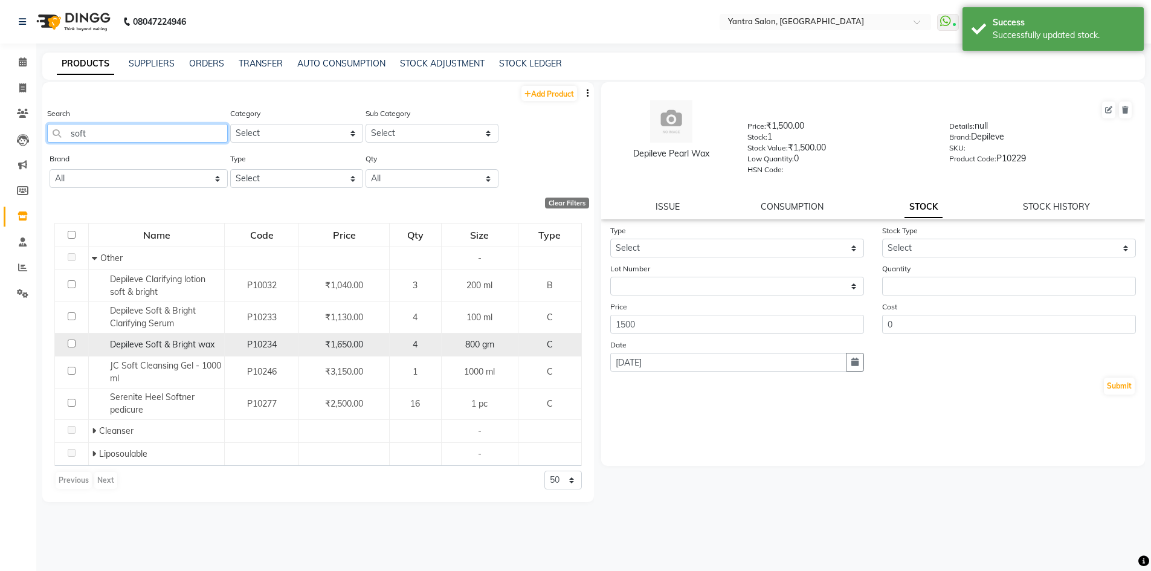
type input "soft"
click at [167, 350] on span "Depileve Soft & Bright wax" at bounding box center [162, 344] width 105 height 11
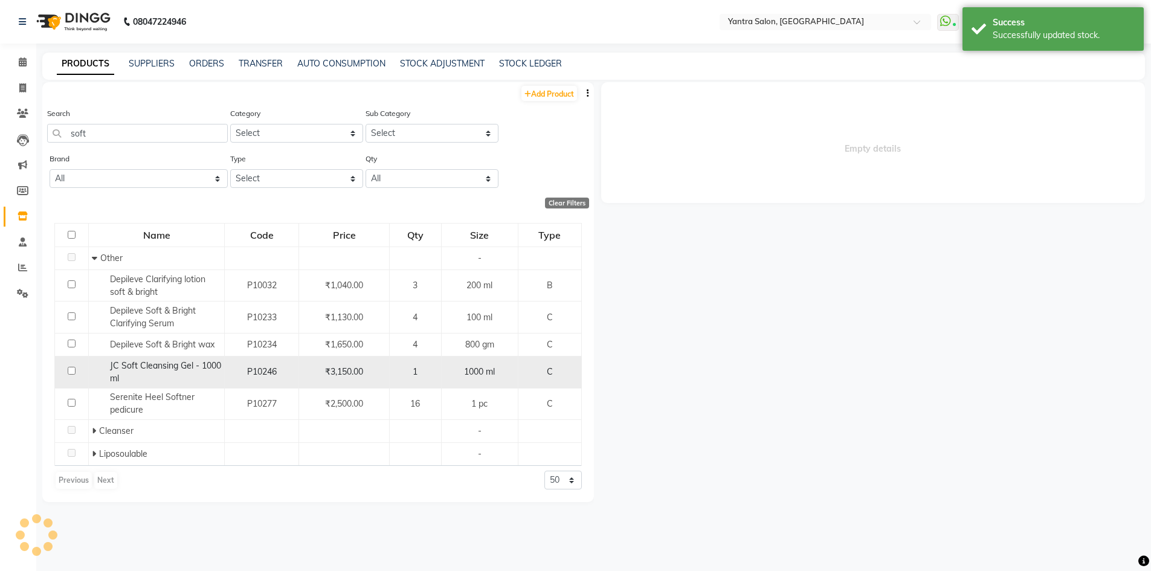
select select
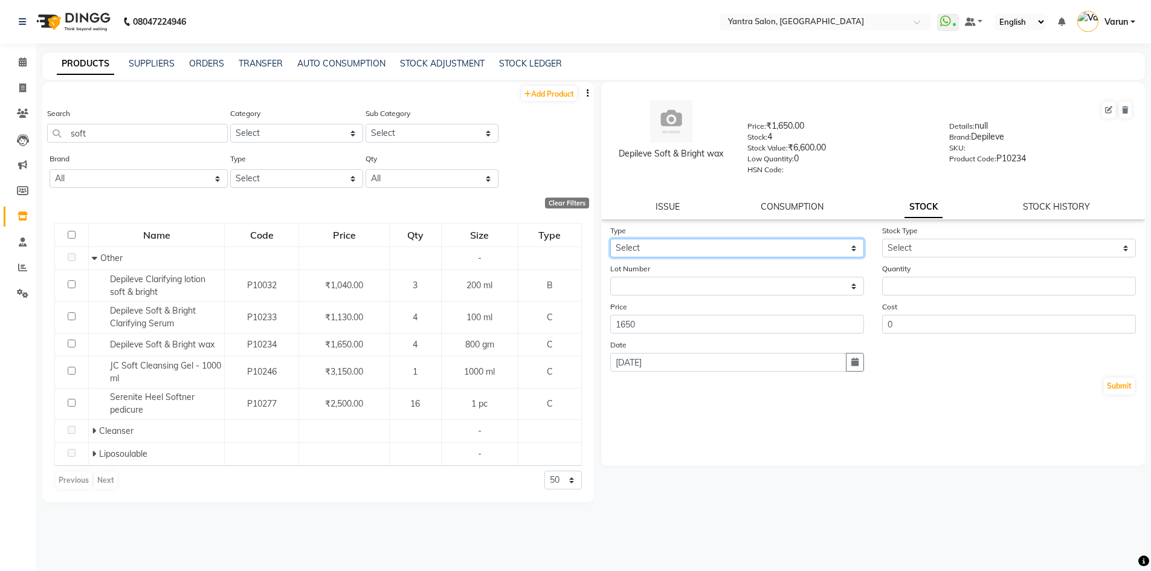
click at [646, 251] on select "Select In Out" at bounding box center [737, 248] width 254 height 19
select select "out"
click at [610, 239] on select "Select In Out" at bounding box center [737, 248] width 254 height 19
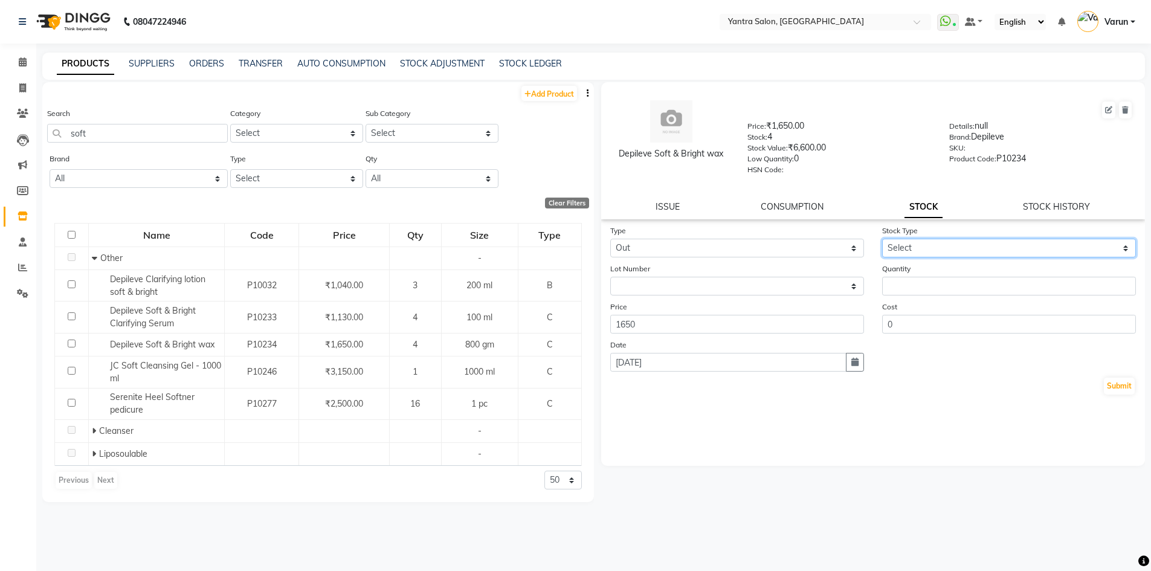
click at [914, 241] on select "Select Internal Use Damaged Expired Adjustment Return Other" at bounding box center [1009, 248] width 254 height 19
select select "internal use"
click at [882, 239] on select "Select Internal Use Damaged Expired Adjustment Return Other" at bounding box center [1009, 248] width 254 height 19
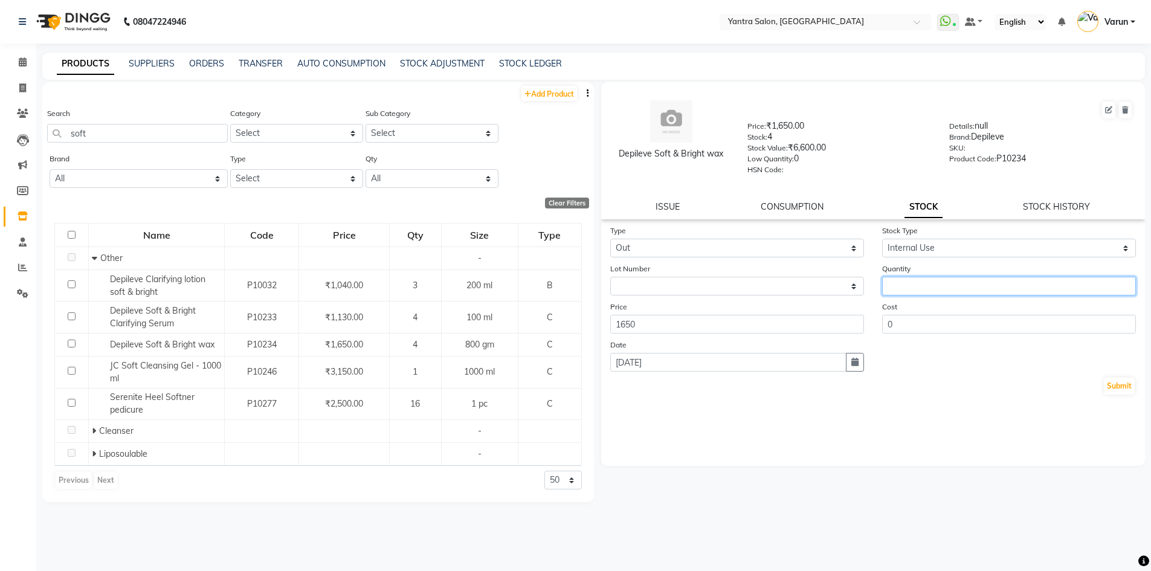
click at [913, 283] on input "number" at bounding box center [1009, 286] width 254 height 19
type input "1"
click at [1109, 388] on button "Submit" at bounding box center [1119, 386] width 31 height 17
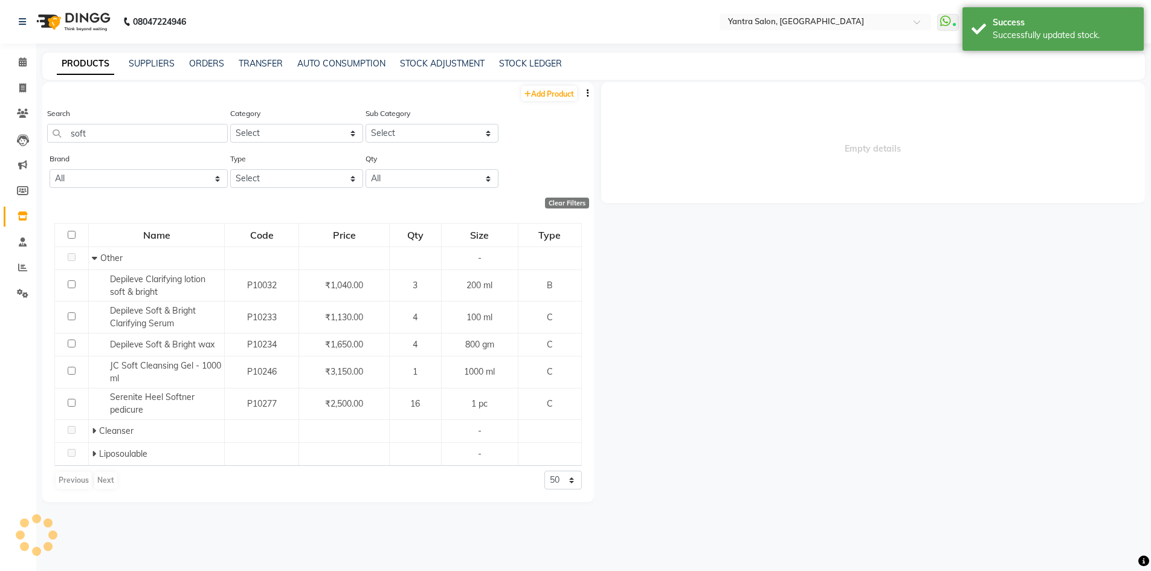
select select
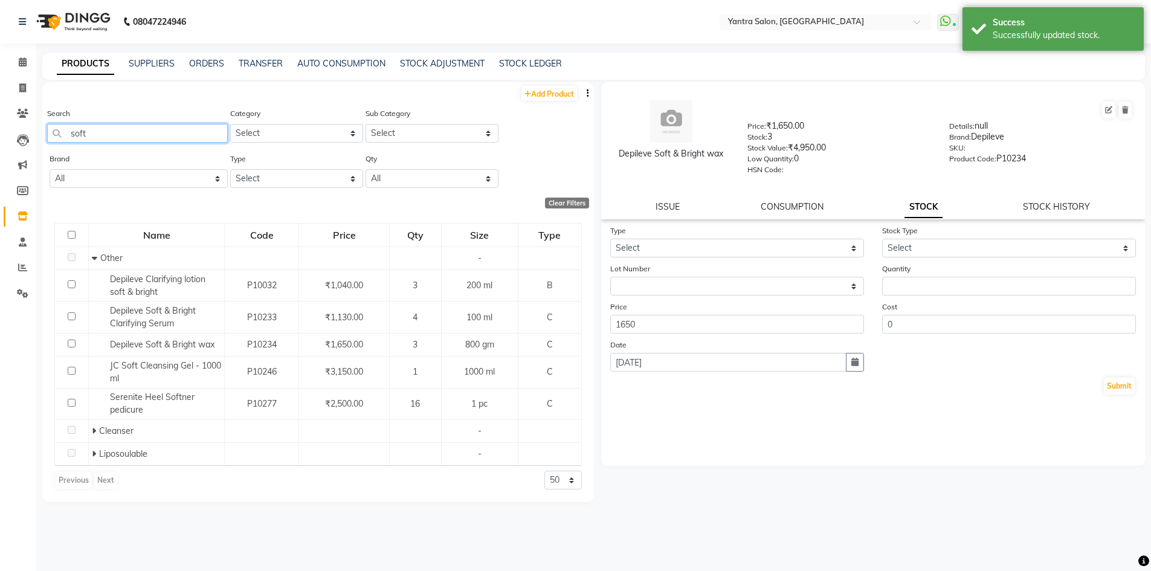
click at [91, 135] on input "soft" at bounding box center [137, 133] width 181 height 19
type input "s"
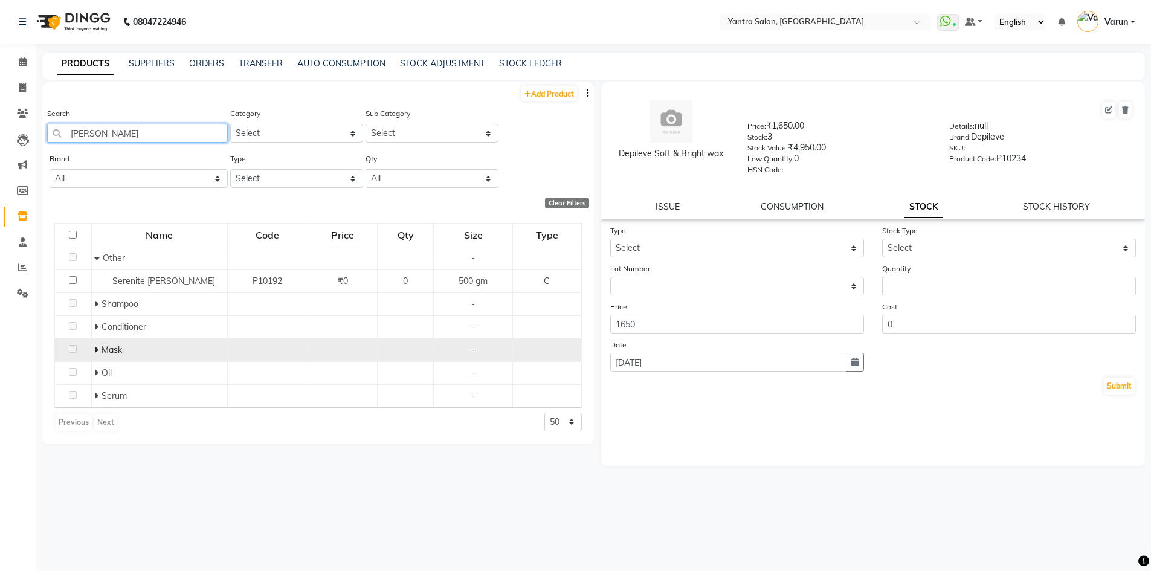
type input "shea"
click at [97, 350] on icon at bounding box center [96, 350] width 4 height 8
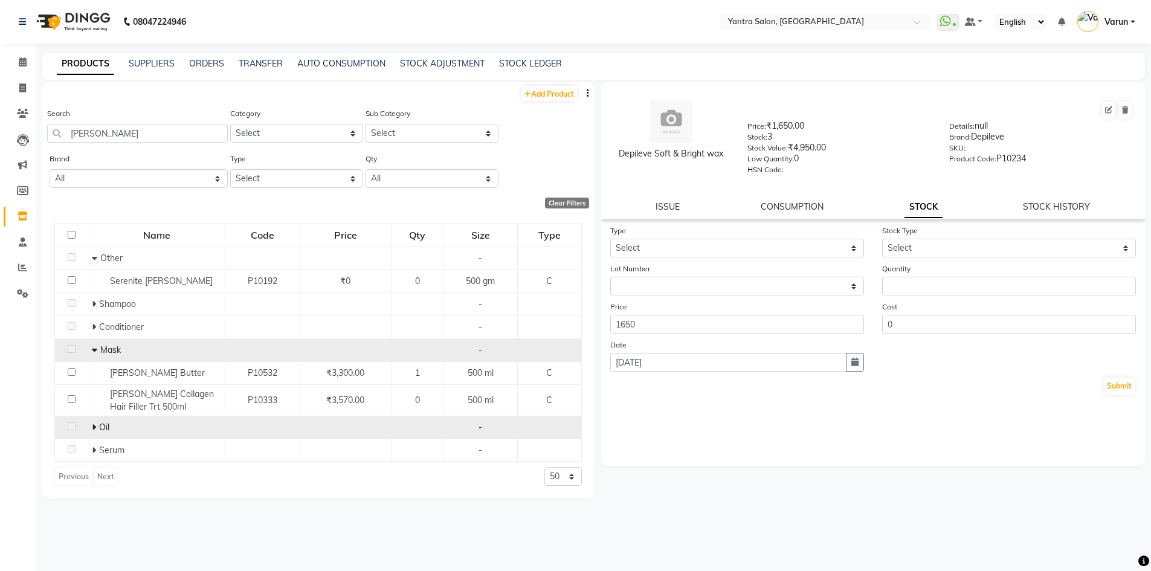
click at [94, 427] on icon at bounding box center [94, 427] width 4 height 8
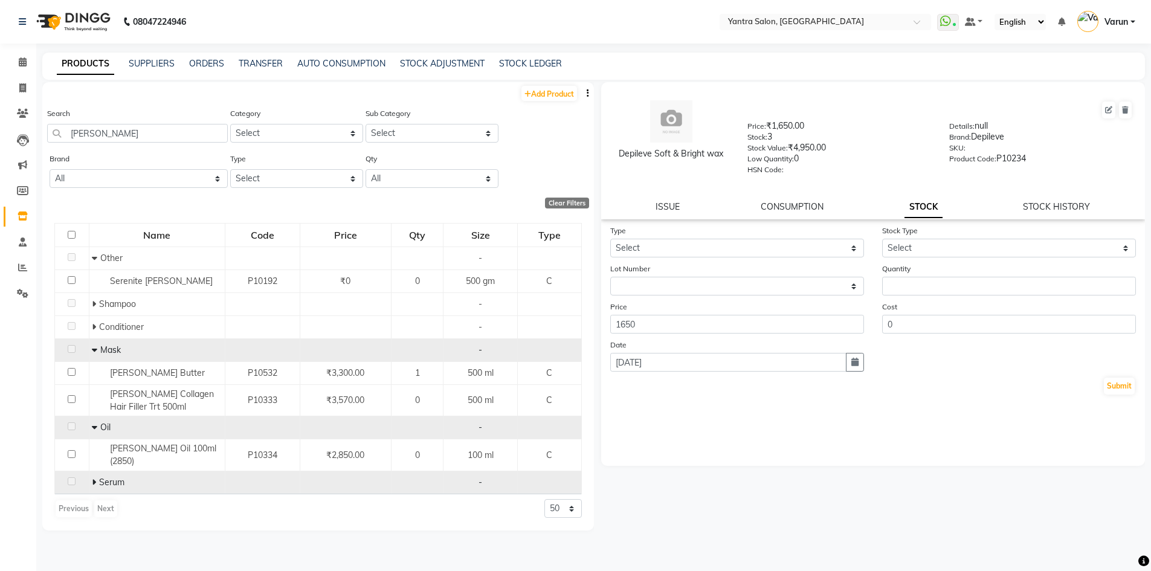
click at [95, 478] on icon at bounding box center [94, 482] width 4 height 8
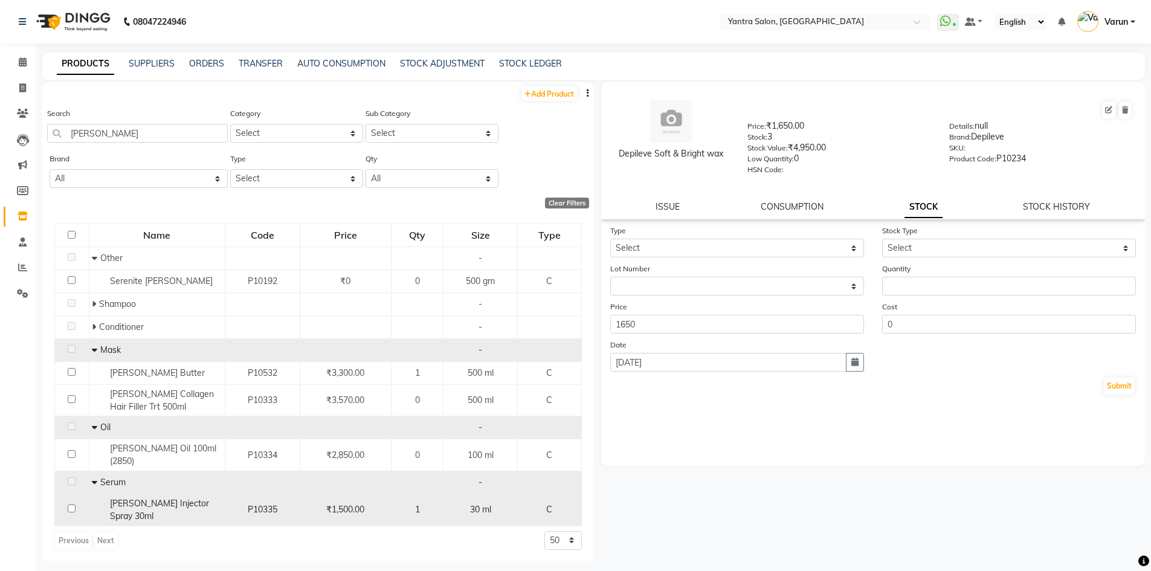
click at [129, 499] on span "Bg Shea Injector Spray 30ml" at bounding box center [159, 510] width 99 height 24
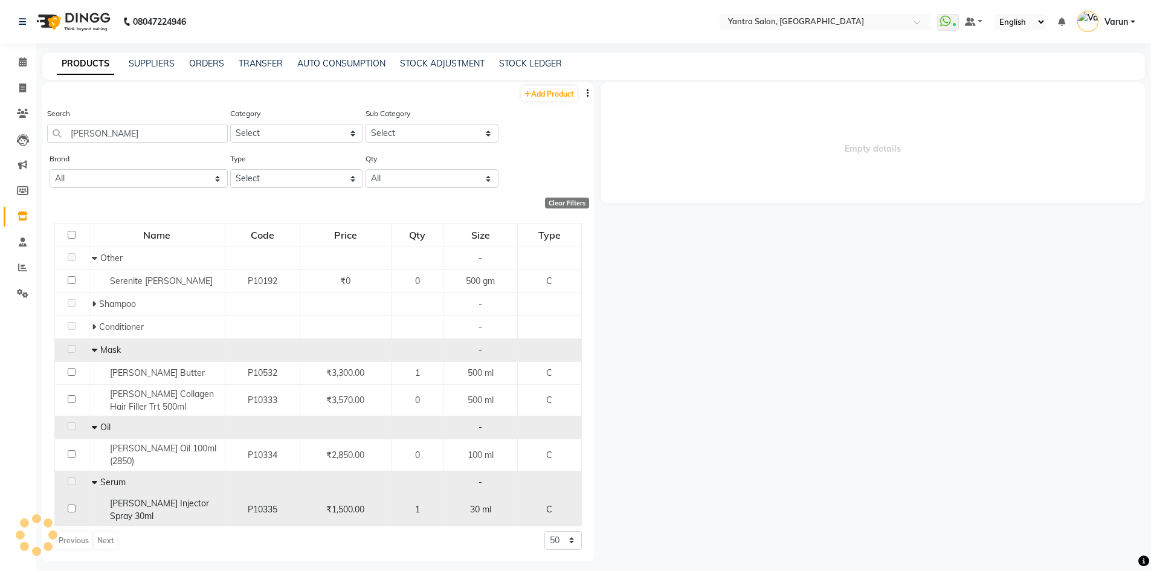
select select
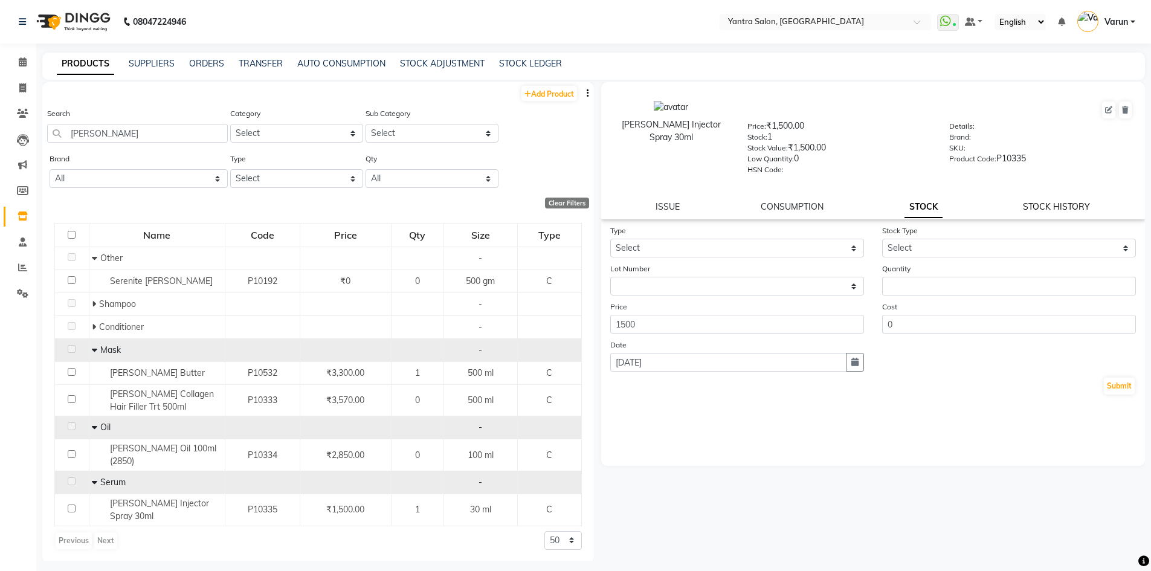
click at [1051, 204] on link "STOCK HISTORY" at bounding box center [1056, 206] width 67 height 11
select select "all"
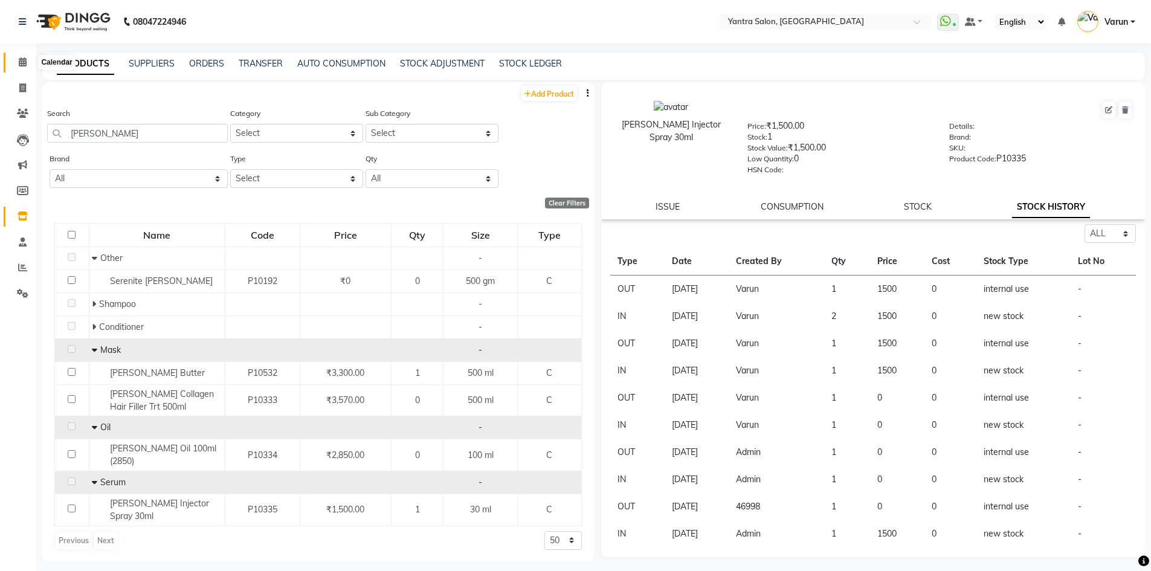
click at [23, 60] on icon at bounding box center [23, 61] width 8 height 9
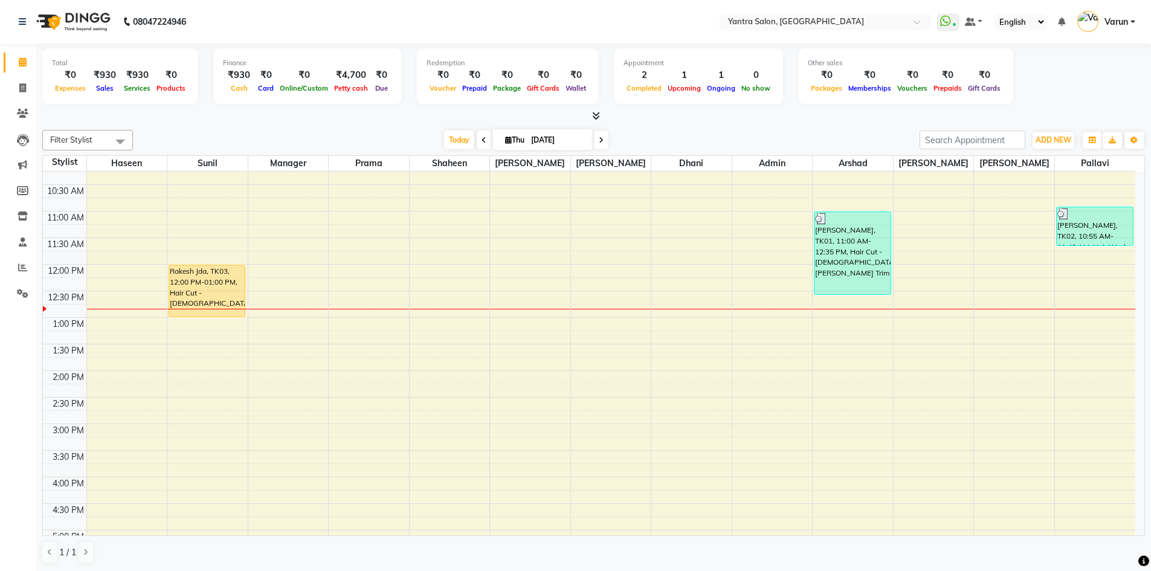
scroll to position [121, 0]
drag, startPoint x: 19, startPoint y: 271, endPoint x: 22, endPoint y: 263, distance: 9.0
click at [19, 271] on icon at bounding box center [22, 267] width 9 height 9
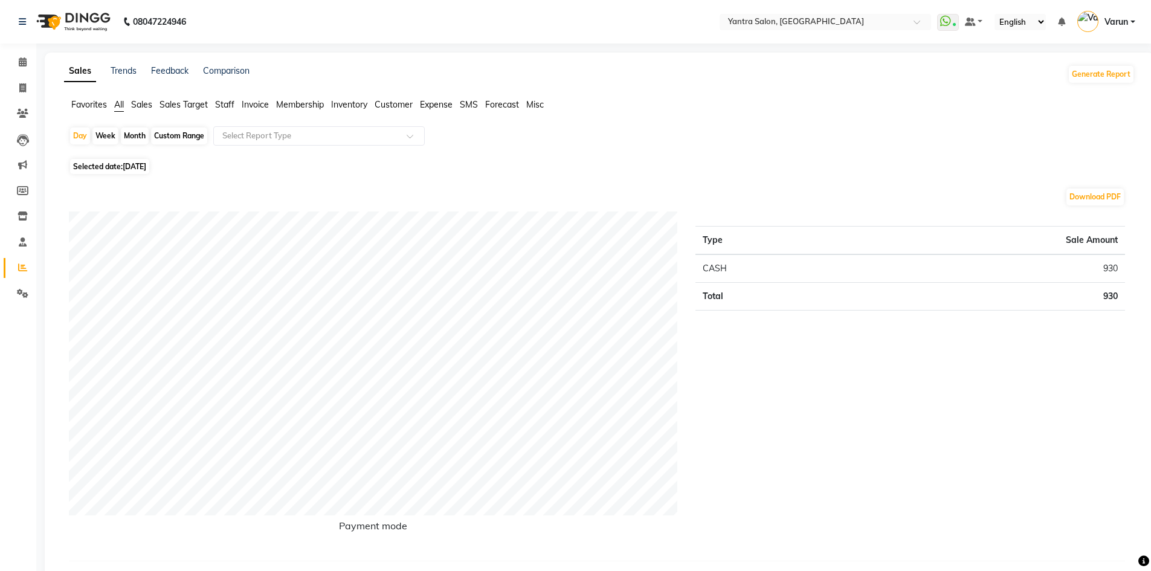
click at [174, 140] on div "Custom Range" at bounding box center [179, 135] width 56 height 17
select select "9"
select select "2025"
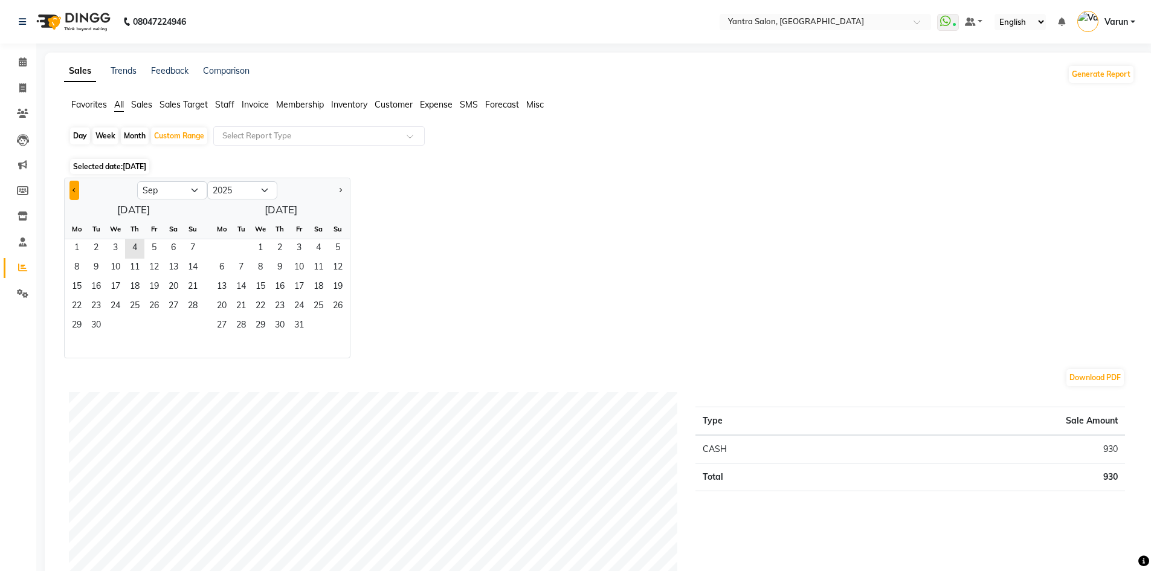
click at [76, 192] on button "Previous month" at bounding box center [74, 190] width 10 height 19
select select "8"
click at [187, 303] on span "24" at bounding box center [192, 306] width 19 height 19
click at [237, 329] on span "30" at bounding box center [240, 326] width 19 height 19
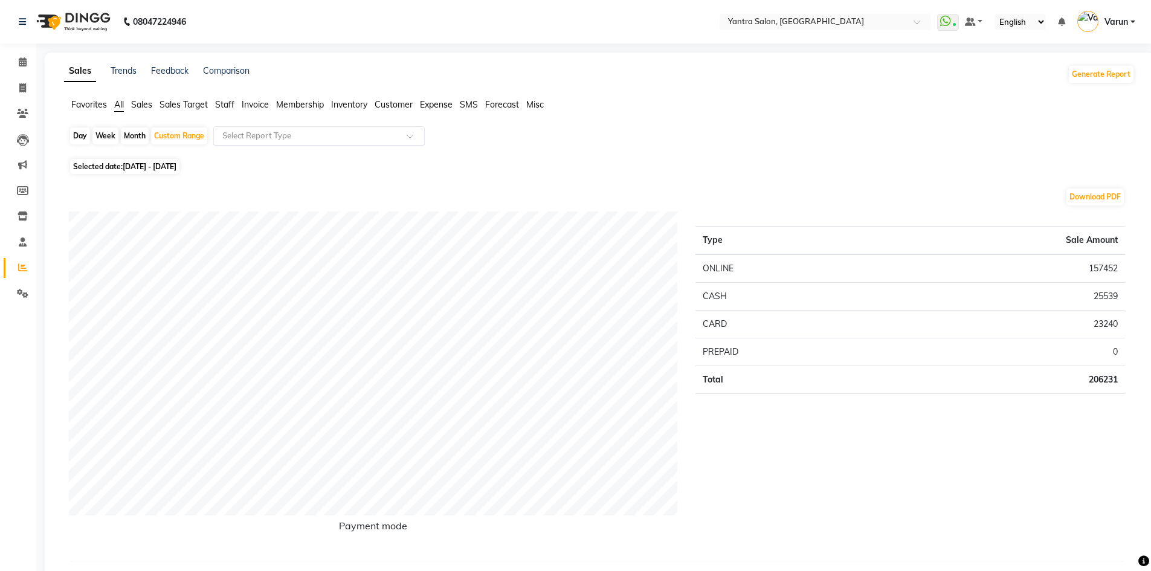
click at [293, 143] on div "Select Report Type" at bounding box center [318, 135] width 211 height 19
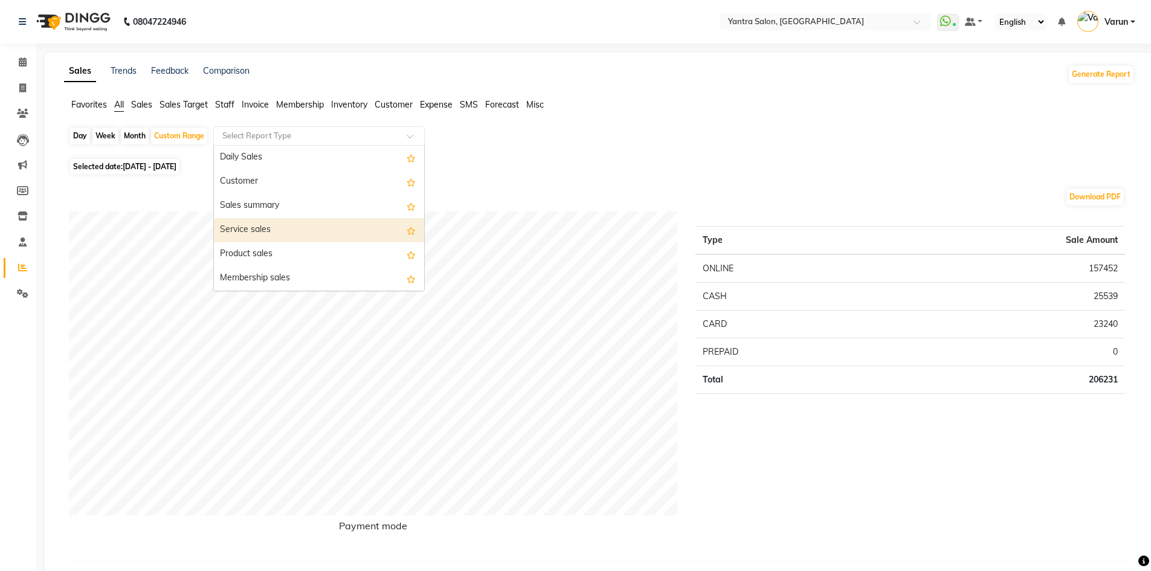
click at [295, 229] on div "Service sales" at bounding box center [319, 230] width 210 height 24
select select "full_report"
select select "csv"
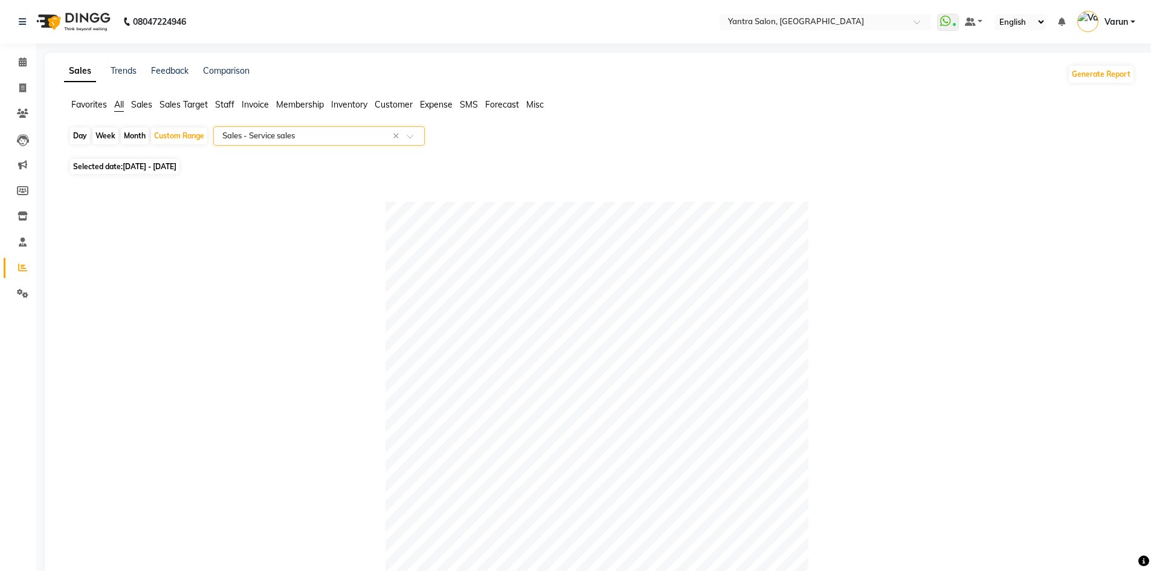
scroll to position [483, 0]
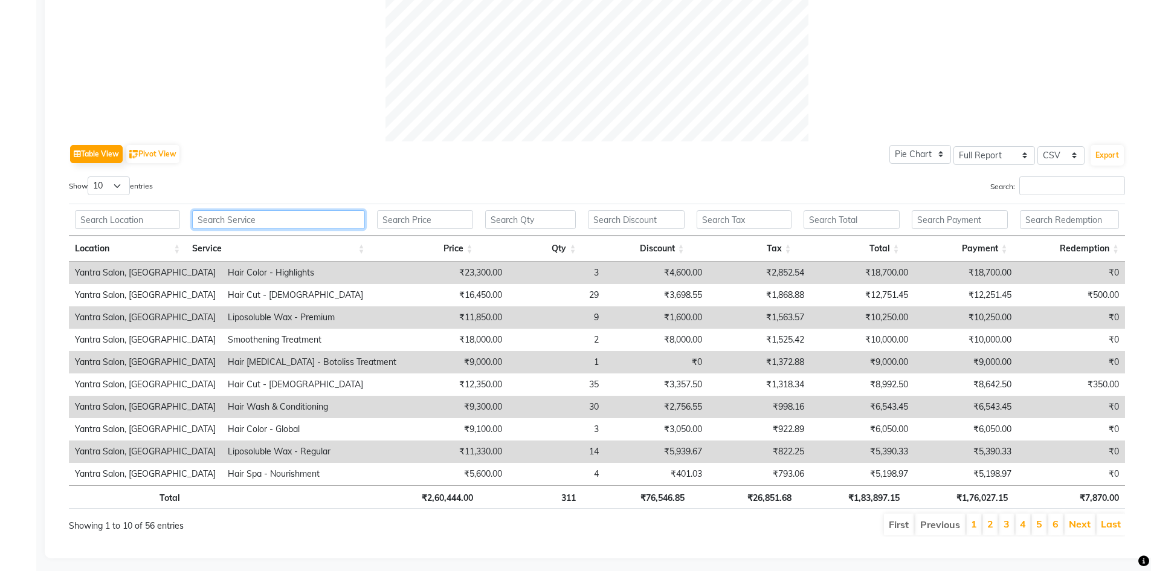
click at [279, 219] on input "text" at bounding box center [278, 219] width 172 height 19
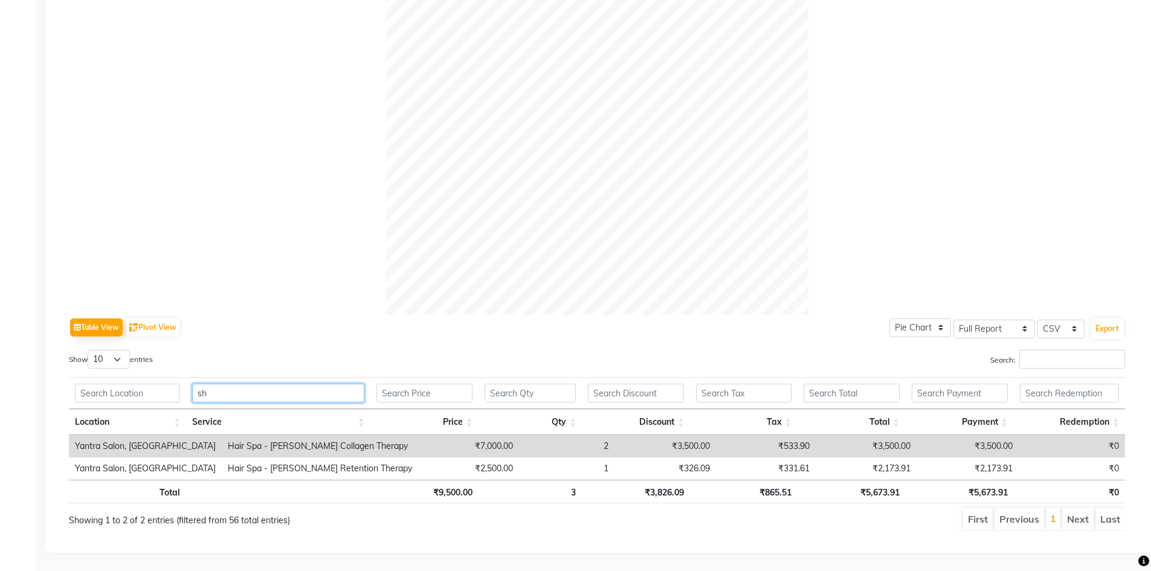
type input "s"
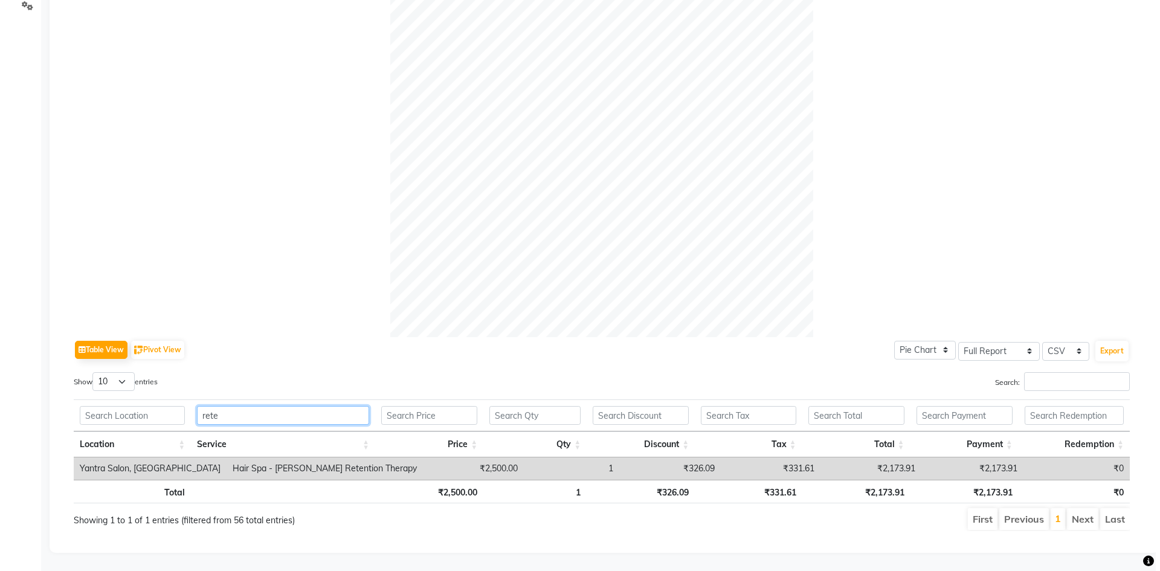
scroll to position [0, 0]
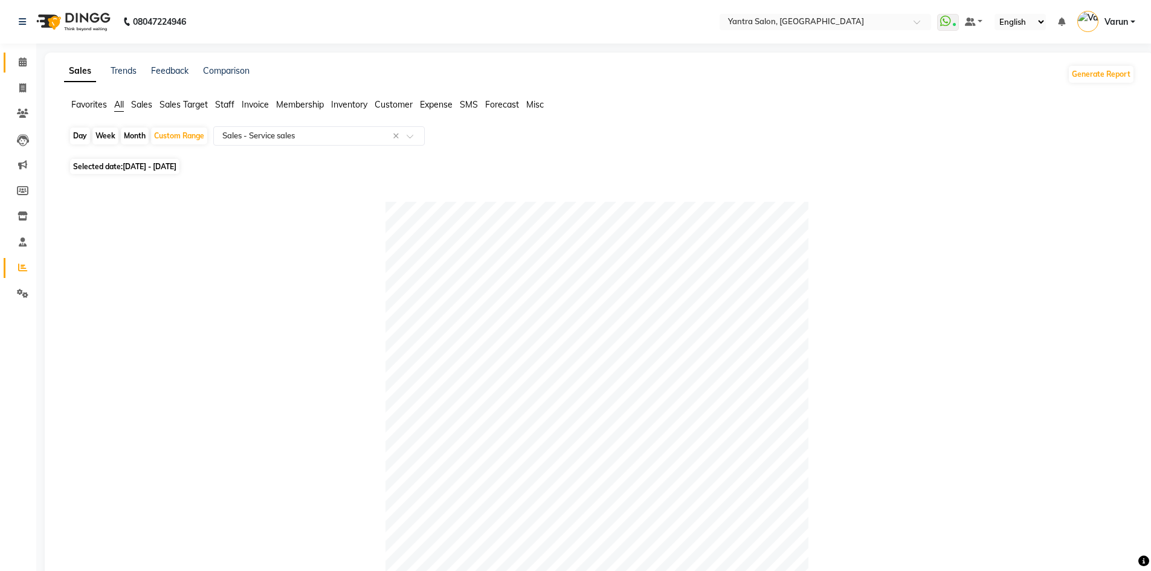
type input "rete"
click at [18, 56] on span at bounding box center [22, 63] width 21 height 14
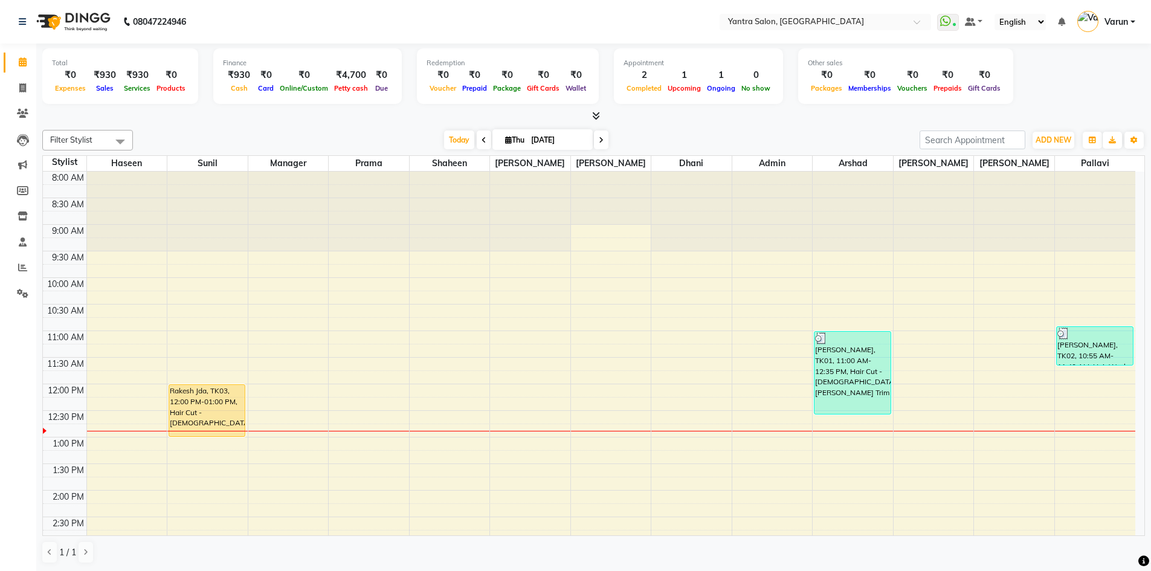
click at [207, 141] on div "Today Thu 04-09-2025" at bounding box center [526, 140] width 775 height 18
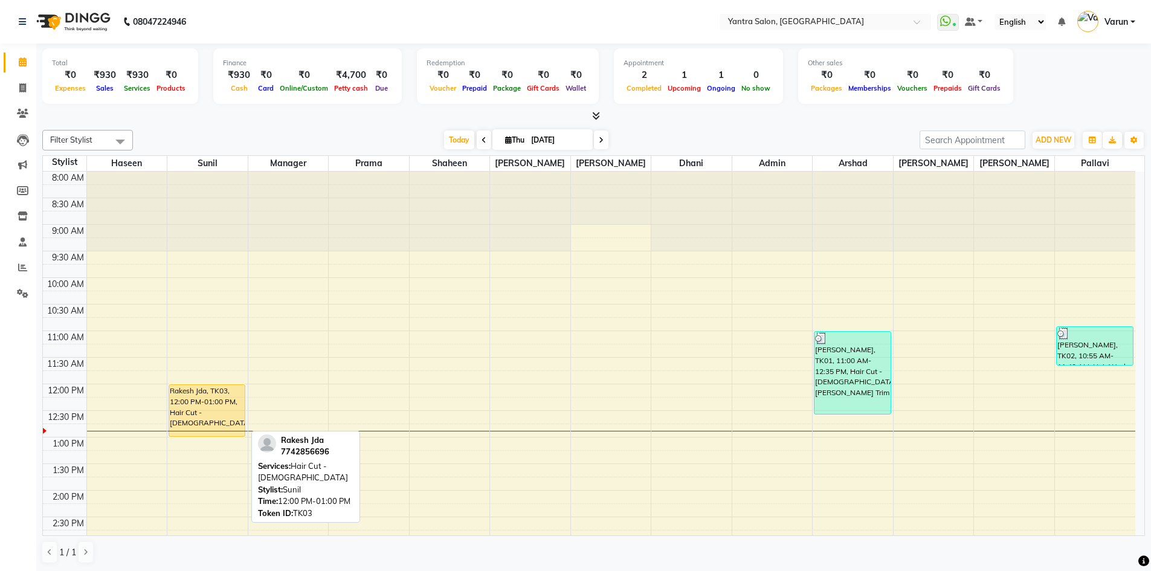
click at [184, 412] on div "Rakesh Jda, TK03, 12:00 PM-01:00 PM, Hair Cut - Male" at bounding box center [207, 410] width 76 height 51
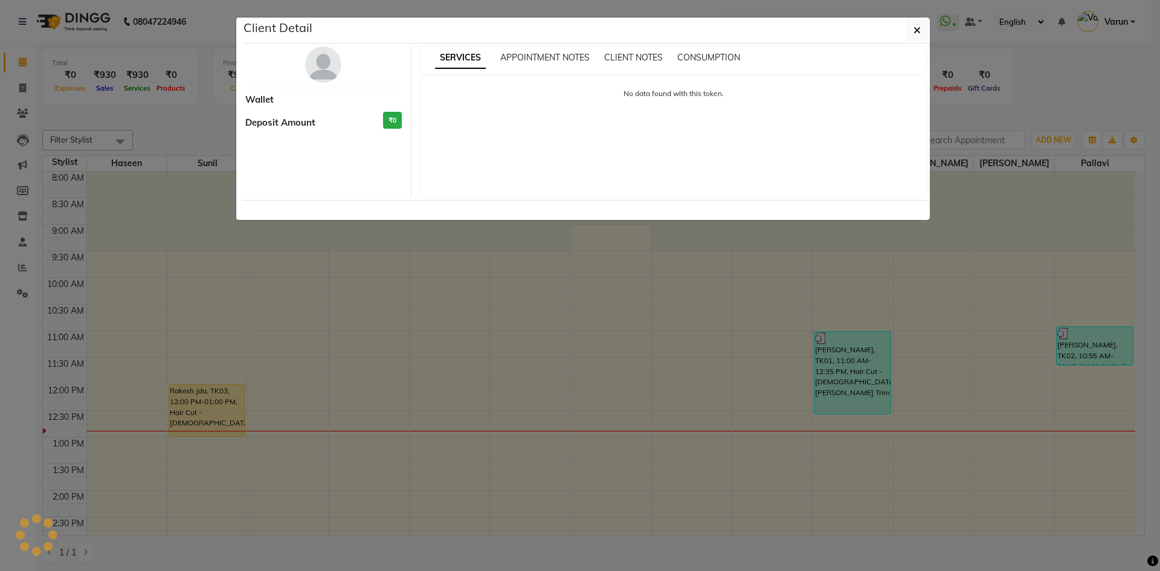
select select "1"
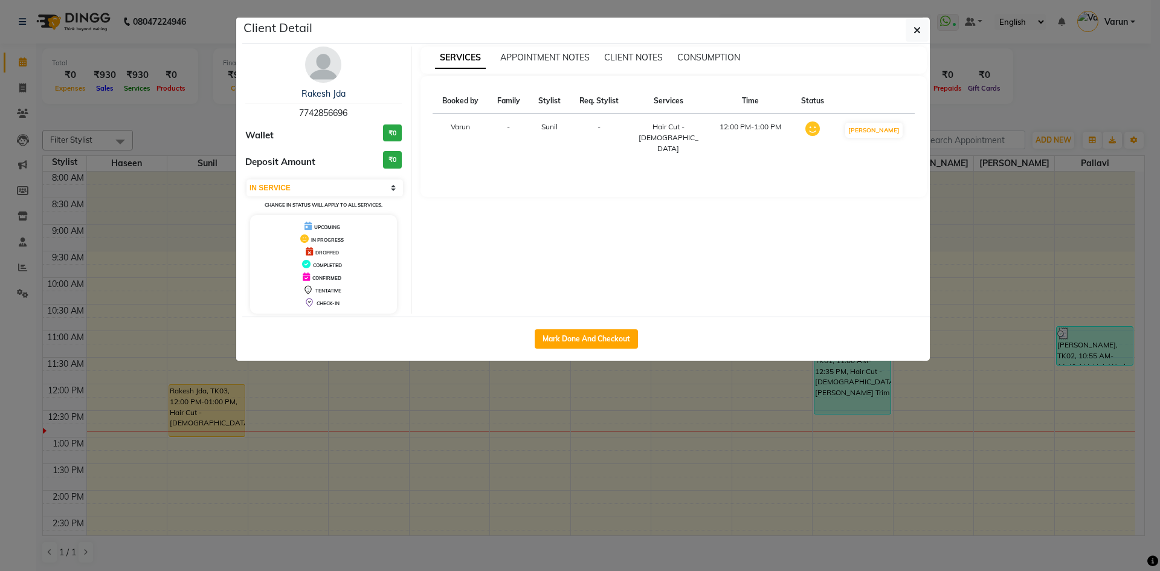
click at [314, 86] on div "Rakesh Jda 7742856696 Wallet ₹0 Deposit Amount ₹0 Select IN SERVICE CONFIRMED T…" at bounding box center [323, 180] width 175 height 267
click at [314, 89] on link "Rakesh Jda" at bounding box center [323, 93] width 44 height 11
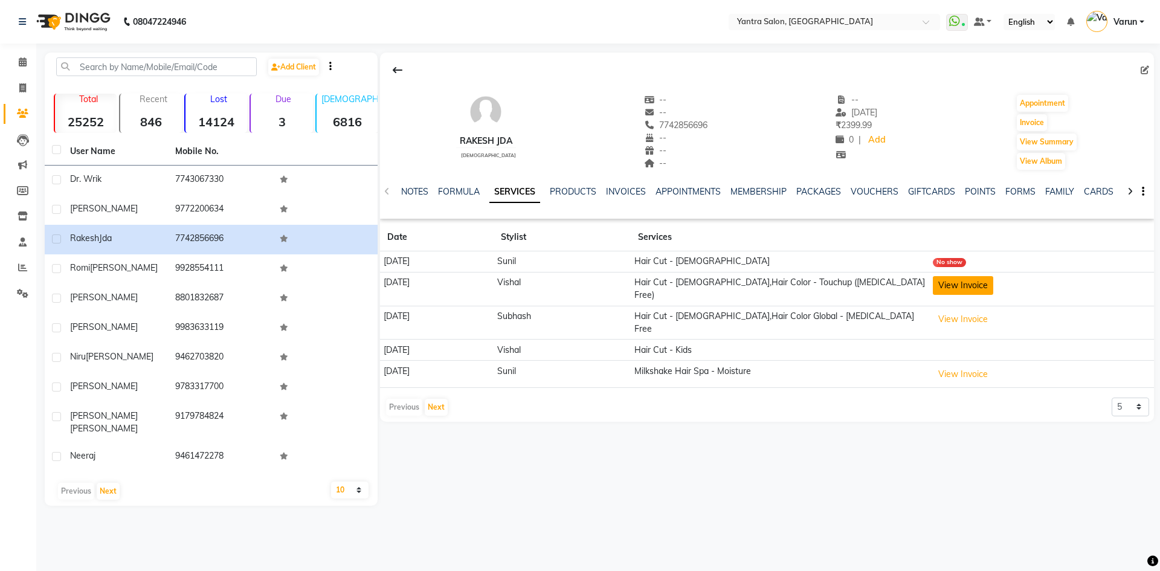
click at [978, 290] on button "View Invoice" at bounding box center [963, 285] width 60 height 19
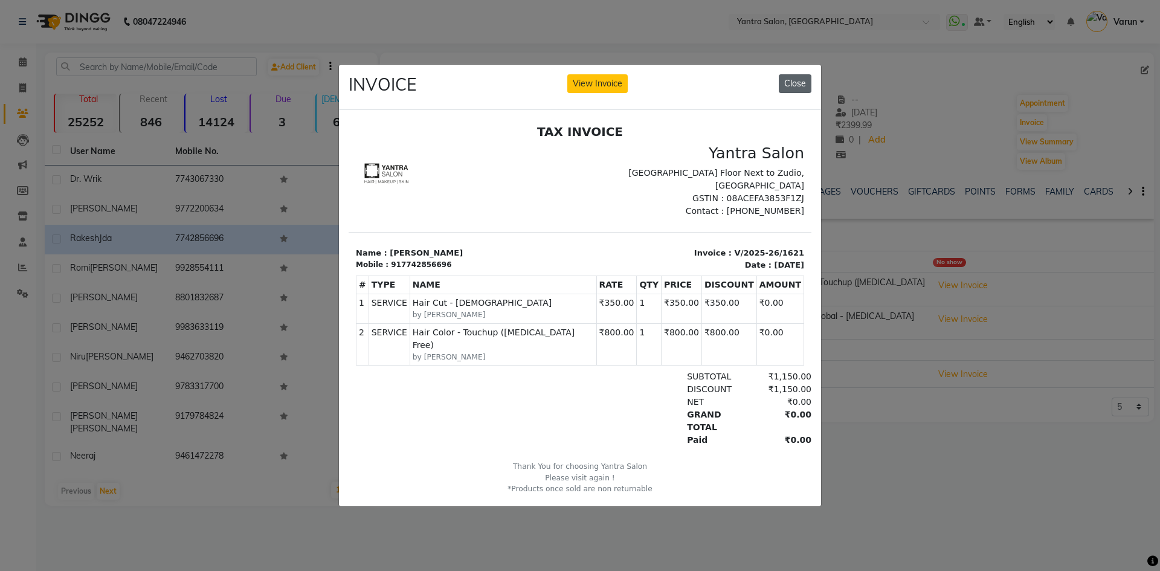
click at [797, 82] on button "Close" at bounding box center [795, 83] width 33 height 19
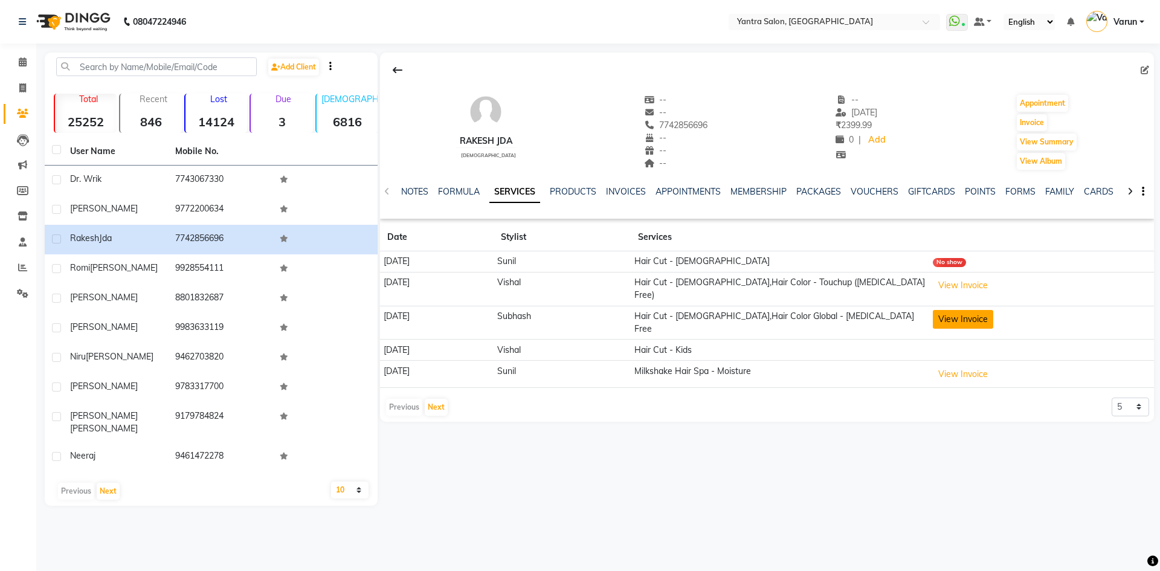
click at [993, 310] on button "View Invoice" at bounding box center [963, 319] width 60 height 19
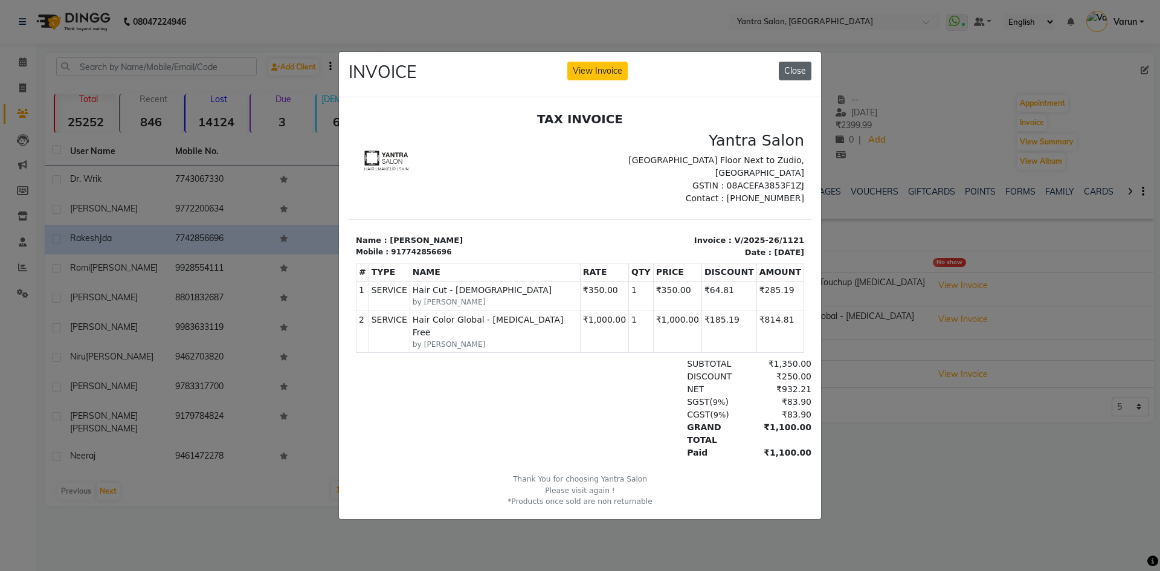
click at [794, 62] on button "Close" at bounding box center [795, 71] width 33 height 19
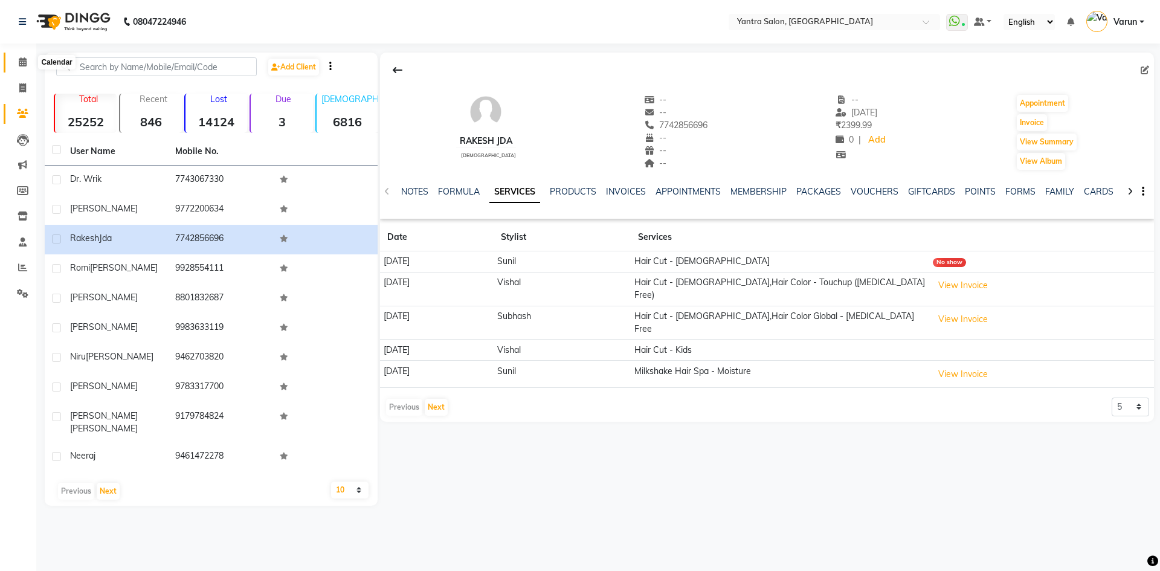
click at [21, 64] on icon at bounding box center [23, 61] width 8 height 9
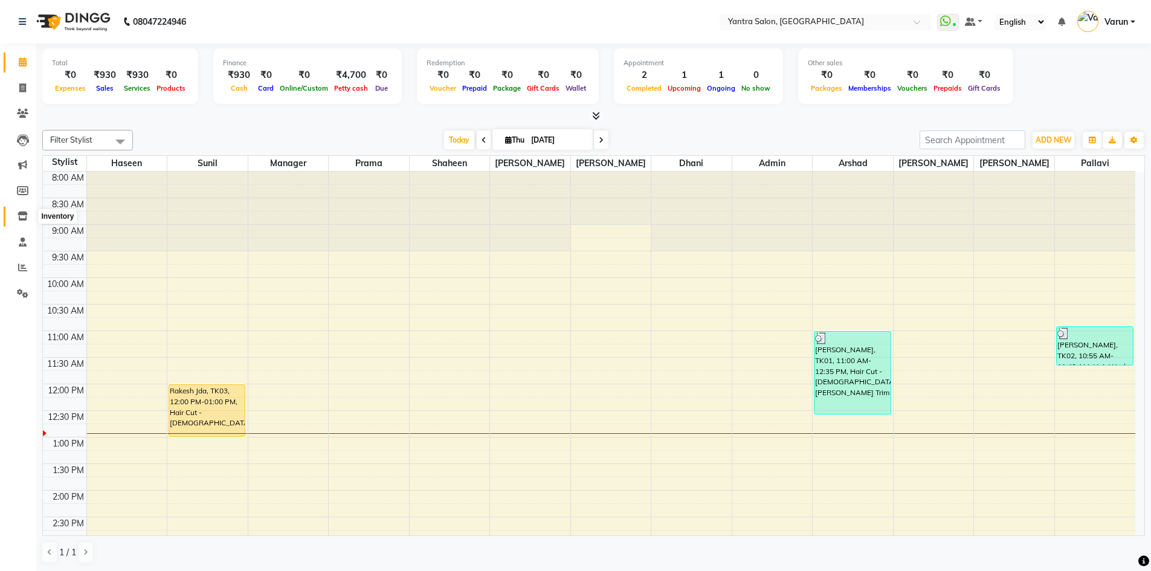
click at [24, 216] on icon at bounding box center [23, 215] width 10 height 9
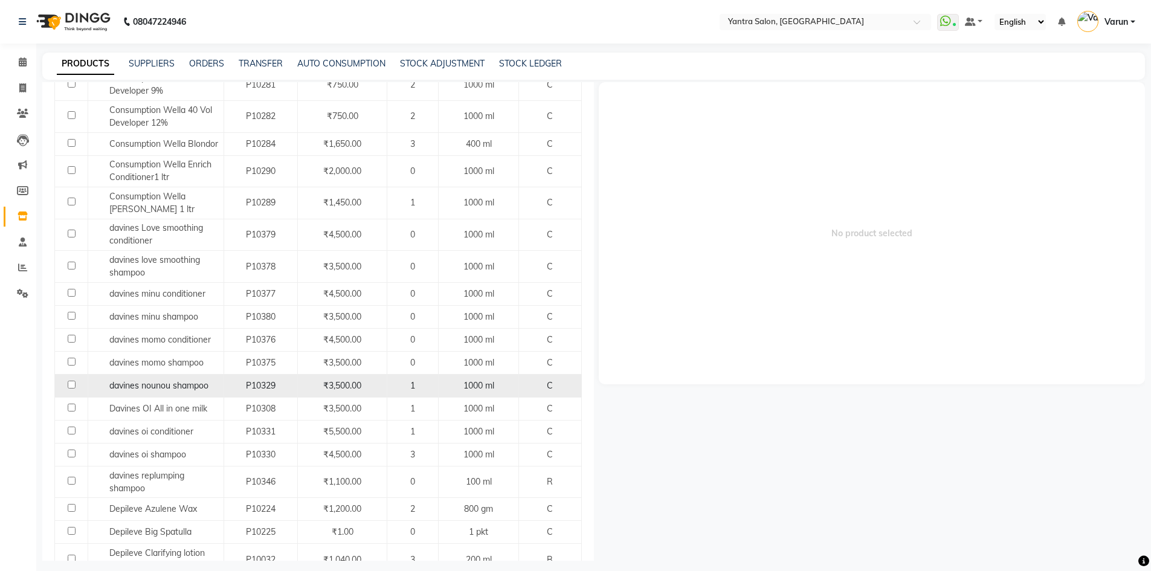
scroll to position [725, 0]
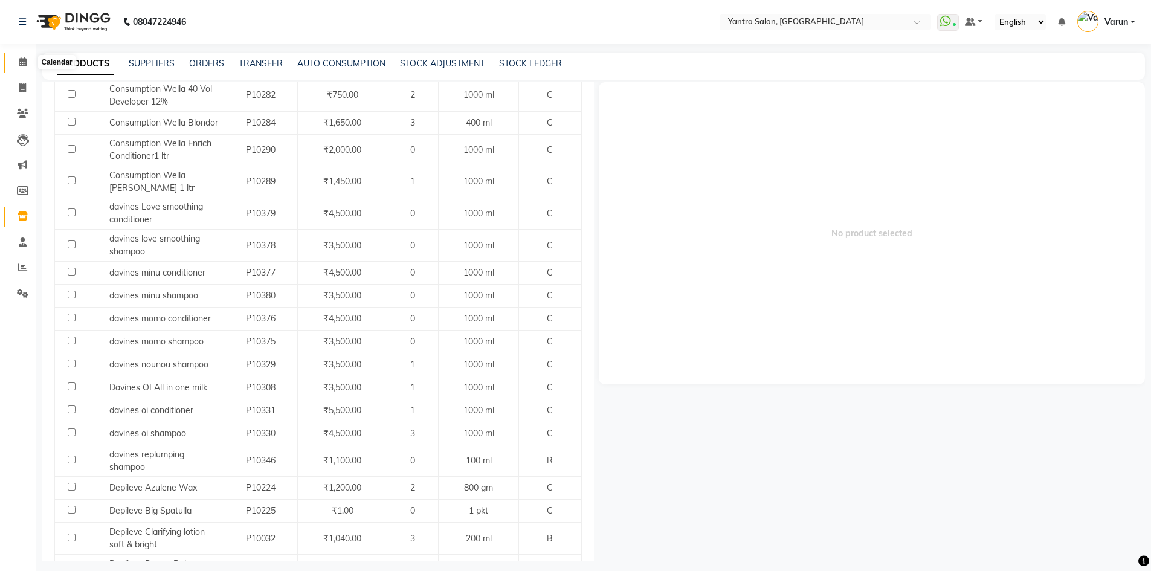
click at [25, 60] on icon at bounding box center [23, 61] width 8 height 9
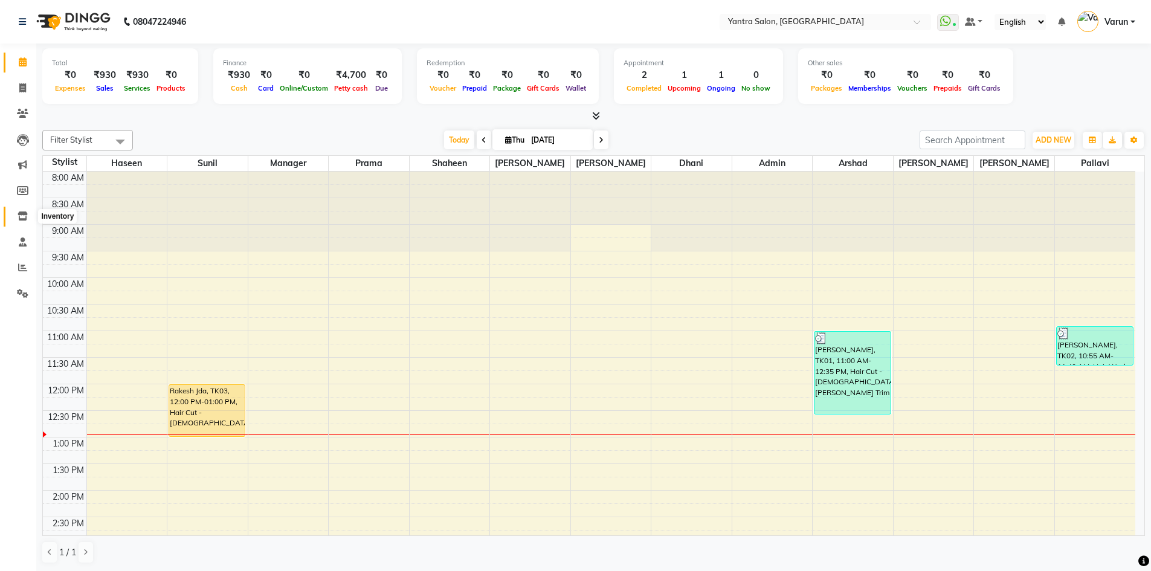
click at [25, 216] on icon at bounding box center [23, 215] width 10 height 9
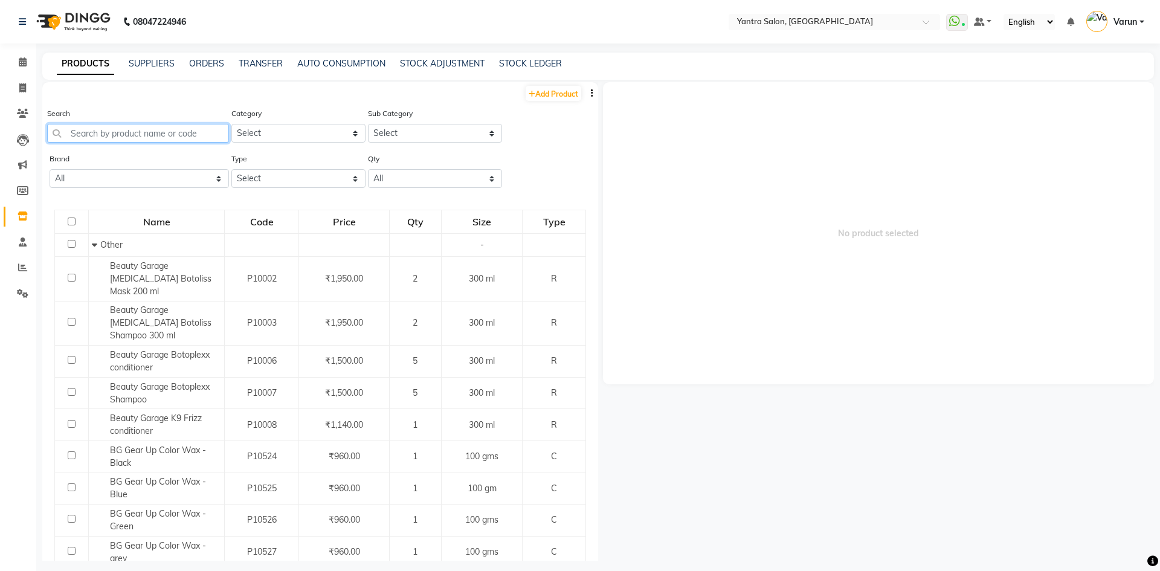
click at [87, 132] on input "text" at bounding box center [138, 133] width 182 height 19
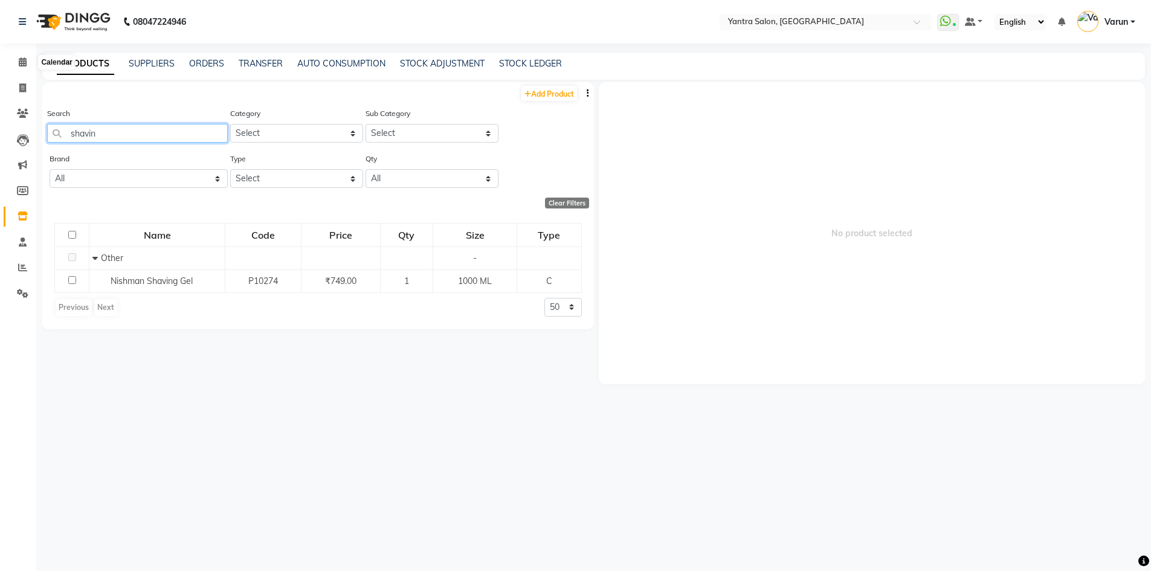
type input "shavin"
click at [24, 65] on icon at bounding box center [23, 61] width 8 height 9
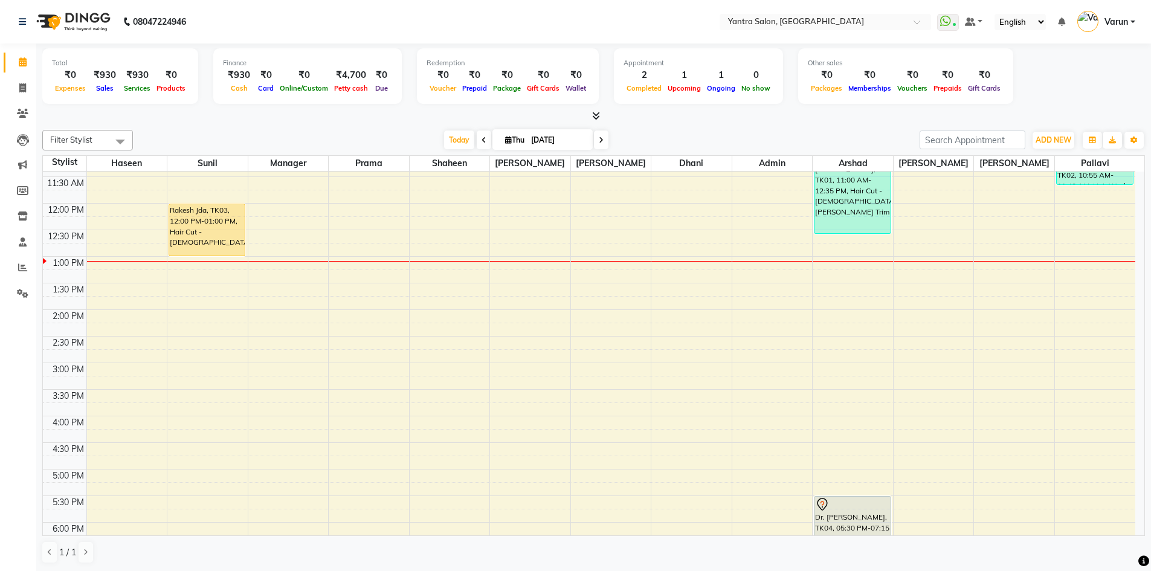
scroll to position [181, 0]
click at [28, 108] on span at bounding box center [22, 114] width 21 height 14
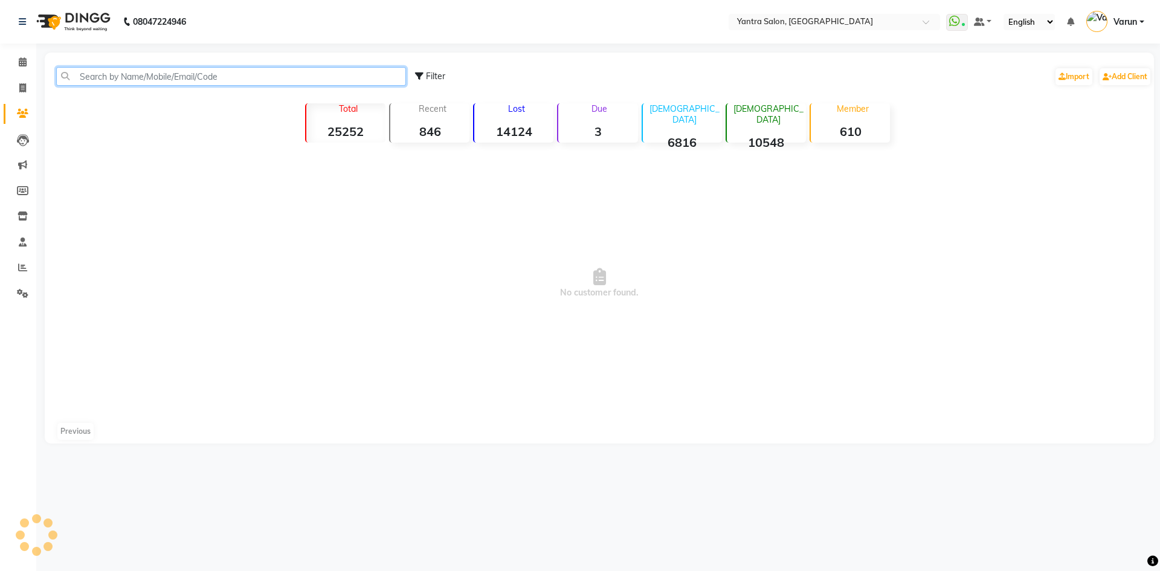
click at [138, 71] on input "text" at bounding box center [231, 76] width 350 height 19
type input "90546"
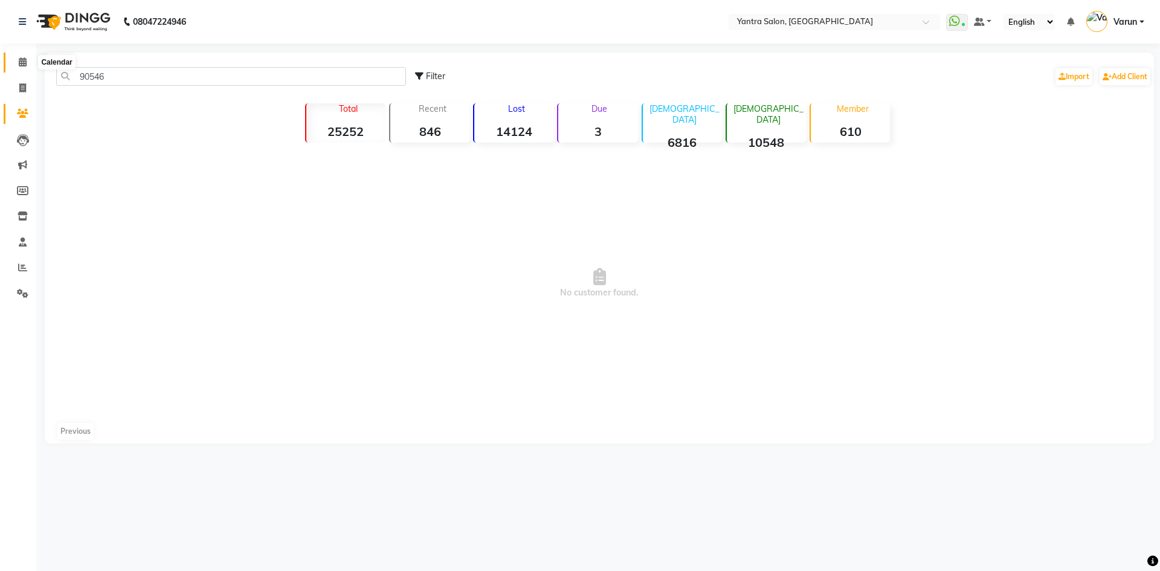
click at [27, 65] on icon at bounding box center [23, 61] width 8 height 9
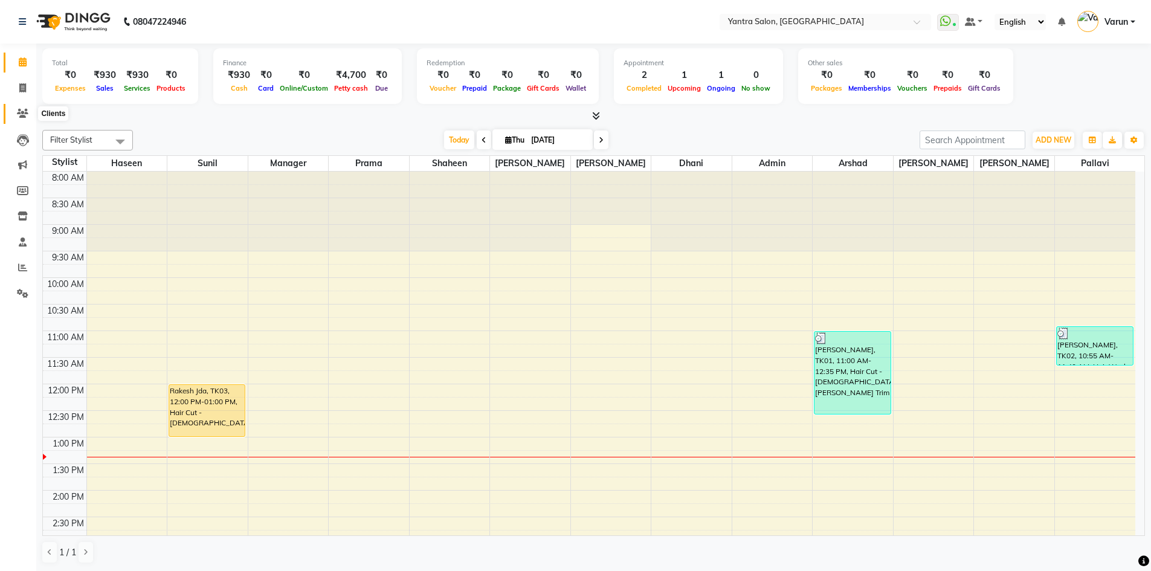
click at [21, 114] on icon at bounding box center [22, 113] width 11 height 9
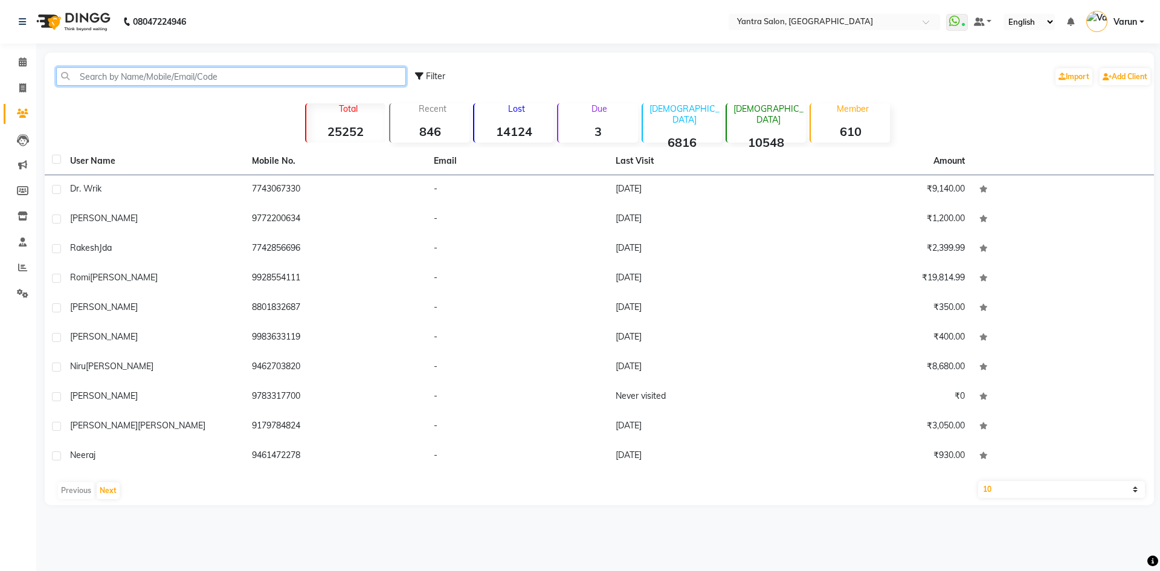
click at [164, 84] on input "text" at bounding box center [231, 76] width 350 height 19
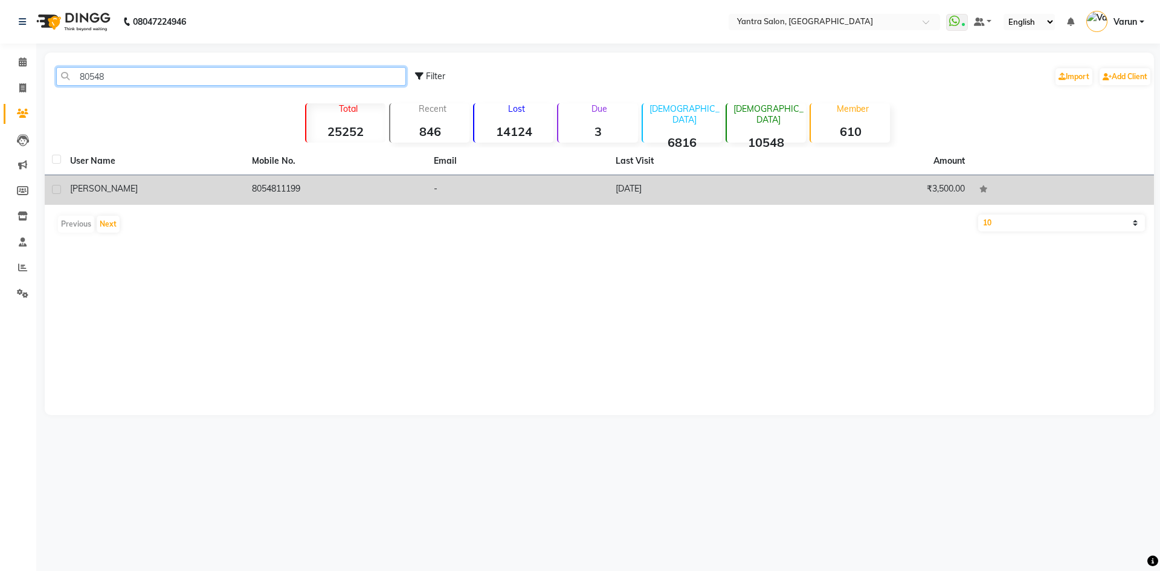
type input "80548"
click at [318, 194] on td "8054811199" at bounding box center [336, 190] width 182 height 30
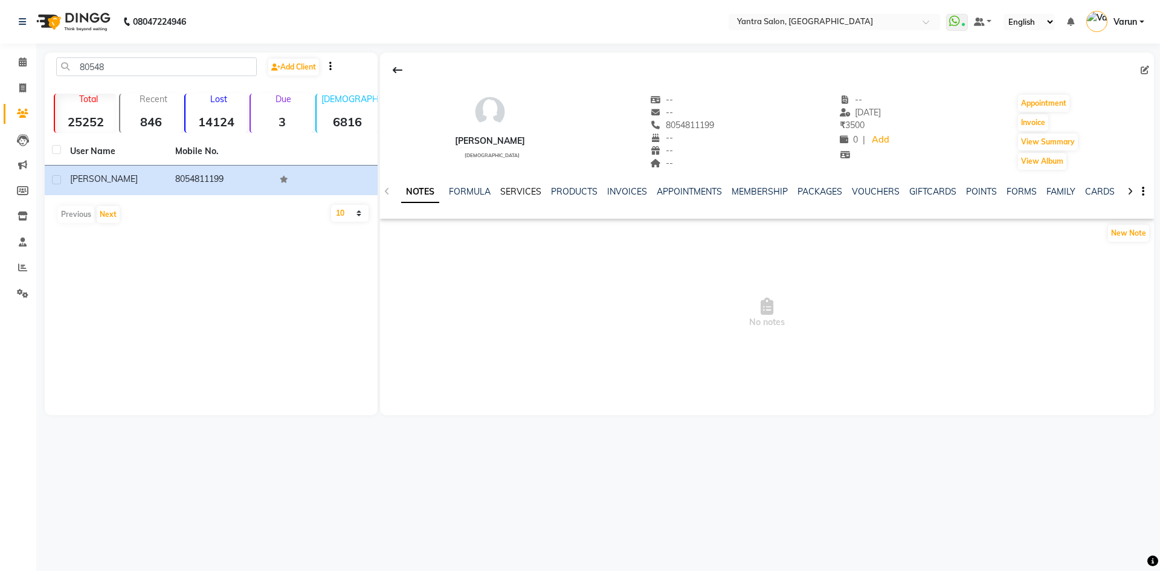
click at [515, 191] on link "SERVICES" at bounding box center [520, 191] width 41 height 11
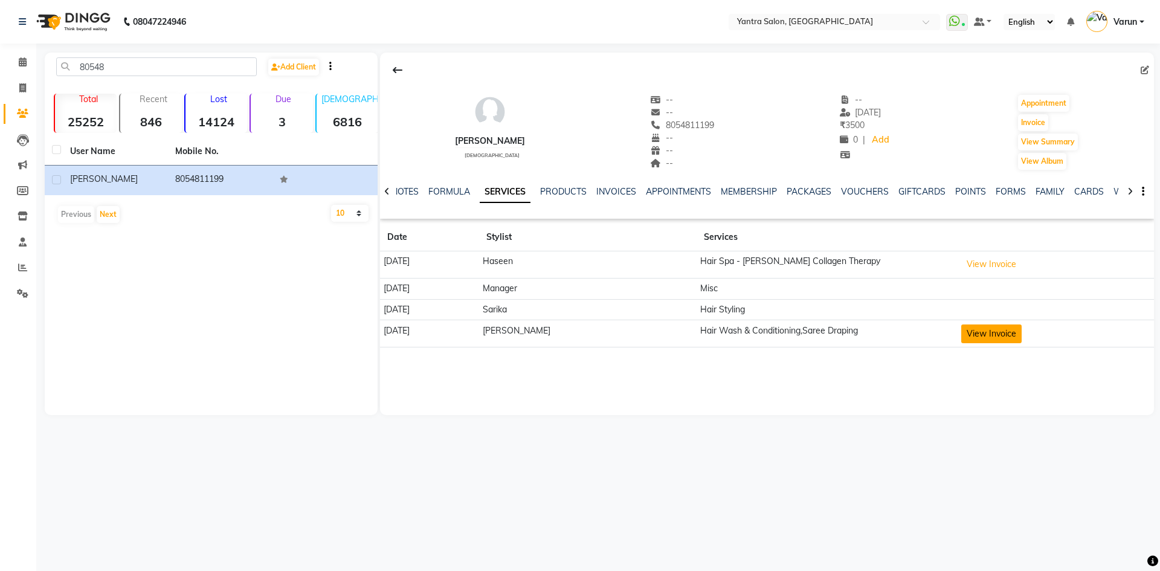
click at [994, 336] on button "View Invoice" at bounding box center [991, 333] width 60 height 19
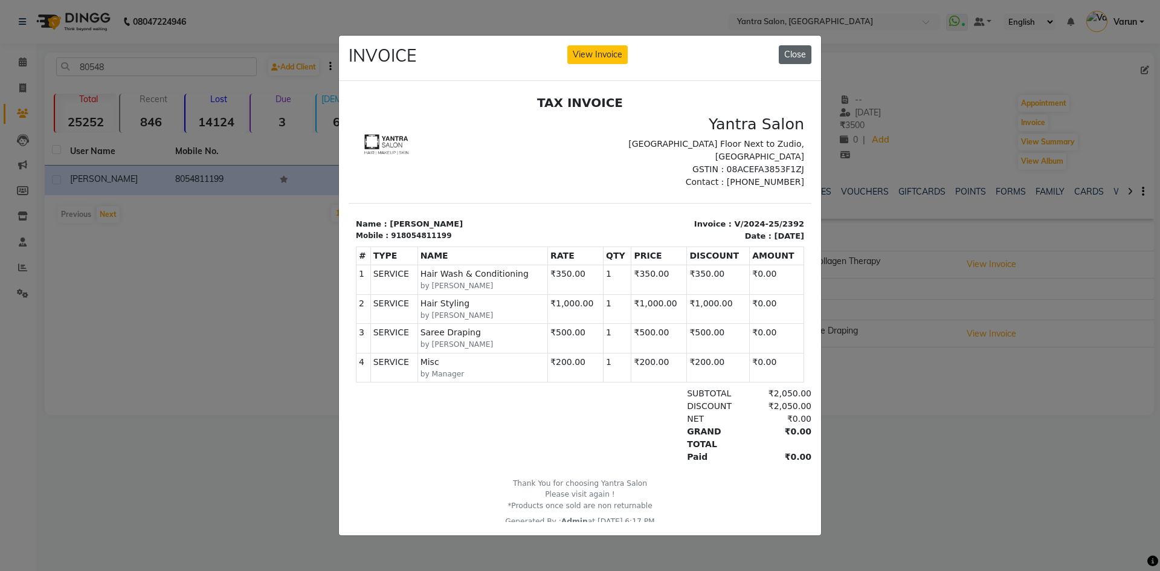
click at [793, 51] on button "Close" at bounding box center [795, 54] width 33 height 19
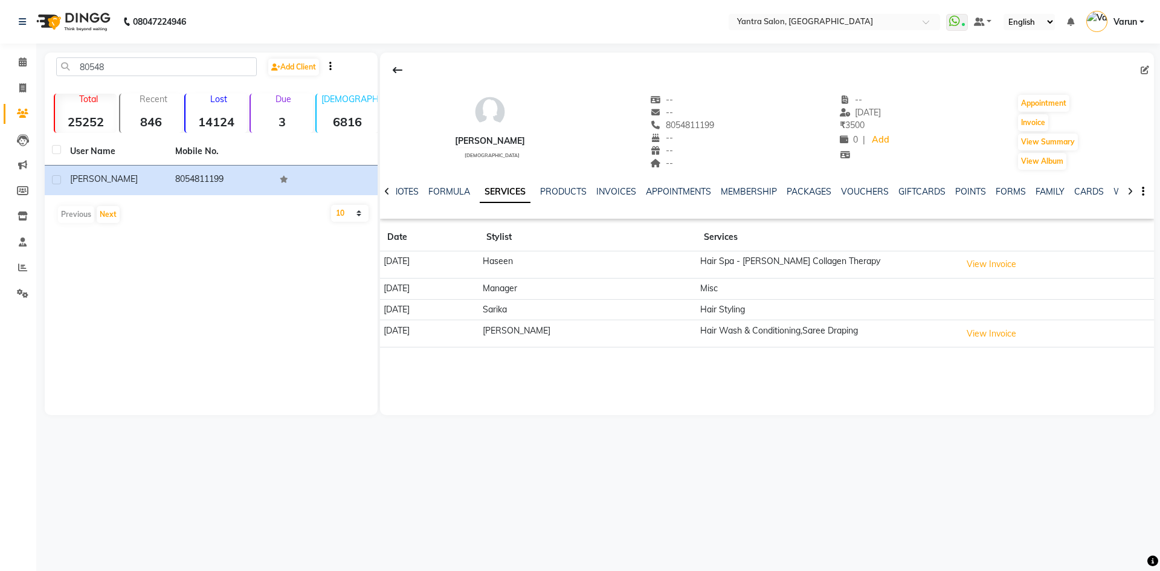
click at [975, 253] on td "View Invoice" at bounding box center [1056, 264] width 196 height 27
click at [975, 258] on button "View Invoice" at bounding box center [991, 264] width 60 height 19
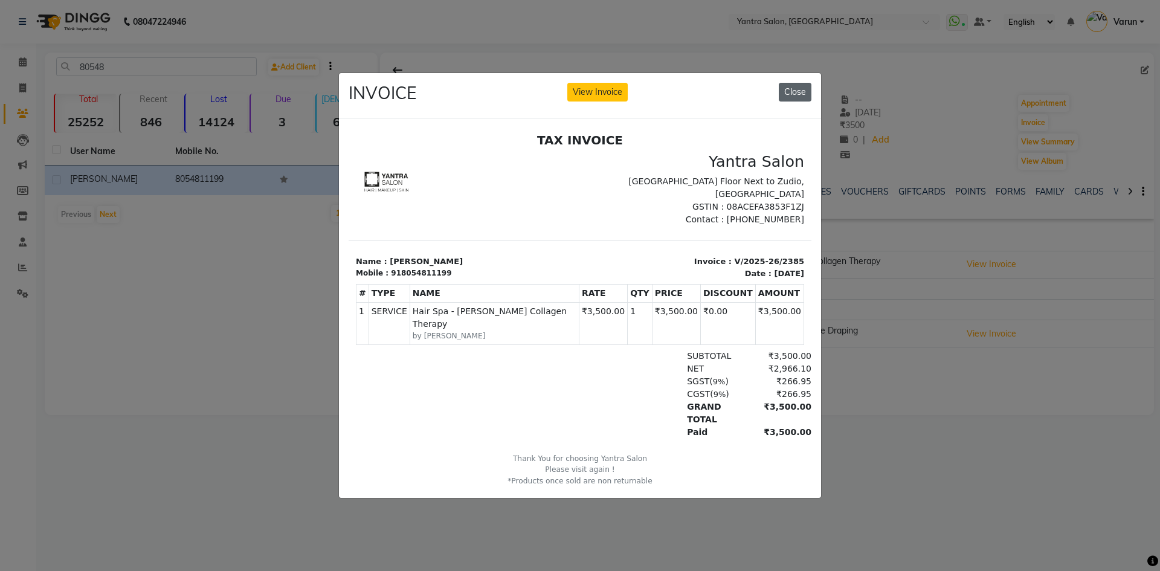
click at [799, 83] on button "Close" at bounding box center [795, 92] width 33 height 19
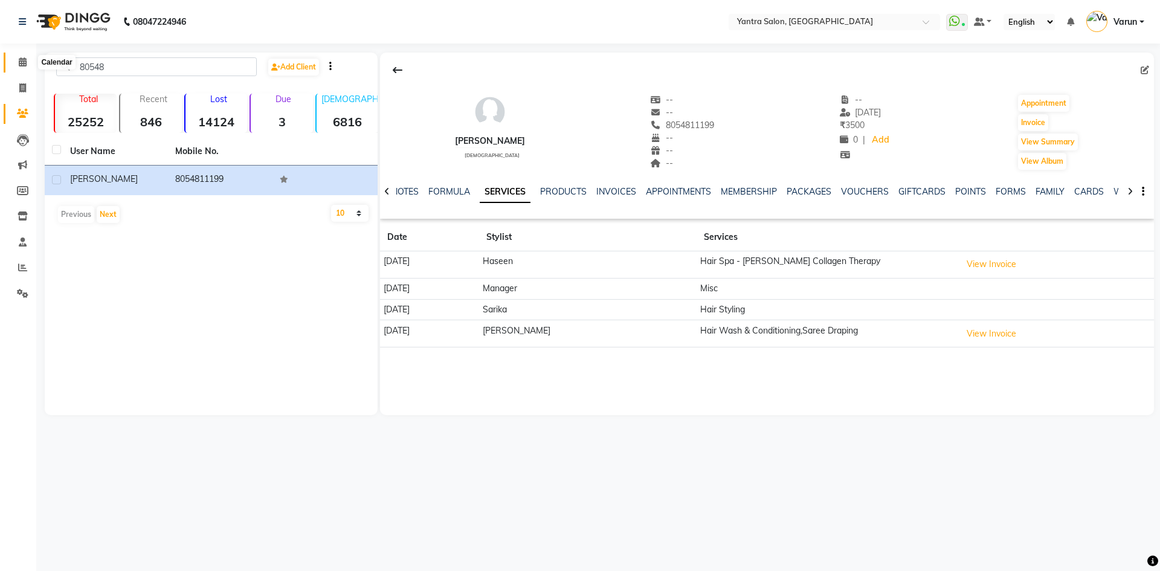
click at [16, 65] on span at bounding box center [22, 63] width 21 height 14
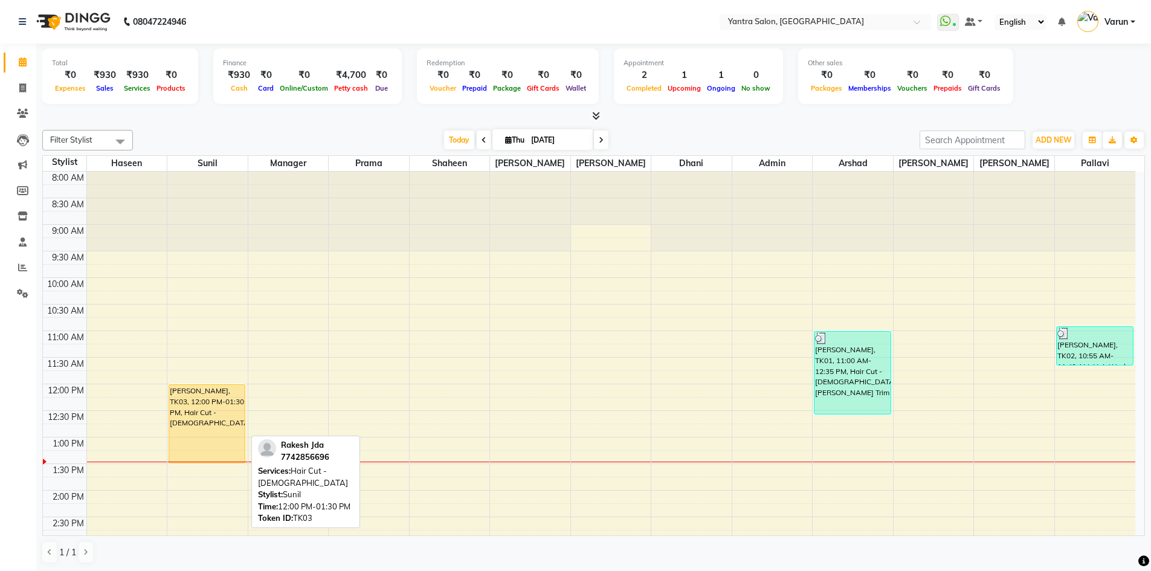
click at [214, 429] on div "Rakesh Jda, TK03, 12:00 PM-01:30 PM, Hair Cut - Male" at bounding box center [207, 424] width 76 height 78
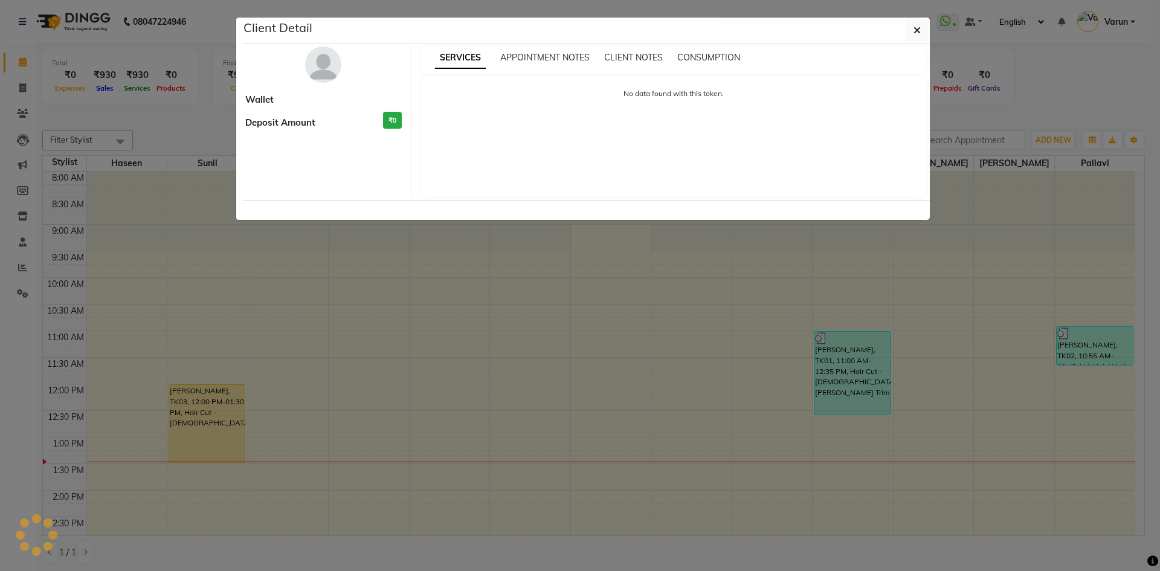
select select "1"
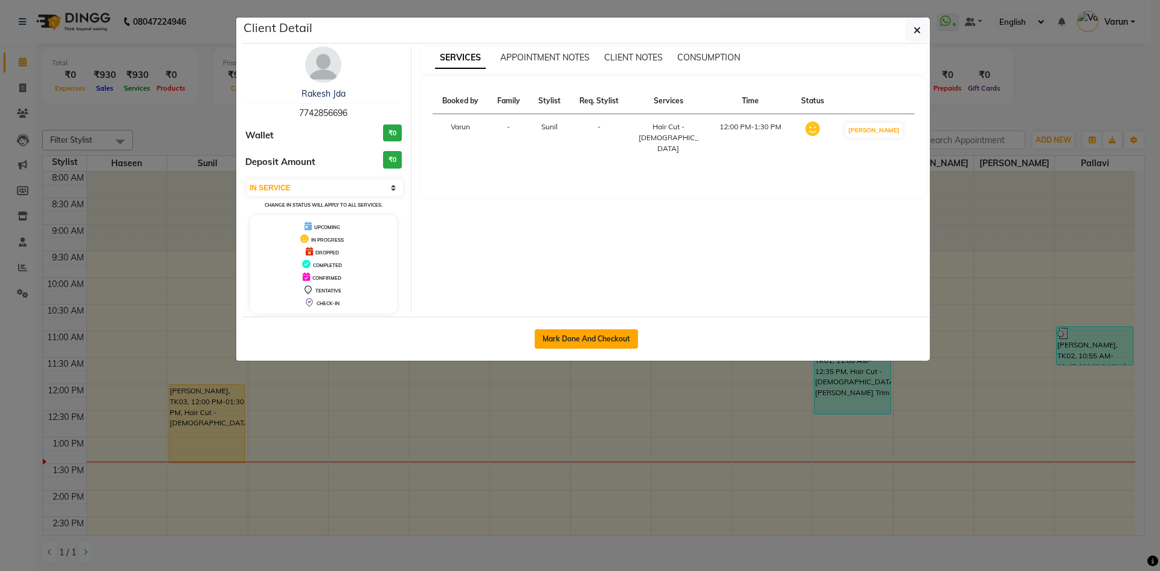
click at [609, 338] on button "Mark Done And Checkout" at bounding box center [586, 338] width 103 height 19
select select "6253"
select select "service"
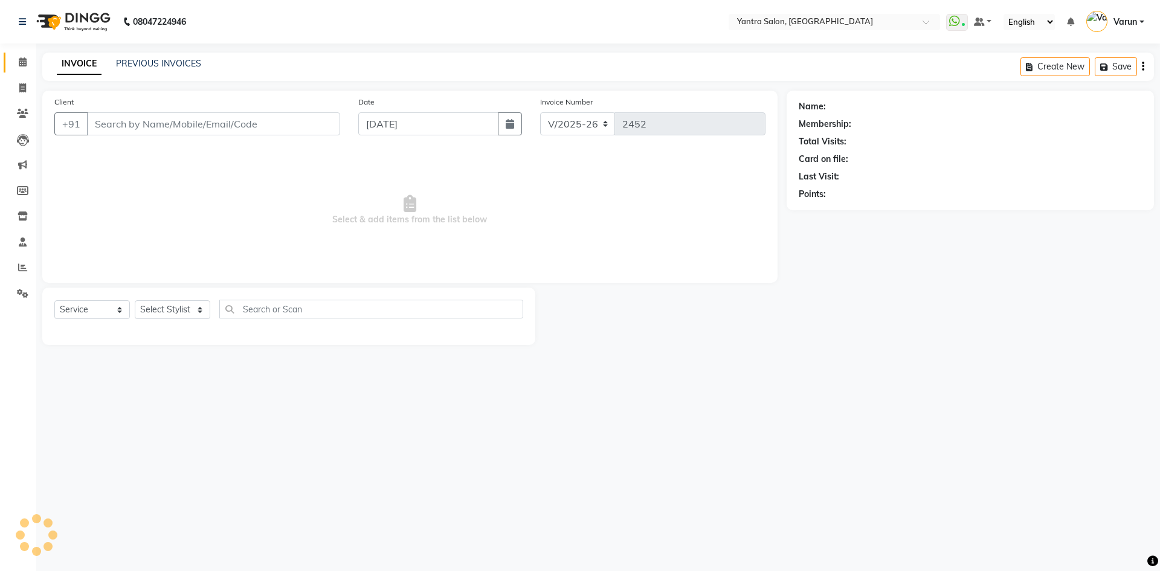
type input "7742856696"
select select "76999"
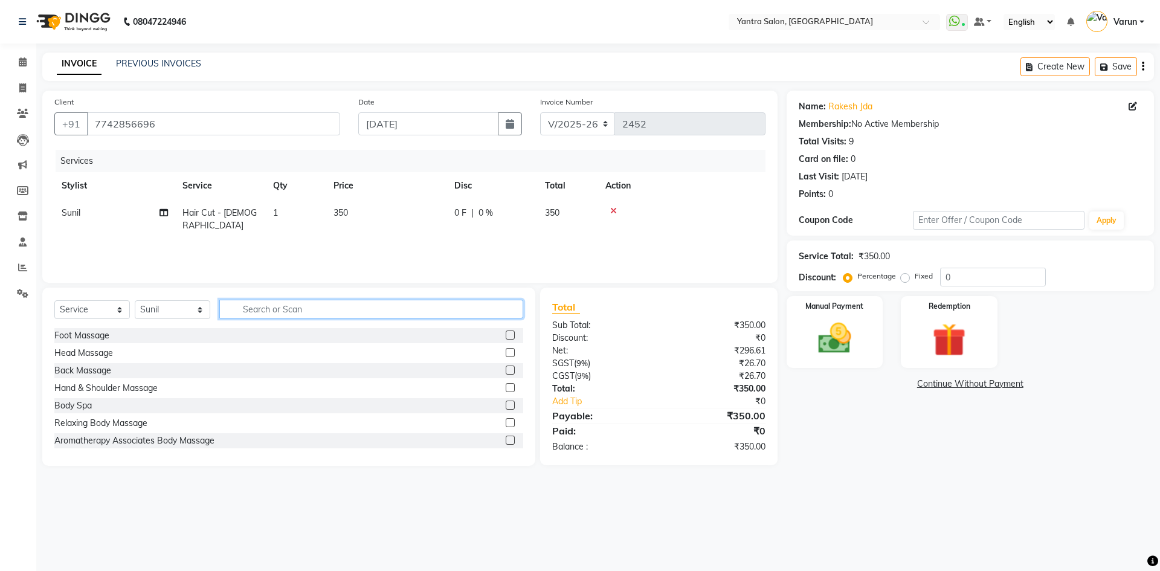
click at [256, 311] on input "text" at bounding box center [371, 309] width 304 height 19
type input "hair c"
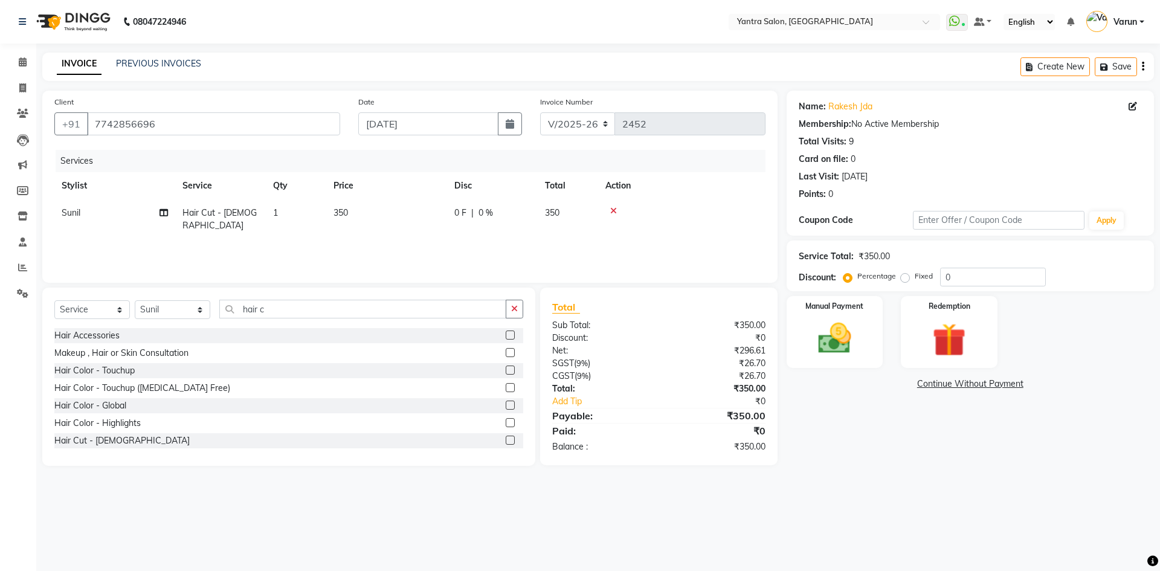
click at [506, 407] on label at bounding box center [510, 405] width 9 height 9
click at [506, 407] on input "checkbox" at bounding box center [510, 406] width 8 height 8
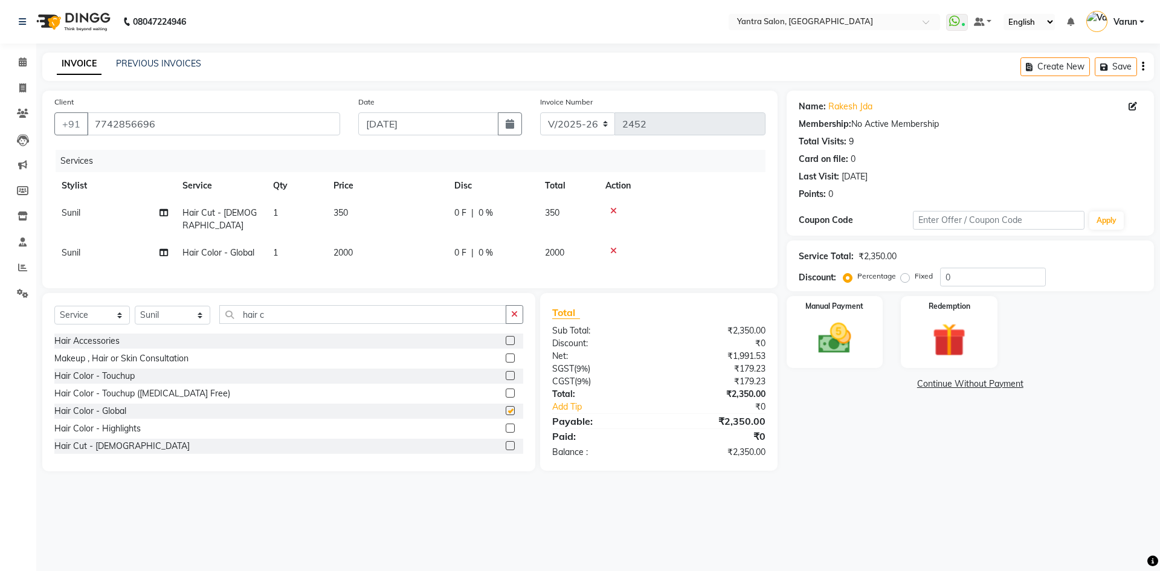
checkbox input "false"
click at [341, 247] on span "2000" at bounding box center [342, 252] width 19 height 11
select select "76999"
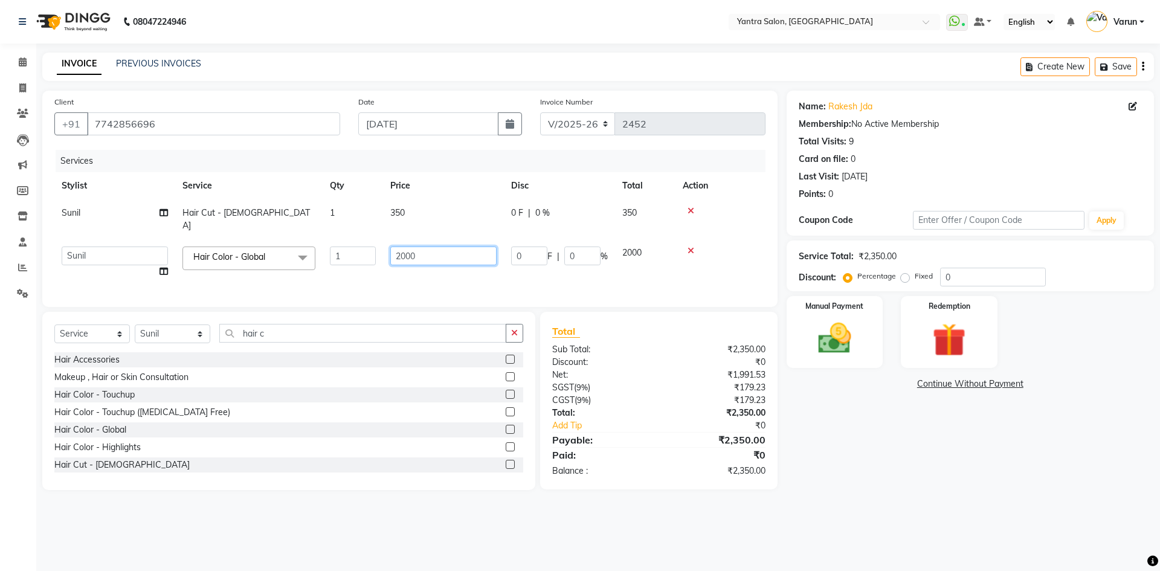
click at [402, 246] on input "2000" at bounding box center [443, 255] width 106 height 19
type input "750"
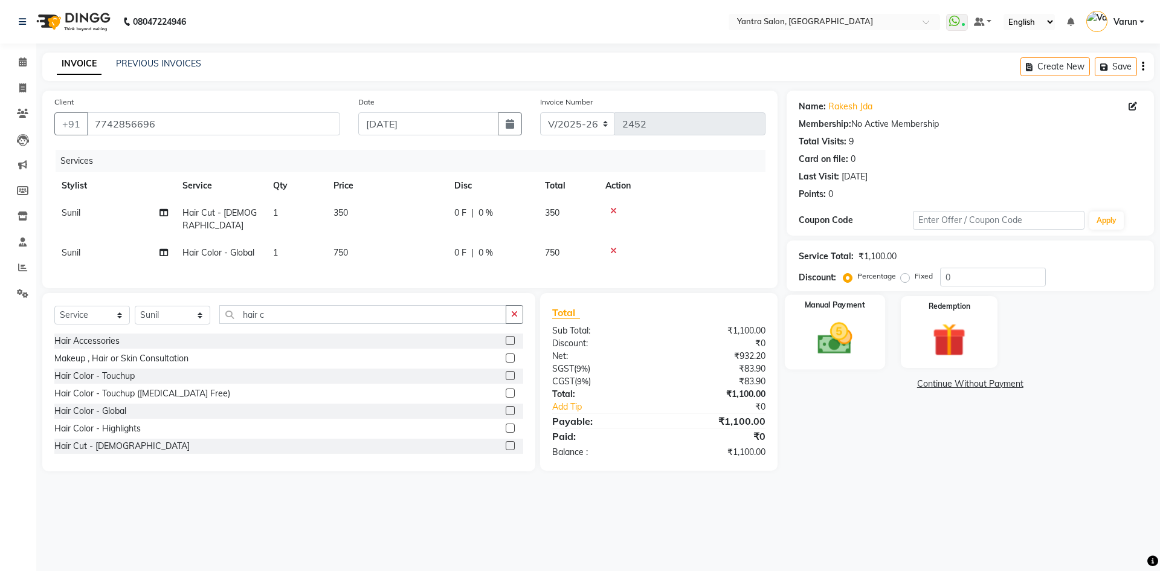
click at [829, 340] on img at bounding box center [835, 338] width 56 height 40
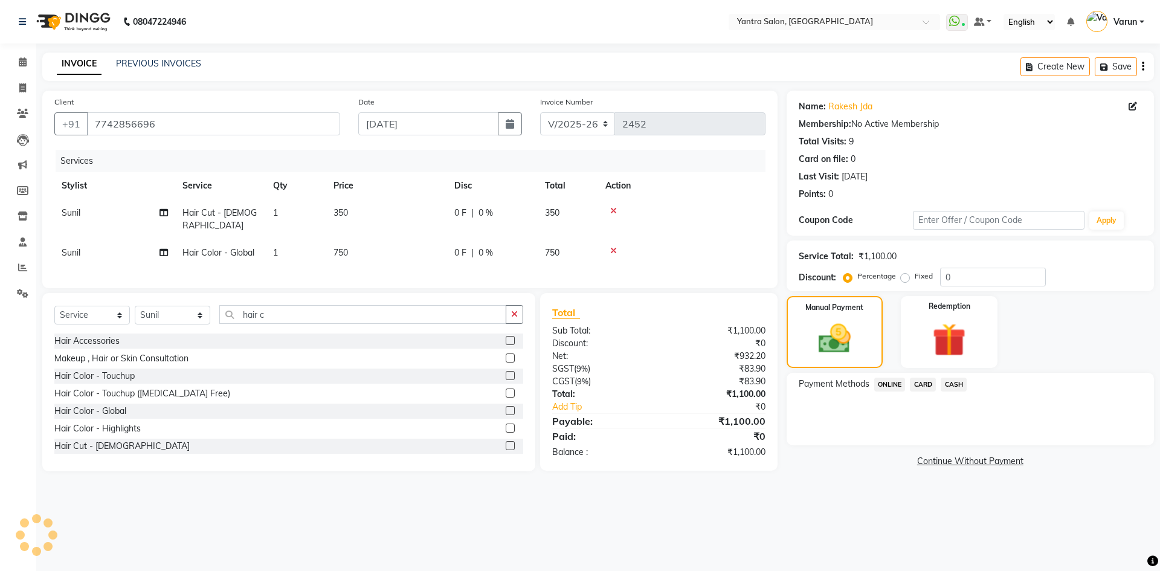
click at [938, 277] on div "Percentage Fixed" at bounding box center [893, 277] width 94 height 16
click at [941, 277] on input "0" at bounding box center [993, 277] width 106 height 19
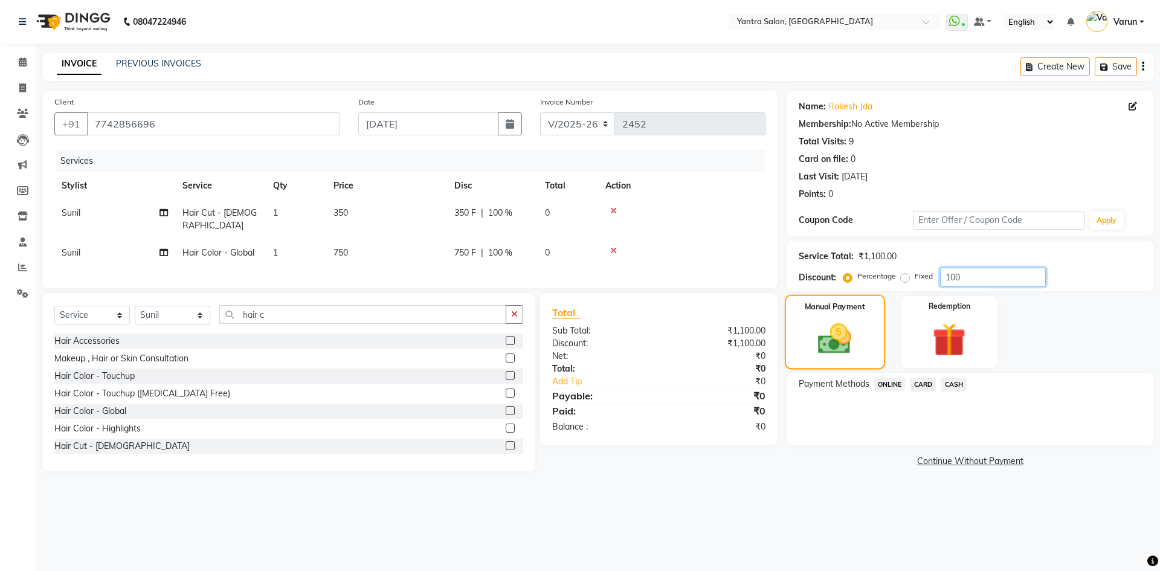
type input "100"
click at [836, 342] on img at bounding box center [834, 339] width 54 height 39
click at [957, 383] on span "CASH" at bounding box center [954, 385] width 26 height 14
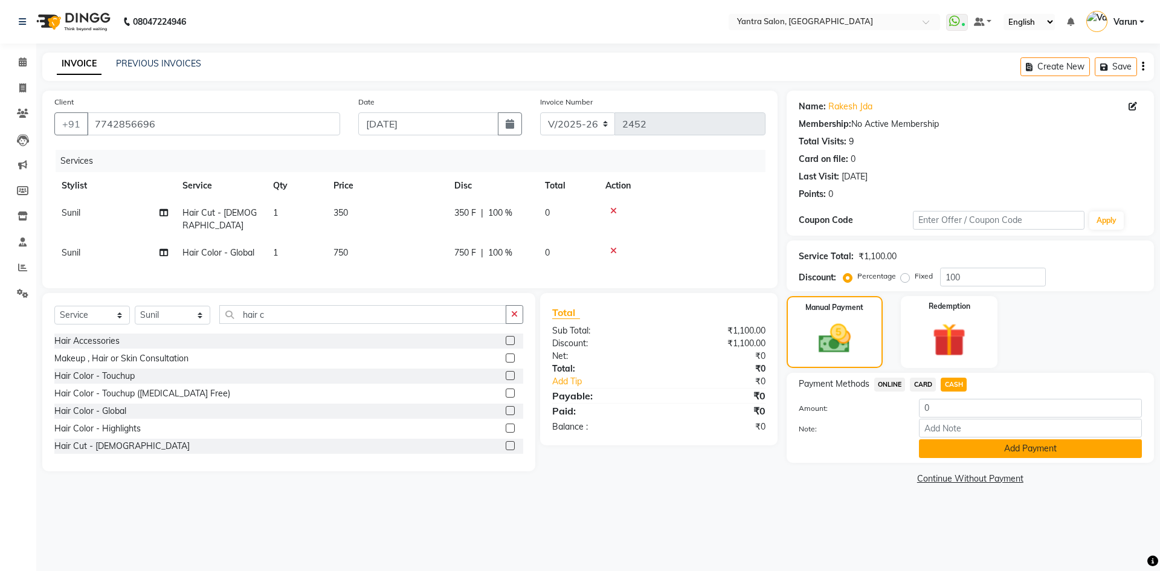
click at [964, 451] on button "Add Payment" at bounding box center [1030, 448] width 223 height 19
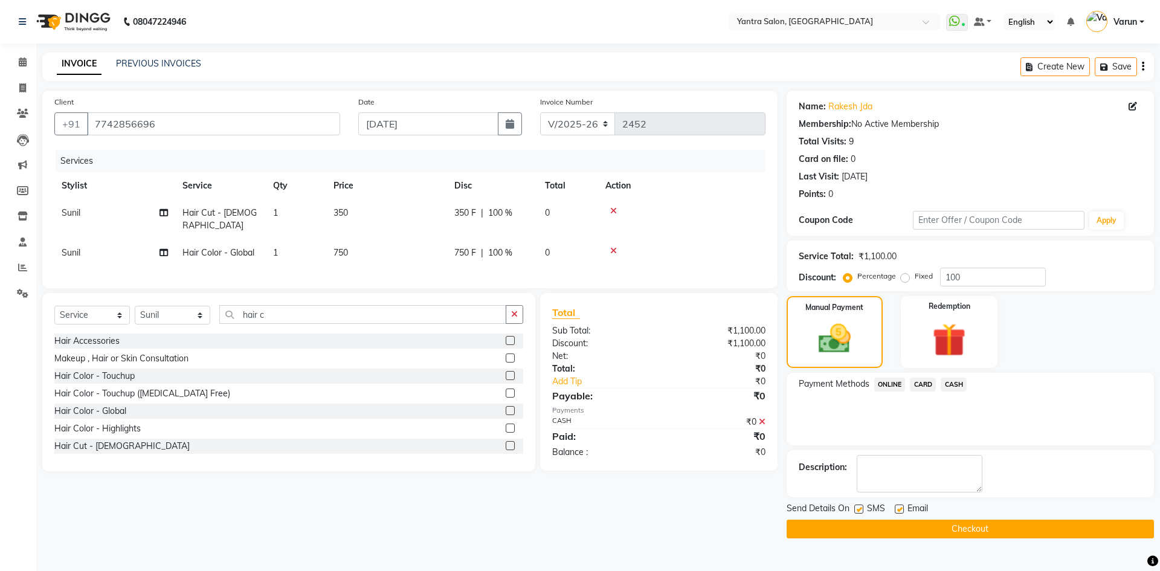
click at [857, 507] on label at bounding box center [858, 508] width 9 height 9
click at [857, 507] on input "checkbox" at bounding box center [858, 510] width 8 height 8
checkbox input "false"
click at [898, 510] on label at bounding box center [899, 508] width 9 height 9
click at [898, 510] on input "checkbox" at bounding box center [899, 510] width 8 height 8
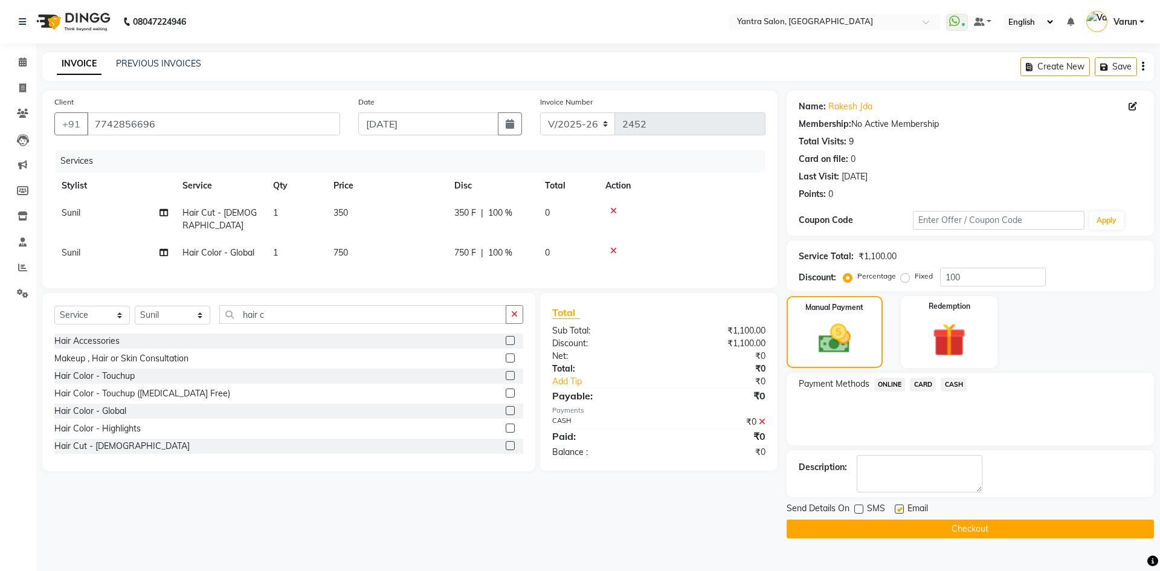
checkbox input "false"
click at [923, 538] on main "INVOICE PREVIOUS INVOICES Create New Save Client +91 7742856696 Date 04-09-2025…" at bounding box center [598, 305] width 1124 height 504
click at [927, 529] on button "Checkout" at bounding box center [970, 529] width 367 height 19
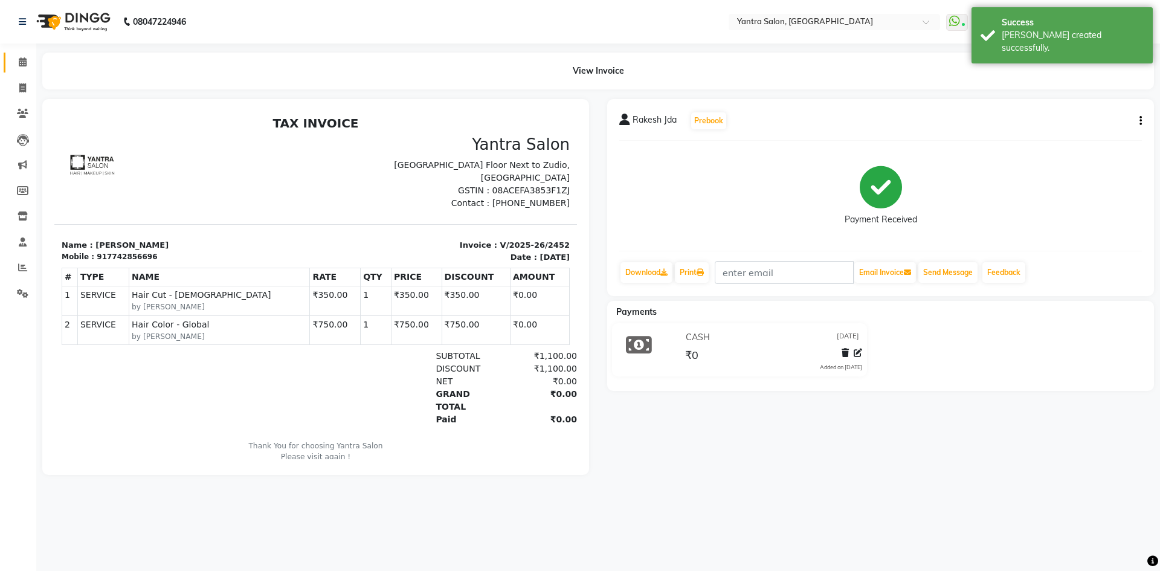
click at [24, 60] on icon at bounding box center [23, 61] width 8 height 9
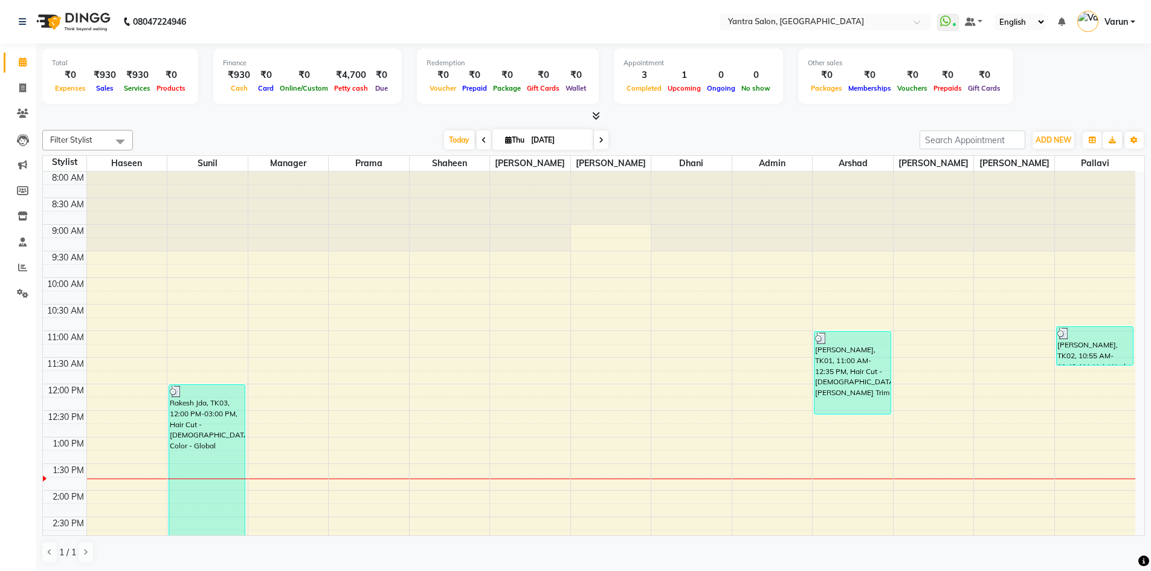
scroll to position [327, 0]
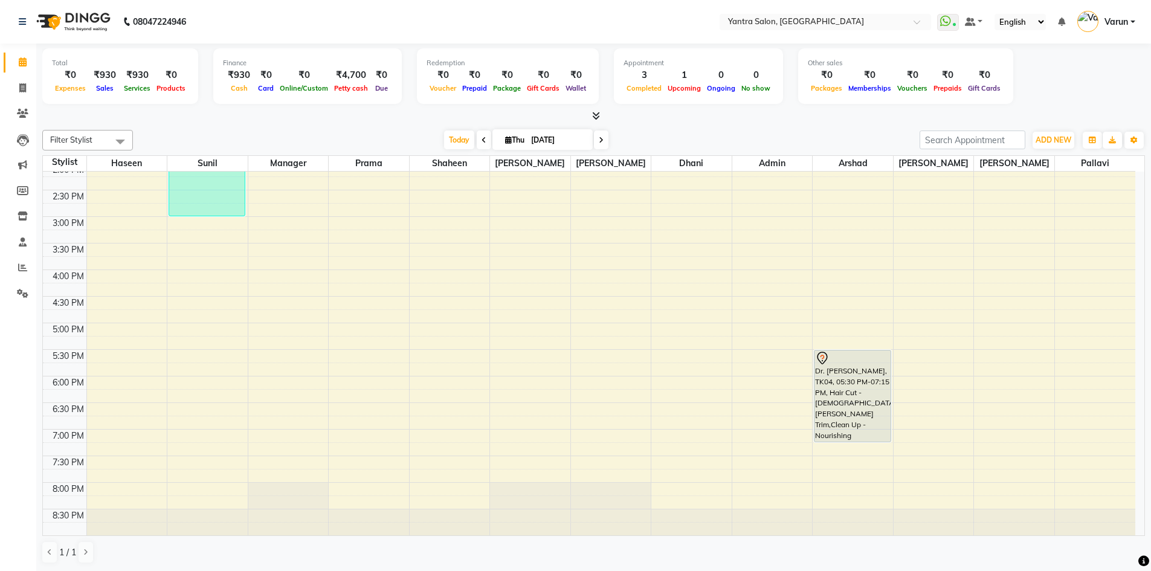
click at [17, 304] on li "Settings" at bounding box center [18, 294] width 36 height 26
click at [19, 289] on icon at bounding box center [22, 293] width 11 height 9
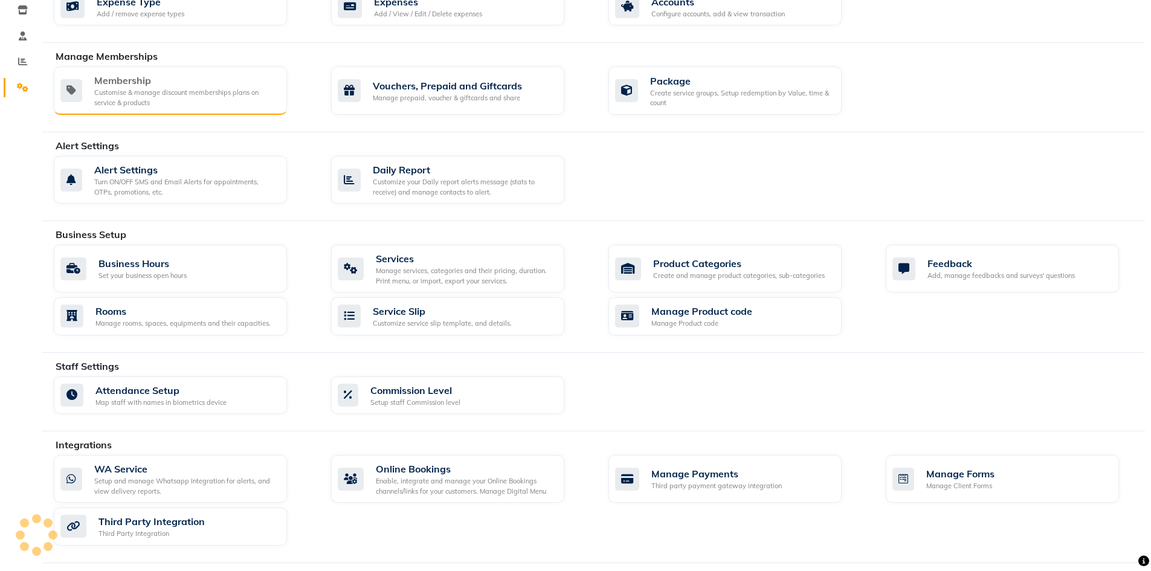
scroll to position [276, 0]
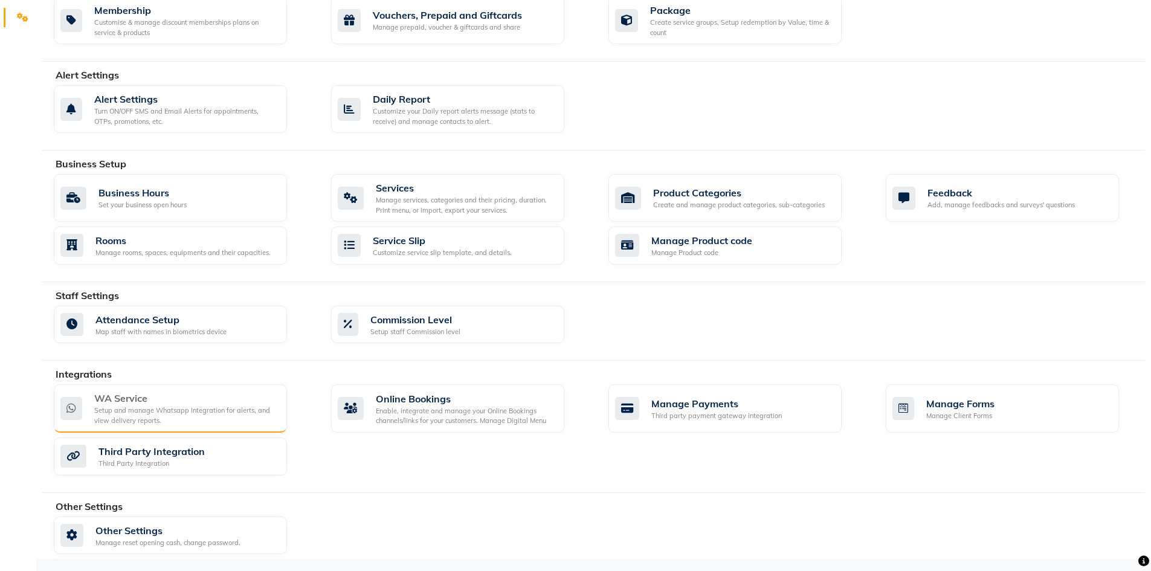
click at [221, 402] on div "WA Service" at bounding box center [185, 398] width 183 height 14
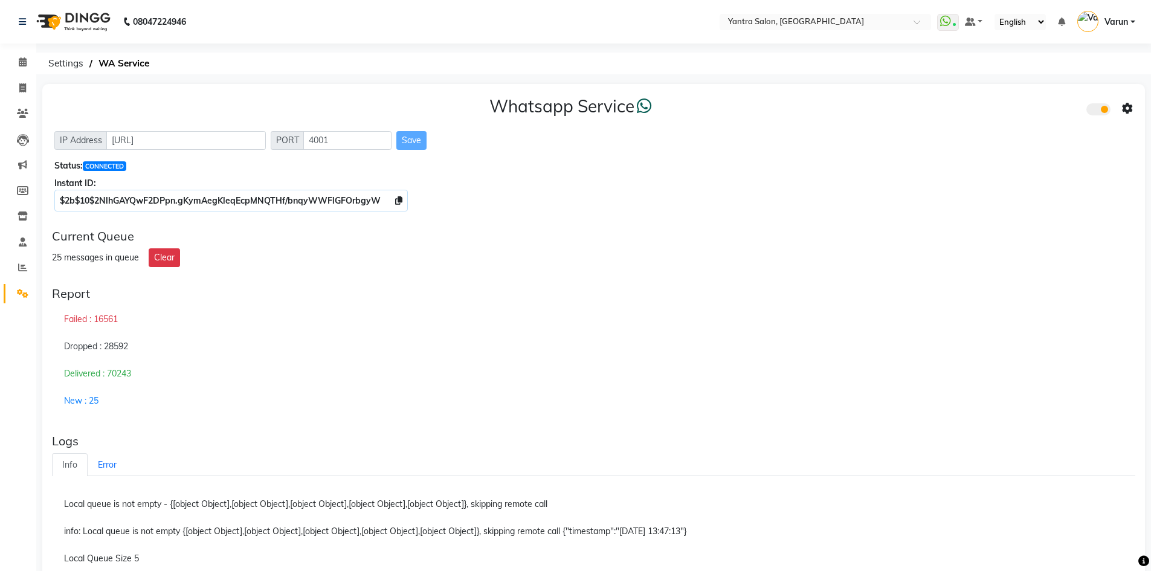
click at [1128, 112] on icon at bounding box center [1127, 108] width 11 height 11
click at [1057, 138] on div "Turn on Whatsapp for all customers" at bounding box center [1040, 133] width 138 height 15
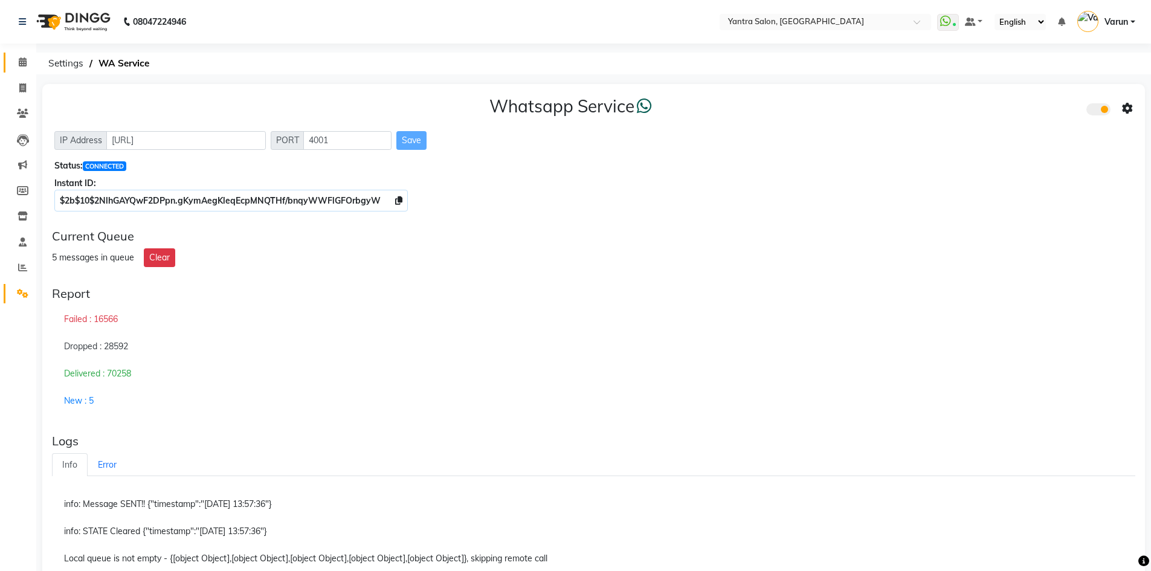
drag, startPoint x: 26, startPoint y: 77, endPoint x: 23, endPoint y: 69, distance: 8.4
click at [26, 77] on li "Invoice" at bounding box center [18, 89] width 36 height 26
click at [23, 69] on link "Calendar" at bounding box center [18, 63] width 29 height 20
